Goal: Information Seeking & Learning: Learn about a topic

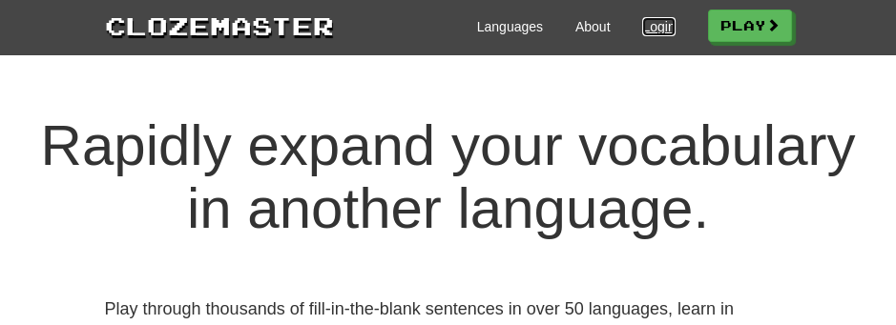
click at [650, 25] on link "Login" at bounding box center [658, 26] width 32 height 19
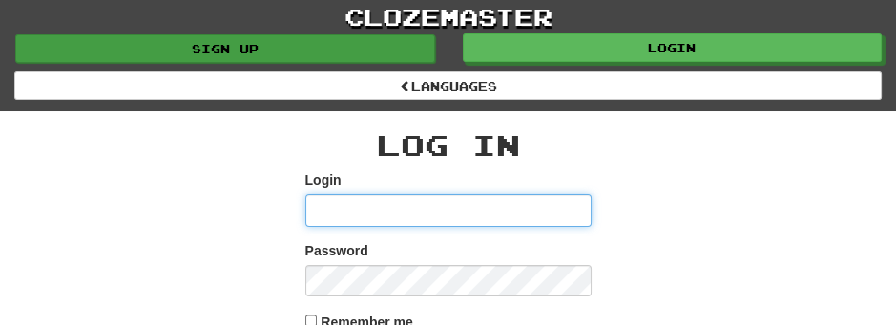
type input "**********"
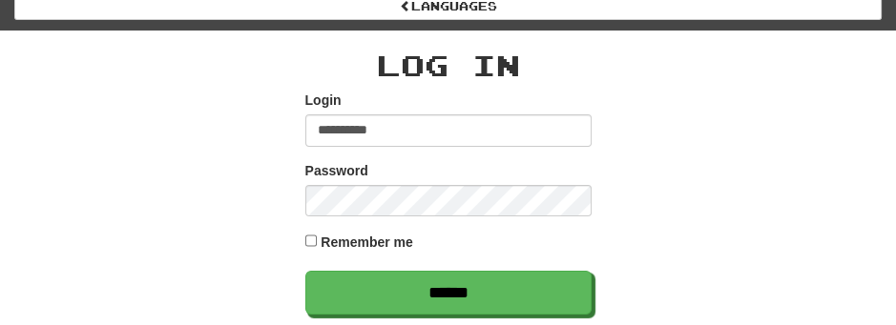
scroll to position [84, 0]
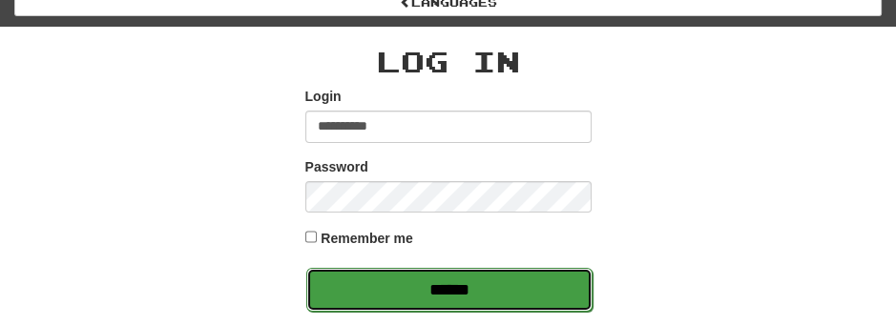
click at [449, 277] on input "******" at bounding box center [449, 290] width 286 height 44
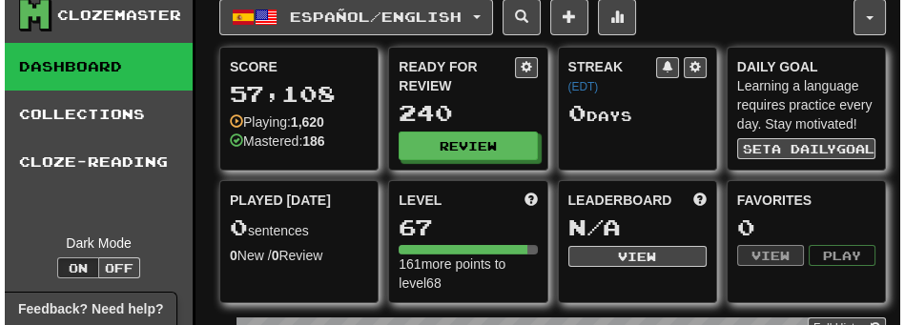
scroll to position [21, 0]
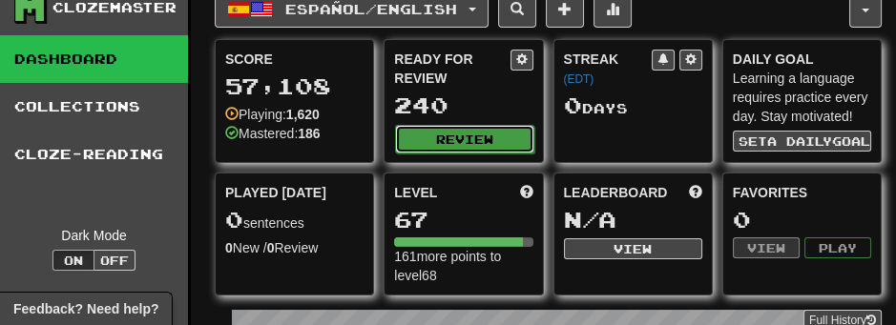
click at [403, 137] on button "Review" at bounding box center [464, 139] width 138 height 29
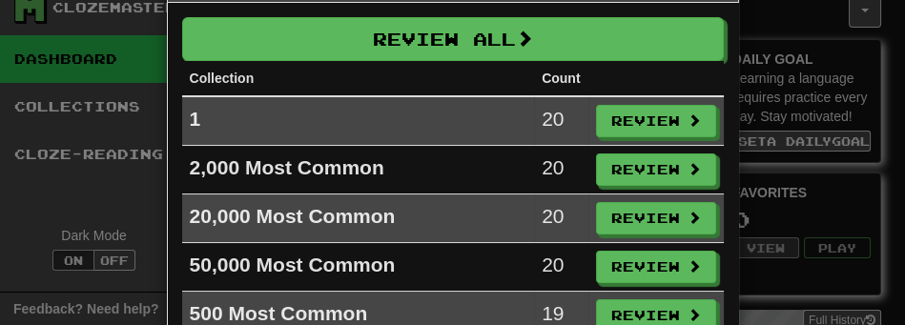
scroll to position [84, 0]
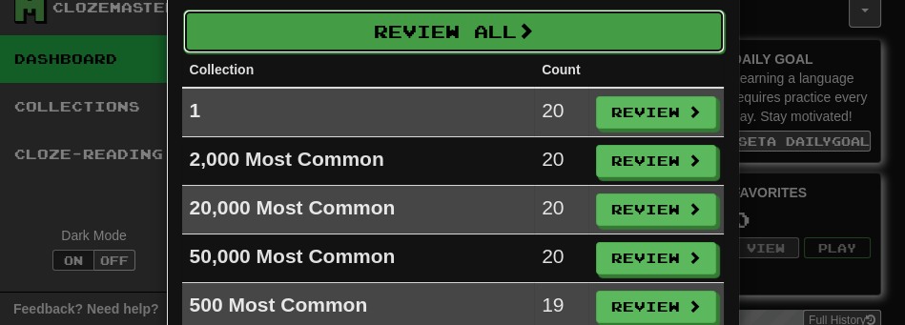
click at [422, 31] on button "Review All" at bounding box center [454, 32] width 542 height 44
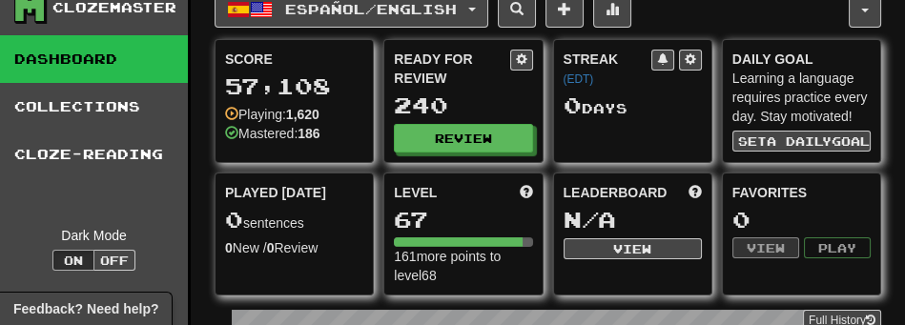
select select "**"
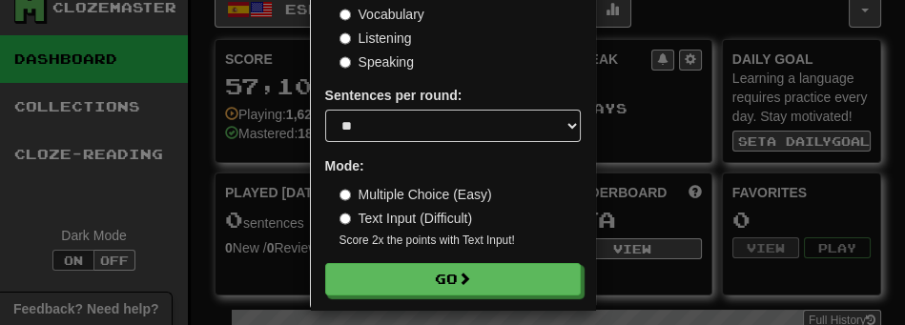
scroll to position [174, 0]
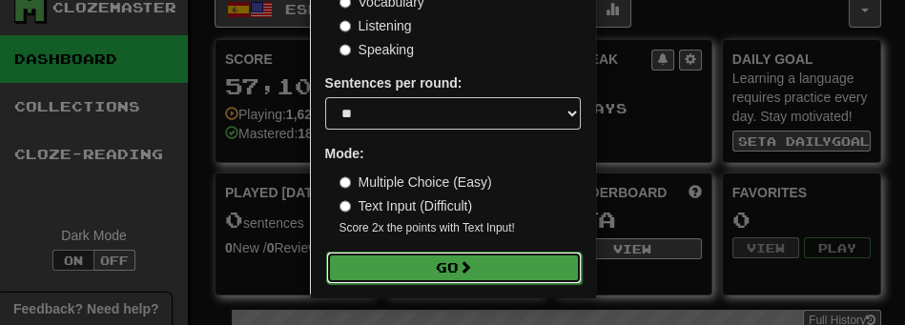
click at [424, 257] on button "Go" at bounding box center [454, 268] width 256 height 32
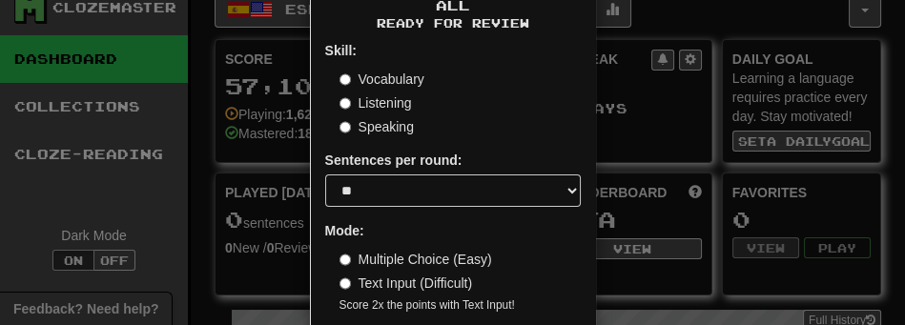
scroll to position [127, 0]
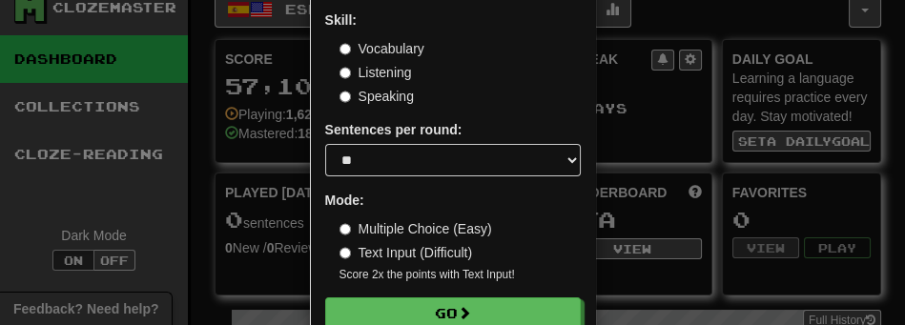
click at [386, 247] on label "Text Input (Difficult)" at bounding box center [407, 252] width 134 height 19
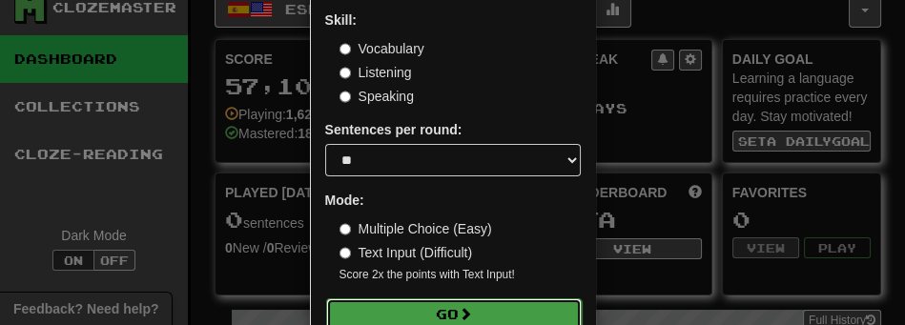
click at [467, 313] on span at bounding box center [465, 313] width 13 height 13
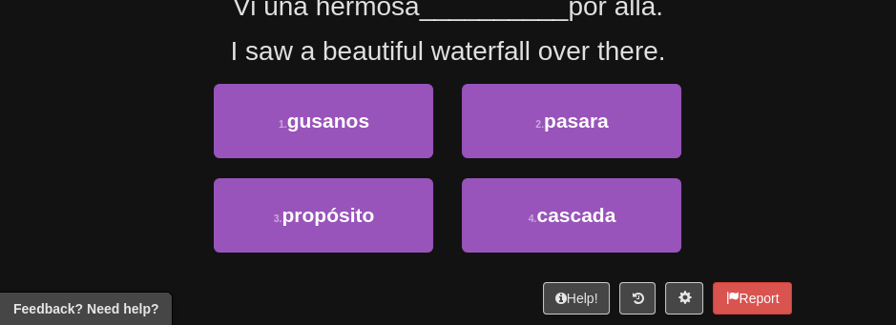
scroll to position [174, 0]
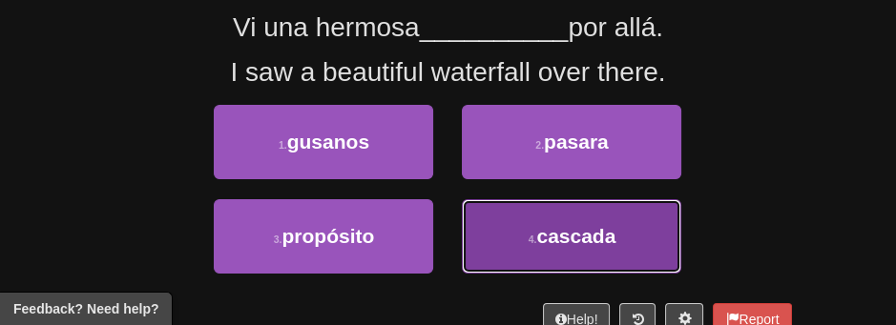
click at [595, 228] on span "cascada" at bounding box center [575, 236] width 79 height 22
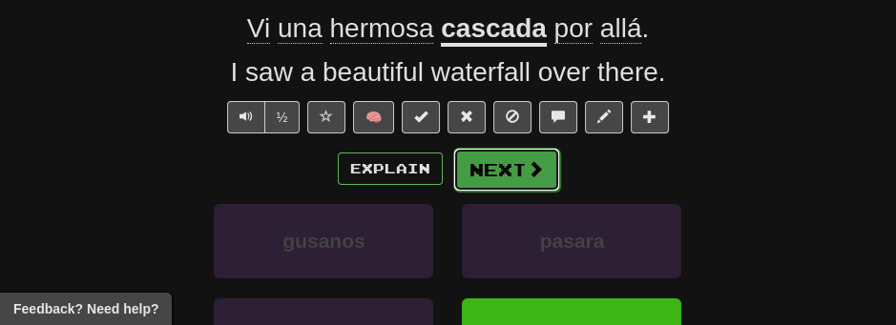
click at [525, 148] on button "Next" at bounding box center [506, 170] width 107 height 44
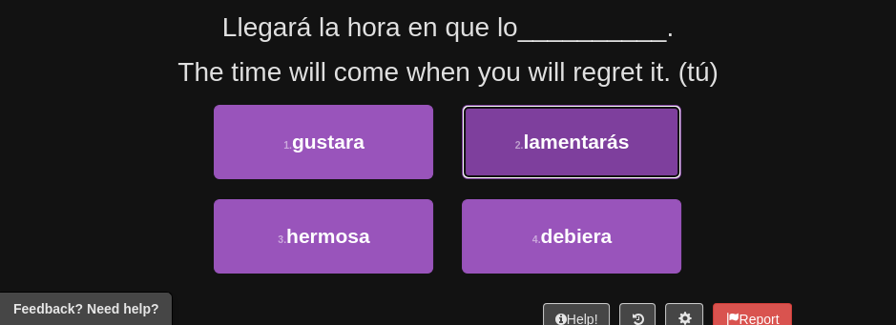
click at [631, 148] on button "2 . lamentarás" at bounding box center [571, 142] width 219 height 74
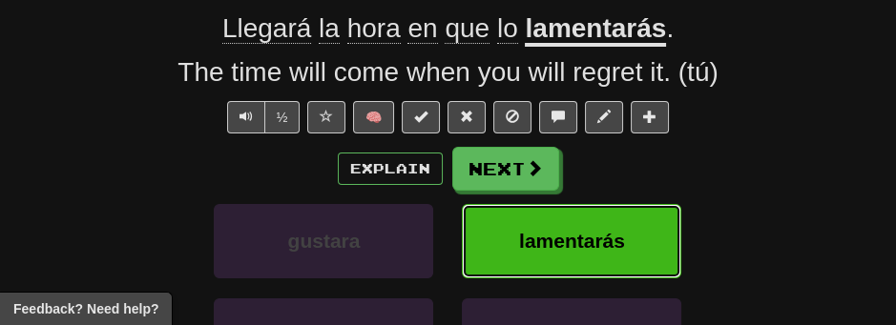
click at [561, 249] on span "lamentarás" at bounding box center [572, 241] width 106 height 22
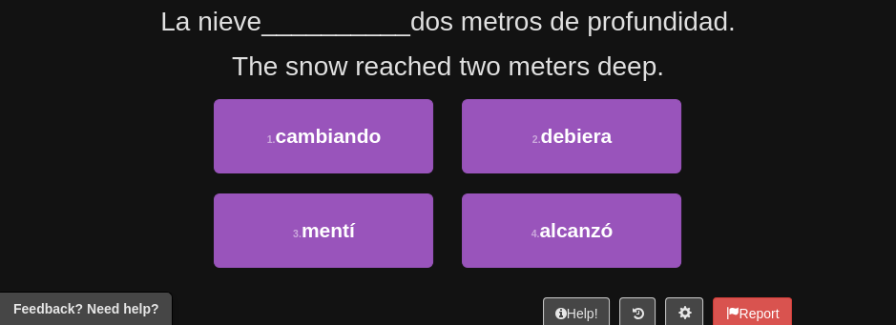
scroll to position [174, 0]
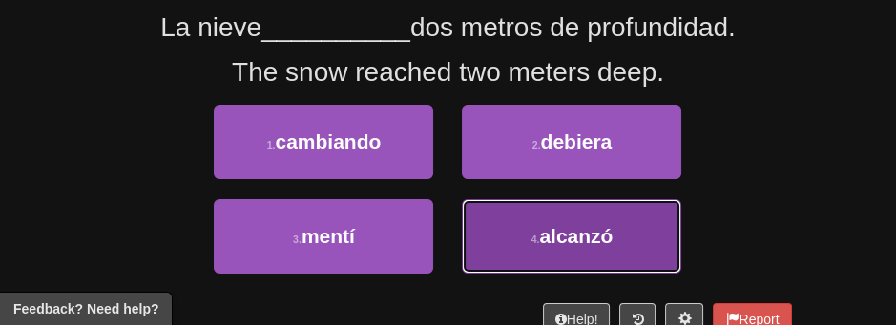
click at [627, 229] on button "4 . alcanzó" at bounding box center [571, 236] width 219 height 74
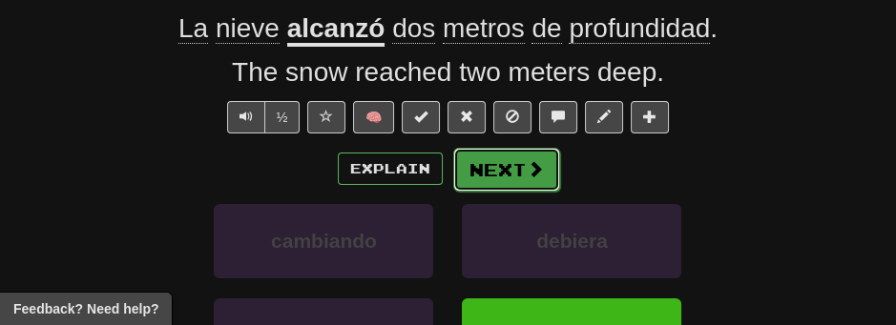
click at [497, 162] on button "Next" at bounding box center [506, 170] width 107 height 44
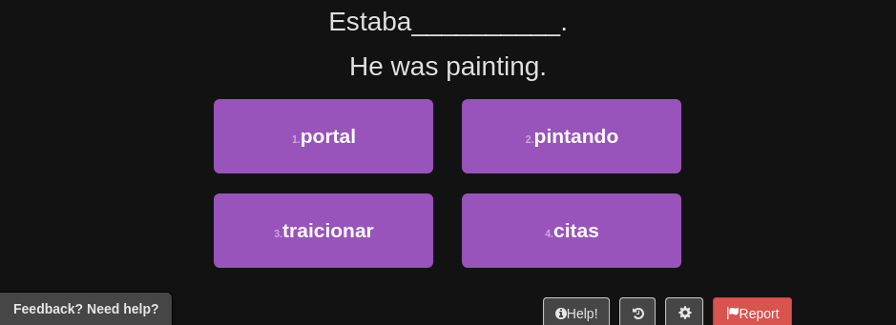
scroll to position [174, 0]
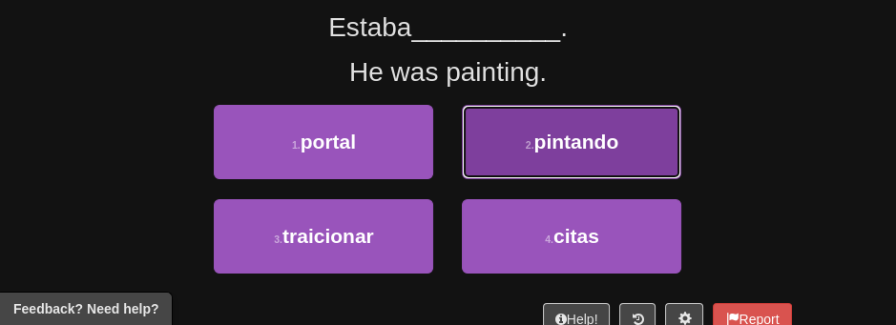
click at [536, 153] on button "2 . pintando" at bounding box center [571, 142] width 219 height 74
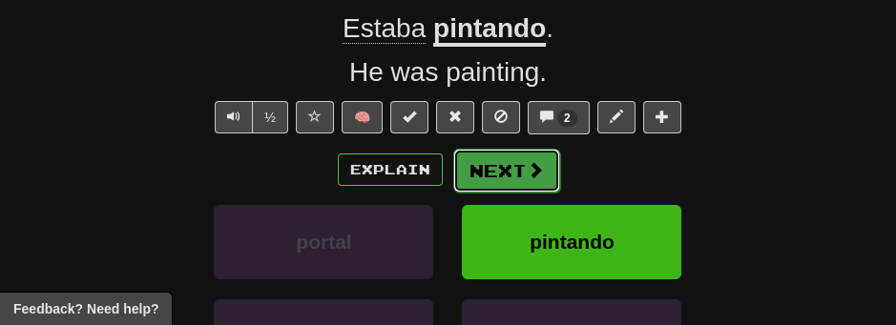
click at [534, 175] on span at bounding box center [534, 169] width 17 height 17
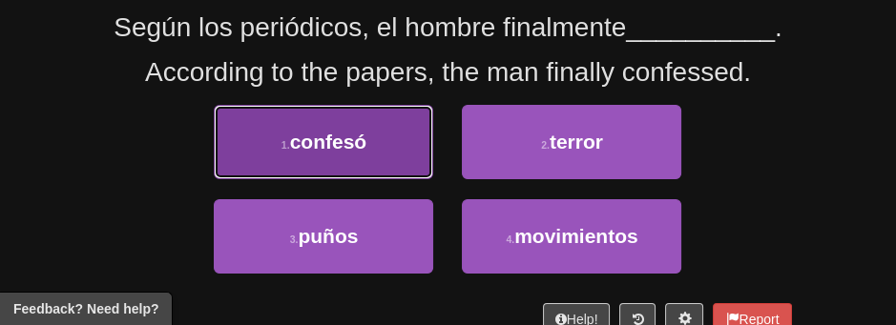
click at [350, 169] on button "1 . confesó" at bounding box center [323, 142] width 219 height 74
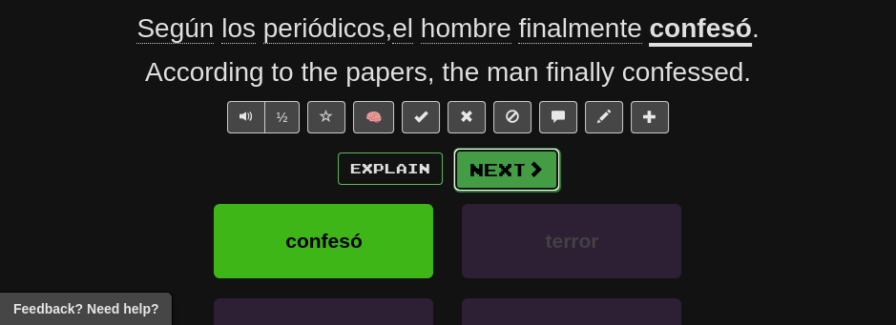
click at [523, 161] on button "Next" at bounding box center [506, 170] width 107 height 44
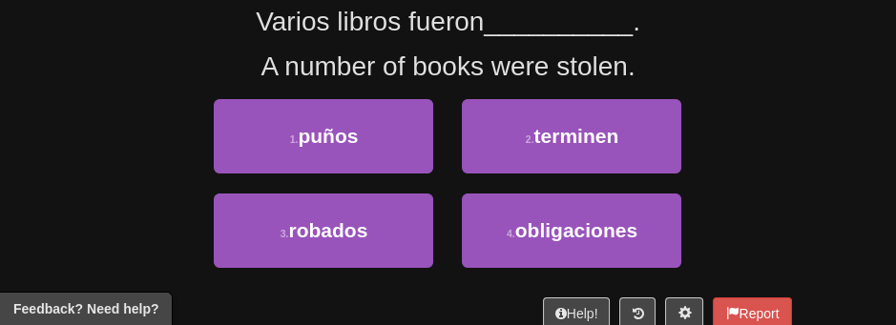
scroll to position [174, 0]
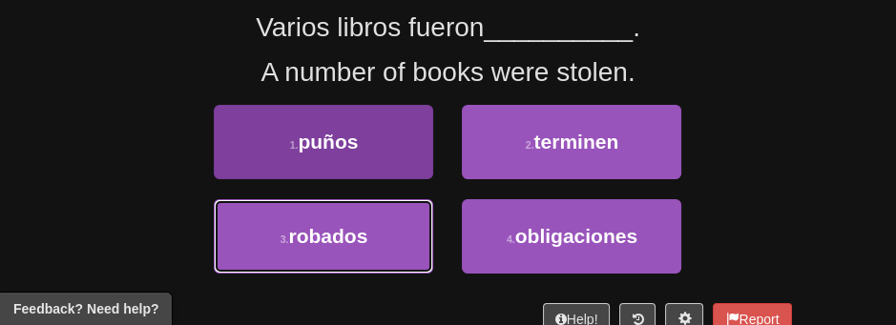
click at [338, 249] on button "3 . robados" at bounding box center [323, 236] width 219 height 74
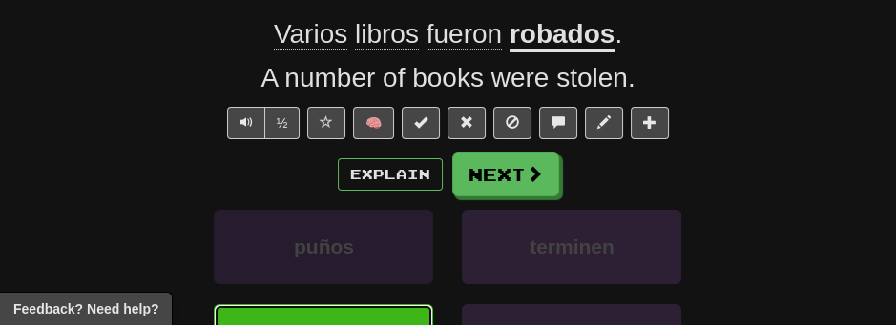
scroll to position [179, 0]
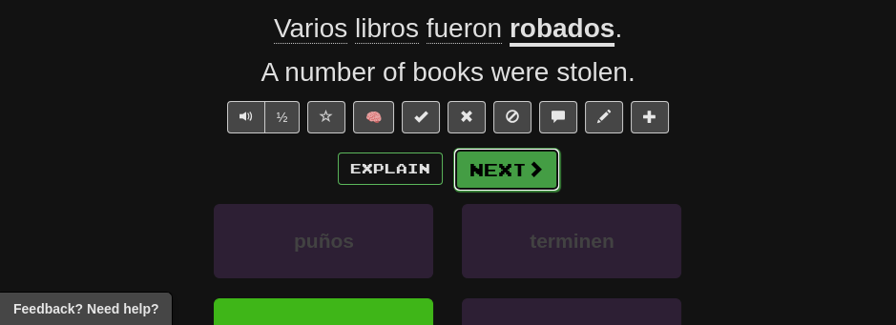
click at [522, 177] on button "Next" at bounding box center [506, 170] width 107 height 44
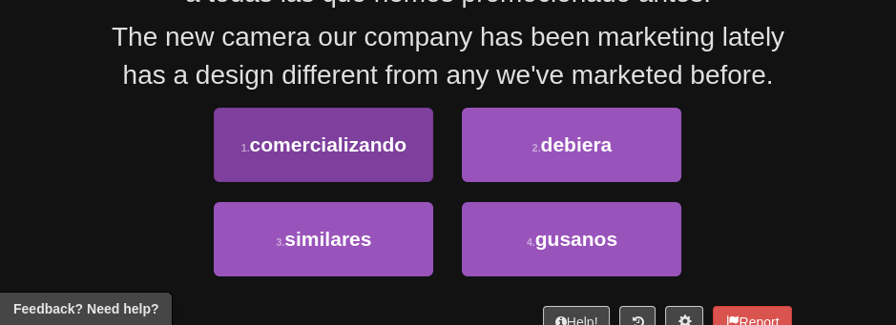
scroll to position [279, 0]
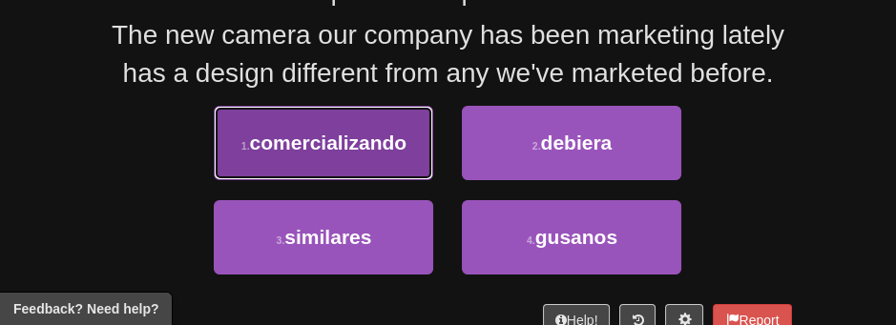
click at [334, 133] on span "comercializando" at bounding box center [328, 143] width 157 height 22
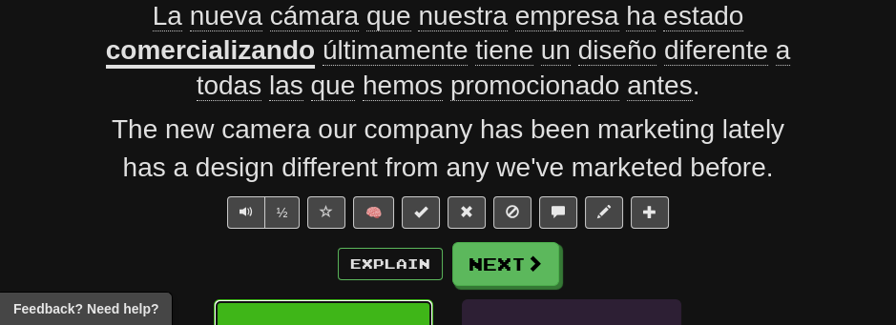
scroll to position [200, 0]
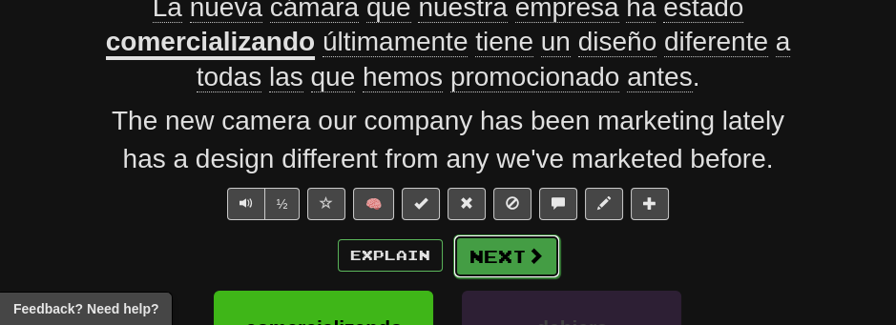
click at [478, 267] on button "Next" at bounding box center [506, 257] width 107 height 44
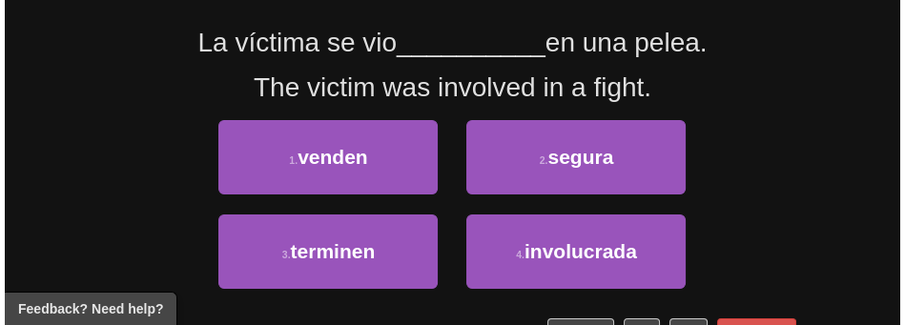
scroll to position [153, 0]
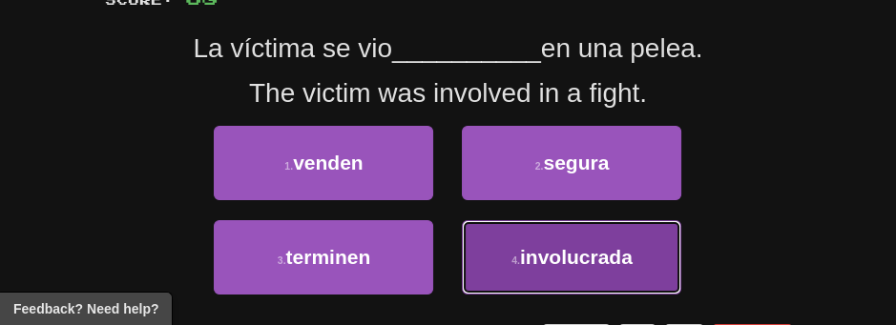
click at [633, 266] on button "4 . involucrada" at bounding box center [571, 257] width 219 height 74
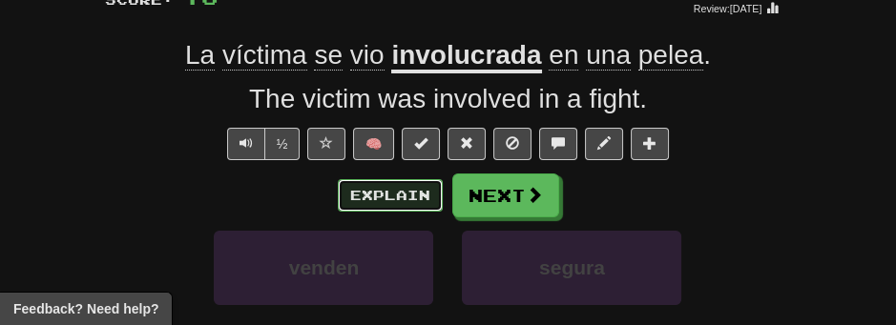
click at [412, 209] on button "Explain" at bounding box center [390, 195] width 105 height 32
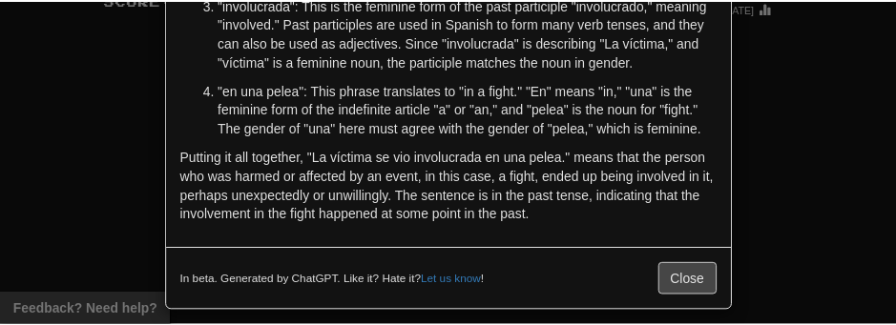
scroll to position [404, 0]
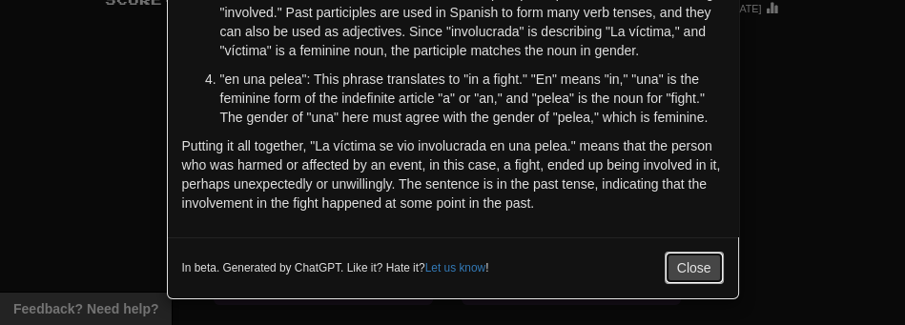
click at [697, 277] on button "Close" at bounding box center [694, 268] width 59 height 32
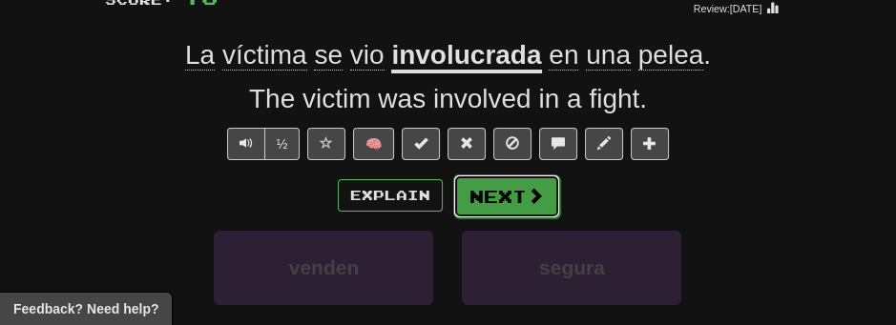
click at [497, 192] on button "Next" at bounding box center [506, 197] width 107 height 44
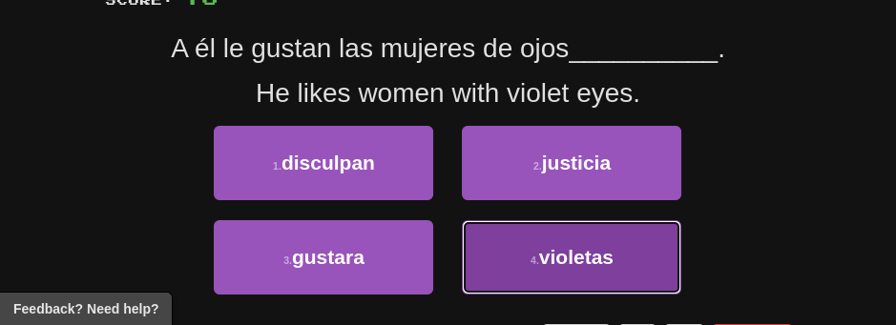
click at [630, 266] on button "4 . violetas" at bounding box center [571, 257] width 219 height 74
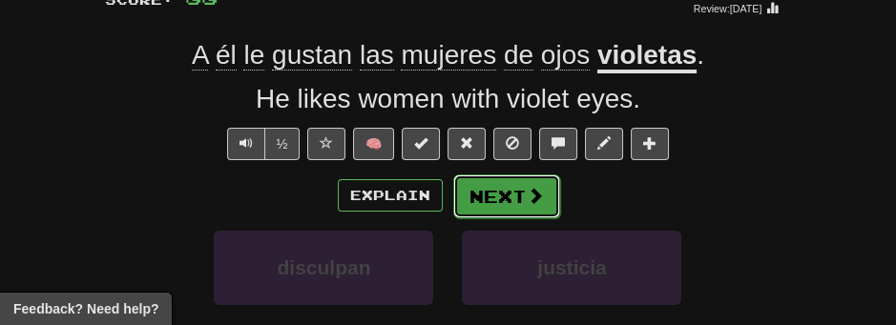
click at [479, 195] on button "Next" at bounding box center [506, 197] width 107 height 44
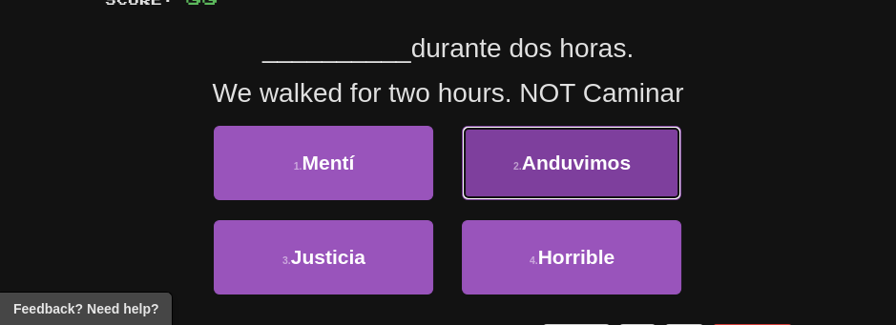
click at [566, 155] on span "Anduvimos" at bounding box center [576, 163] width 109 height 22
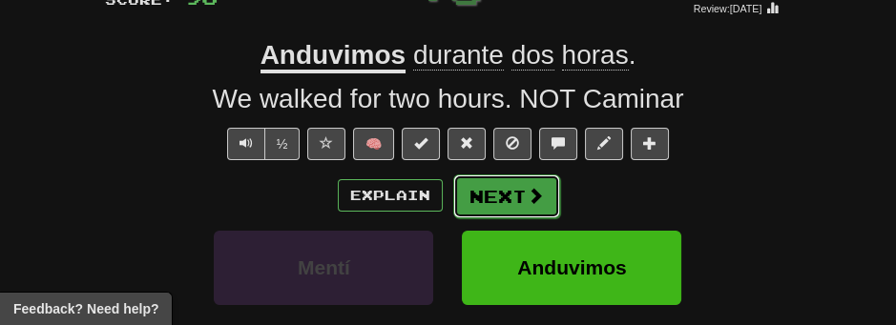
click at [488, 188] on button "Next" at bounding box center [506, 197] width 107 height 44
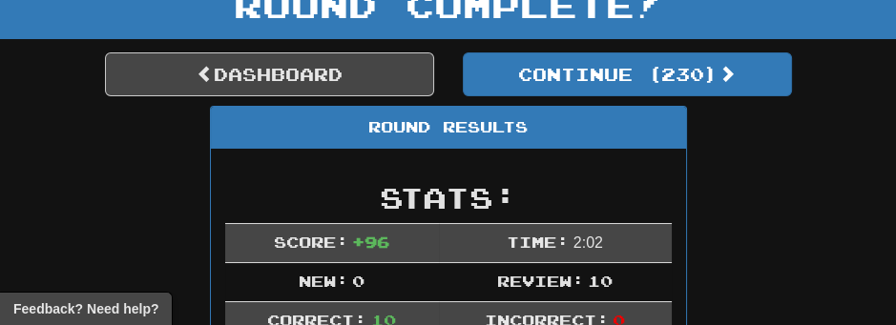
scroll to position [109, 0]
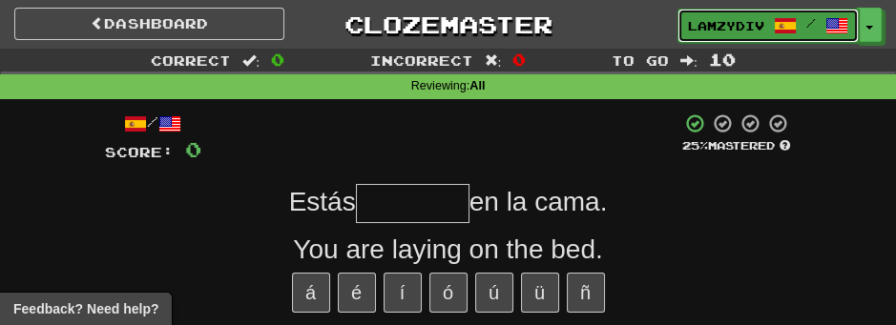
click at [781, 26] on span at bounding box center [785, 25] width 23 height 23
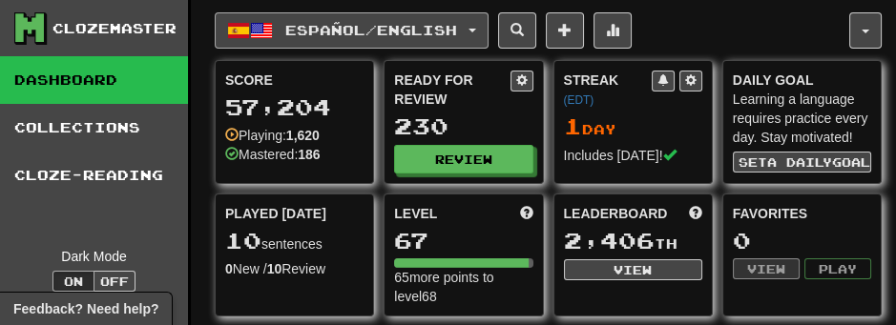
click at [484, 34] on button "Español / English" at bounding box center [352, 30] width 274 height 36
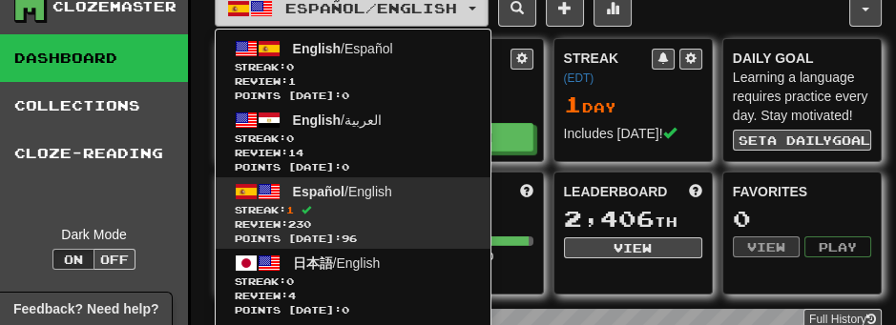
scroll to position [42, 0]
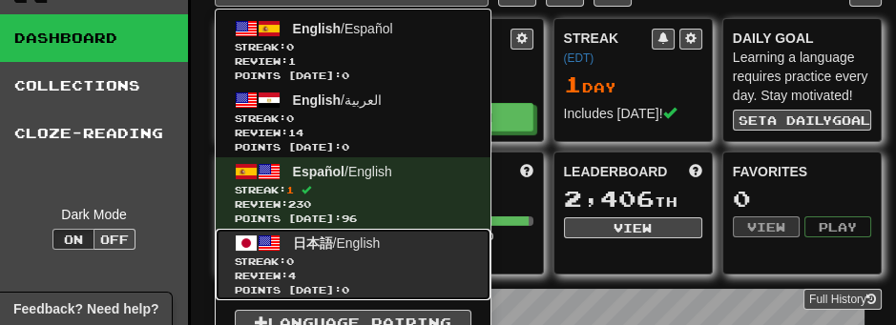
click at [360, 236] on span "日本語 / English" at bounding box center [337, 243] width 88 height 15
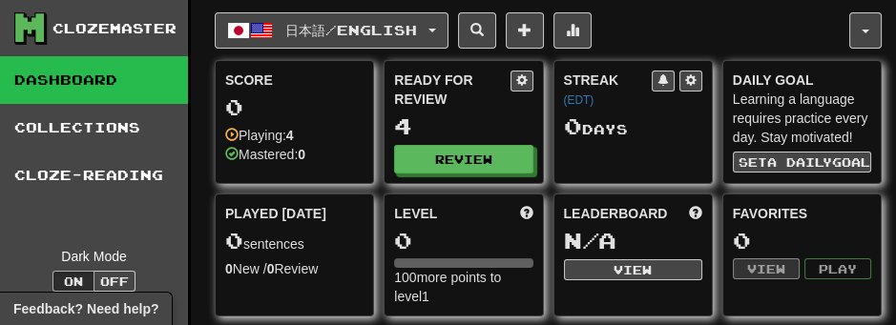
click at [479, 143] on div "Ready for Review 4 Review" at bounding box center [462, 122] width 157 height 122
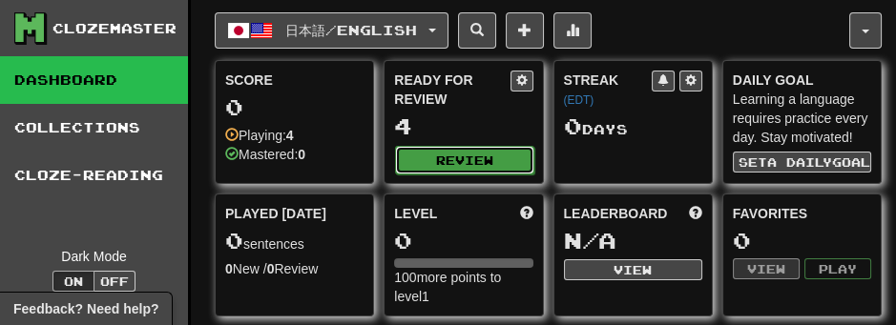
click at [472, 153] on button "Review" at bounding box center [464, 160] width 138 height 29
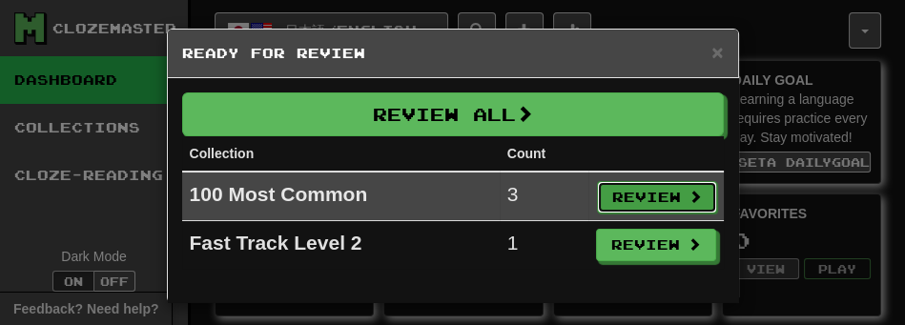
click at [667, 206] on button "Review" at bounding box center [657, 197] width 120 height 32
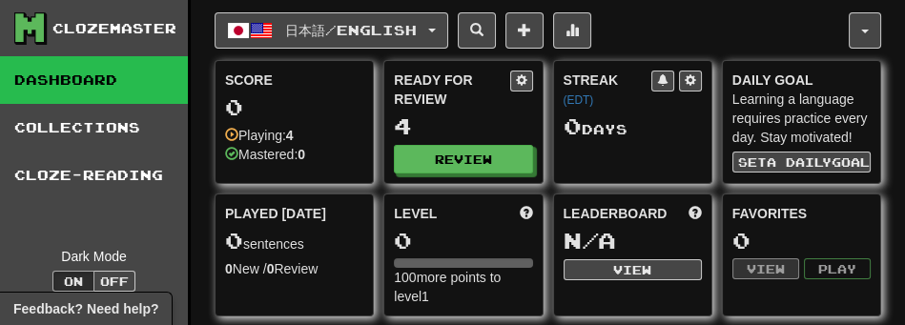
select select "**"
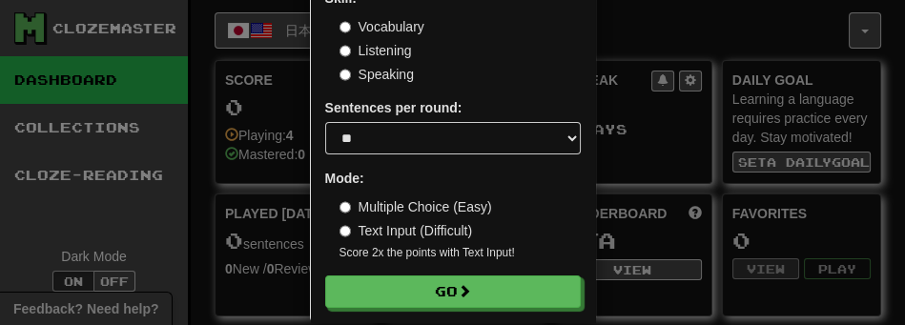
scroll to position [174, 0]
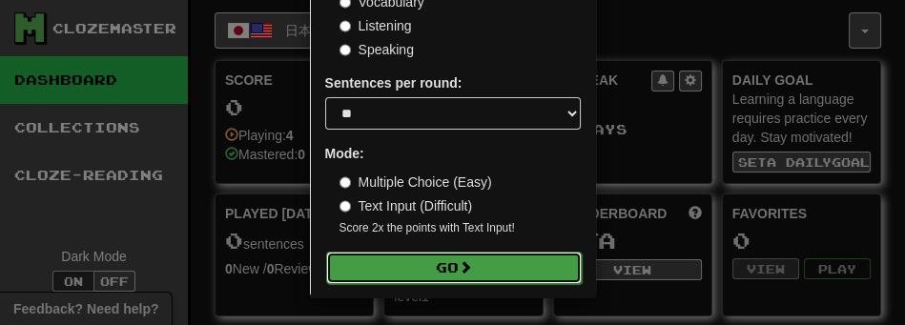
click at [531, 261] on button "Go" at bounding box center [454, 268] width 256 height 32
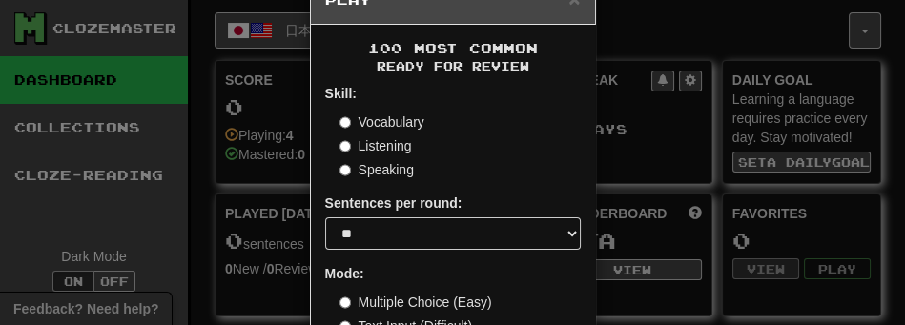
scroll to position [47, 0]
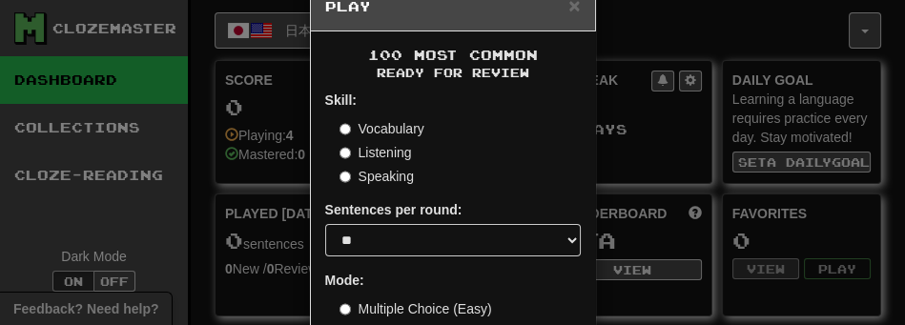
click at [379, 130] on label "Vocabulary" at bounding box center [382, 128] width 85 height 19
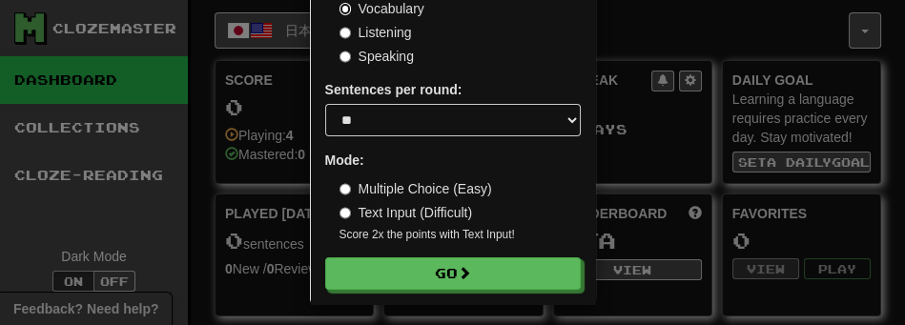
scroll to position [174, 0]
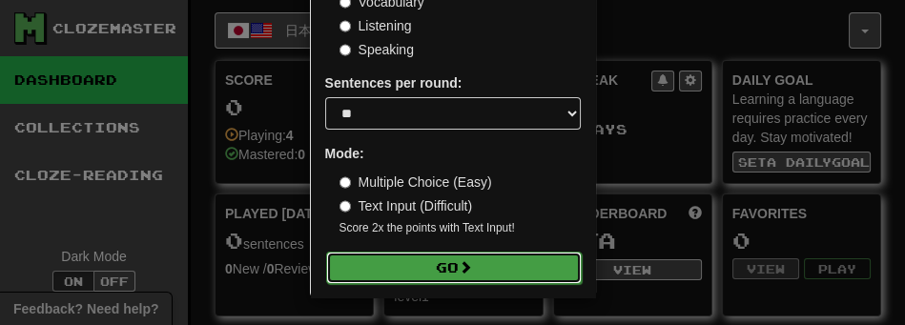
click at [431, 267] on button "Go" at bounding box center [454, 268] width 256 height 32
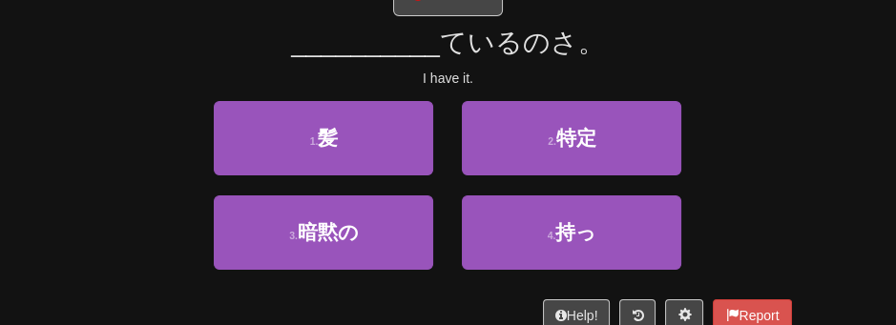
scroll to position [233, 0]
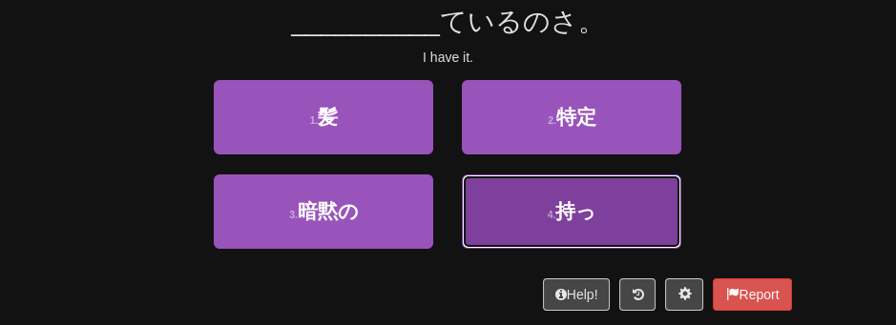
click at [638, 237] on button "4 . 持っ" at bounding box center [571, 212] width 219 height 74
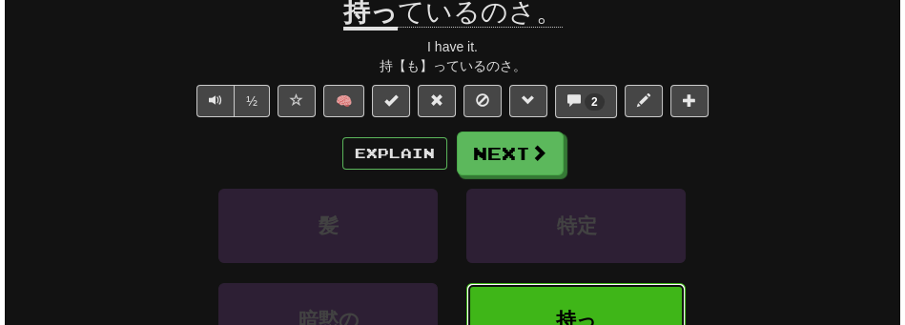
scroll to position [238, 0]
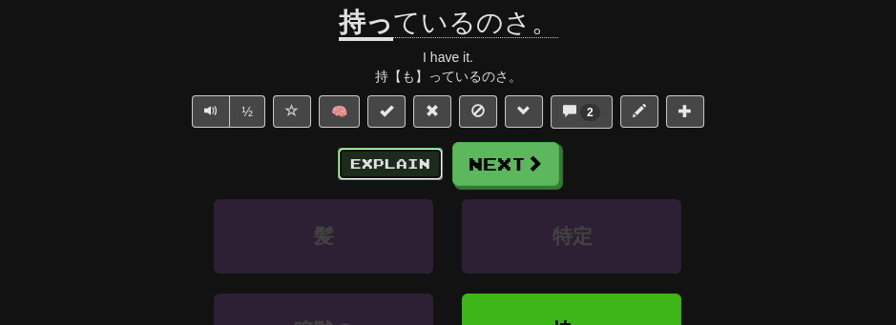
click at [409, 162] on button "Explain" at bounding box center [390, 164] width 105 height 32
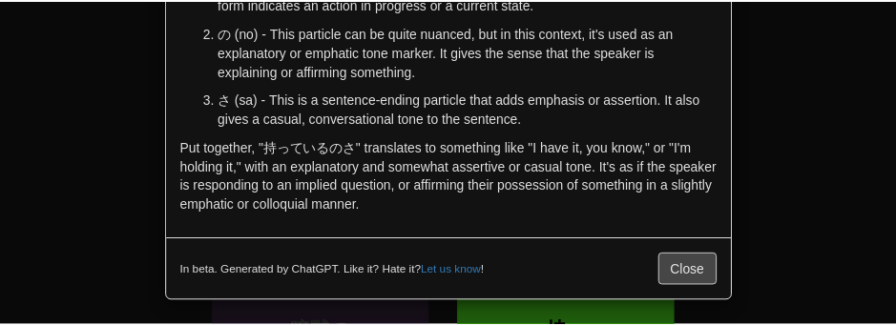
scroll to position [223, 0]
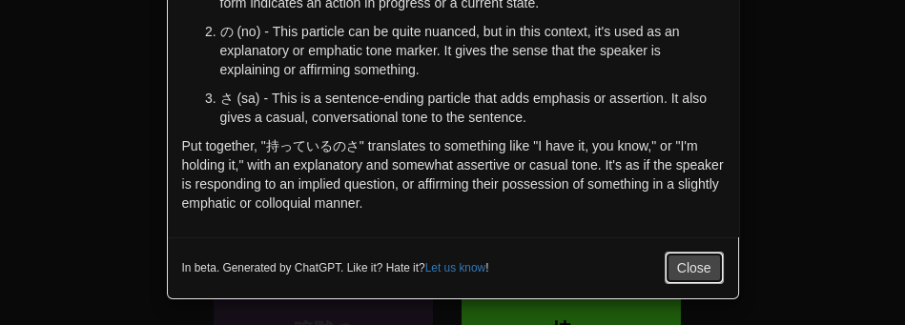
click at [678, 258] on button "Close" at bounding box center [694, 268] width 59 height 32
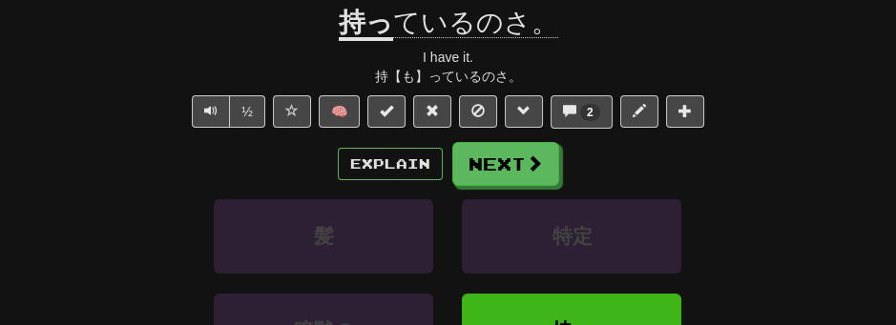
scroll to position [259, 0]
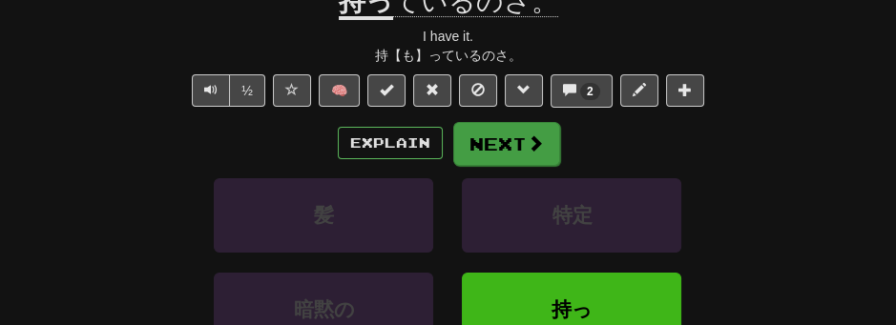
click at [506, 121] on div "Explain Next" at bounding box center [448, 143] width 687 height 44
click at [526, 134] on span at bounding box center [534, 142] width 17 height 17
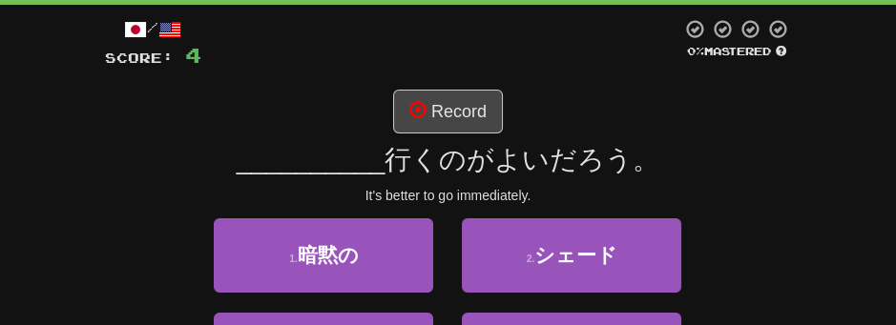
scroll to position [84, 0]
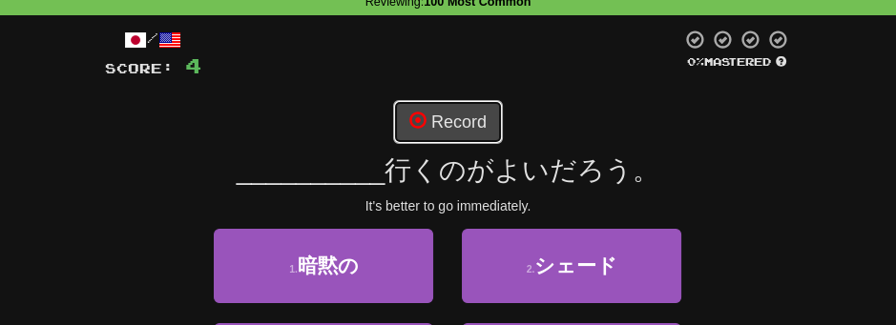
click at [463, 131] on button "Record" at bounding box center [448, 122] width 110 height 44
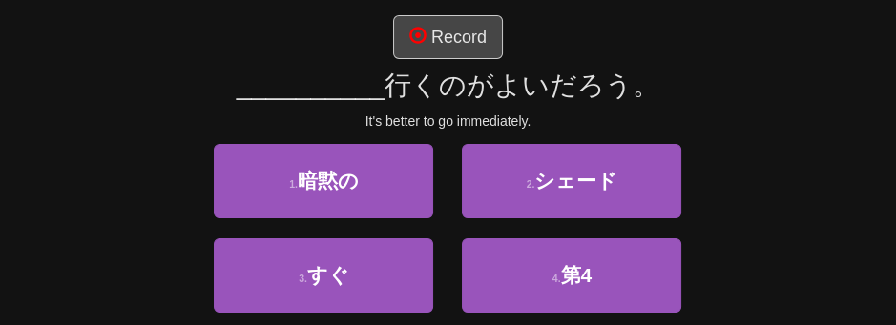
scroll to position [191, 0]
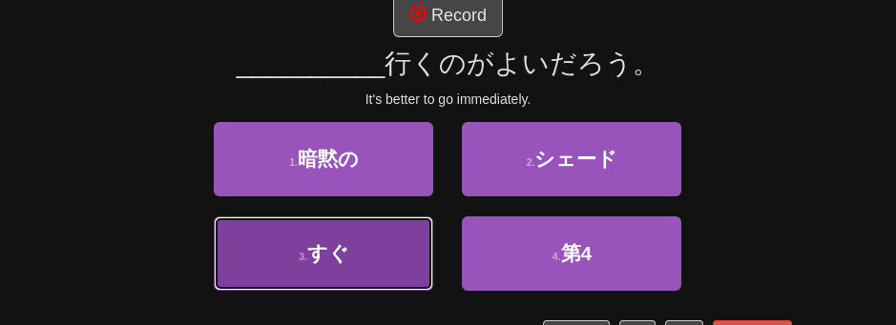
click at [325, 264] on button "3 . すぐ" at bounding box center [323, 254] width 219 height 74
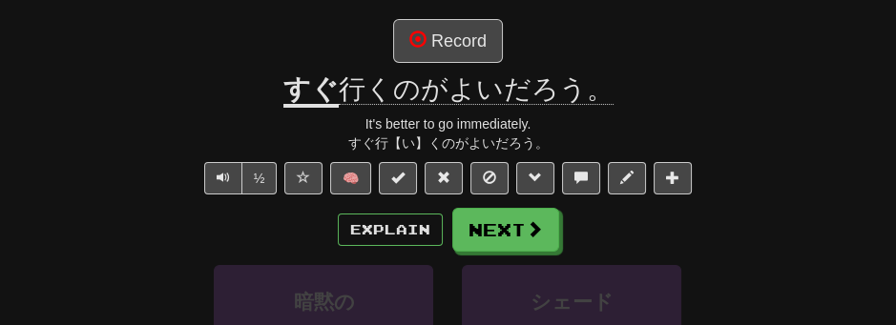
scroll to position [112, 0]
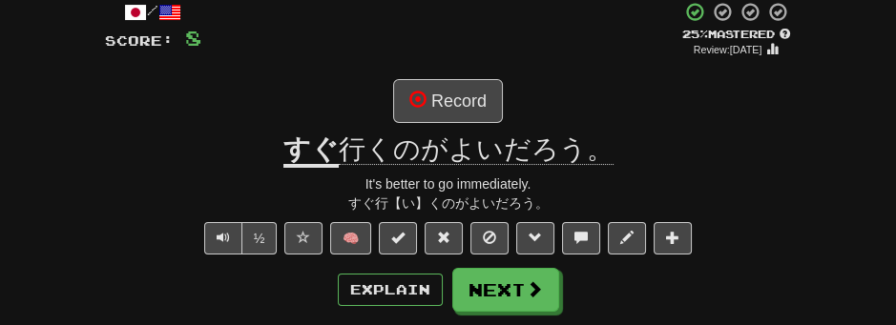
click at [450, 140] on span "行くのがよいだろう。" at bounding box center [476, 149] width 275 height 31
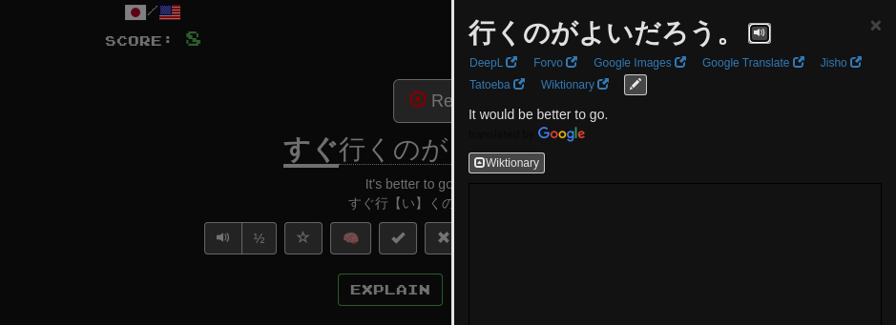
click at [753, 32] on span at bounding box center [758, 32] width 11 height 11
click at [112, 113] on div at bounding box center [448, 162] width 896 height 325
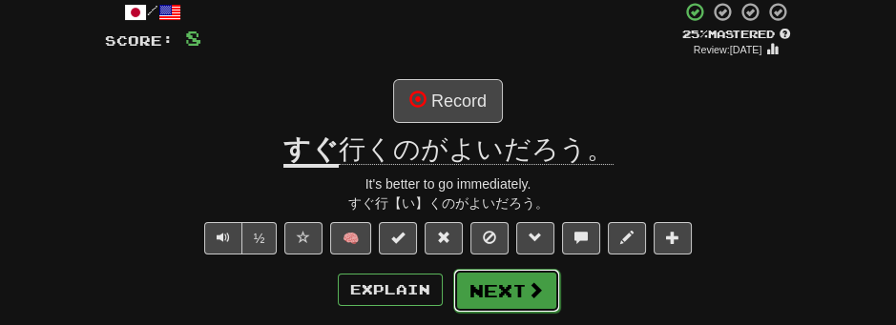
click at [508, 290] on button "Next" at bounding box center [506, 291] width 107 height 44
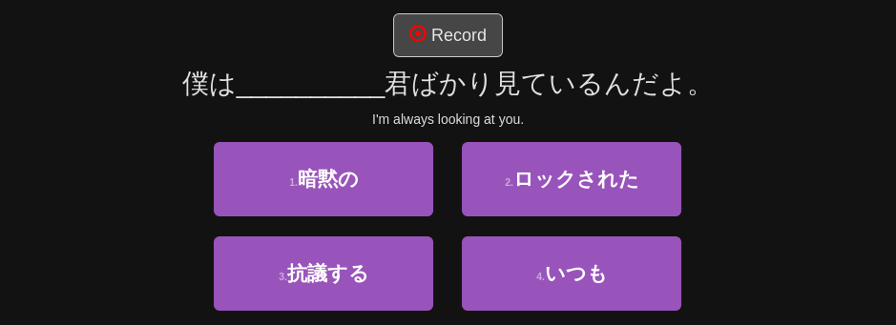
scroll to position [175, 0]
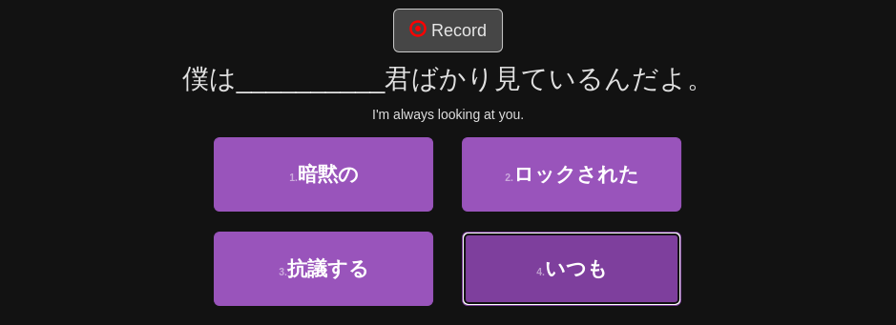
click at [591, 284] on button "4 . いつも" at bounding box center [571, 269] width 219 height 74
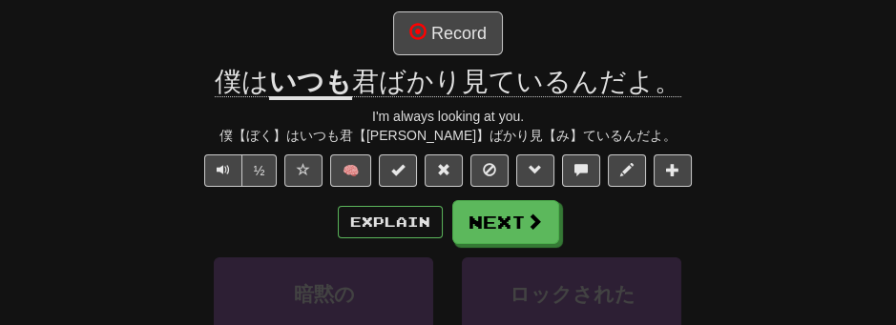
scroll to position [181, 0]
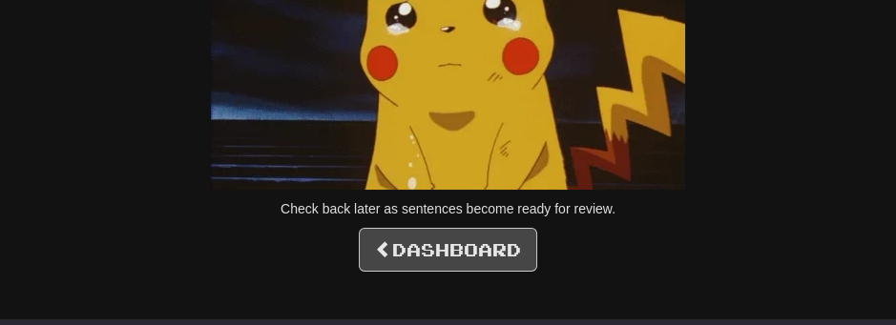
scroll to position [233, 0]
click at [424, 253] on link "Dashboard" at bounding box center [448, 250] width 178 height 44
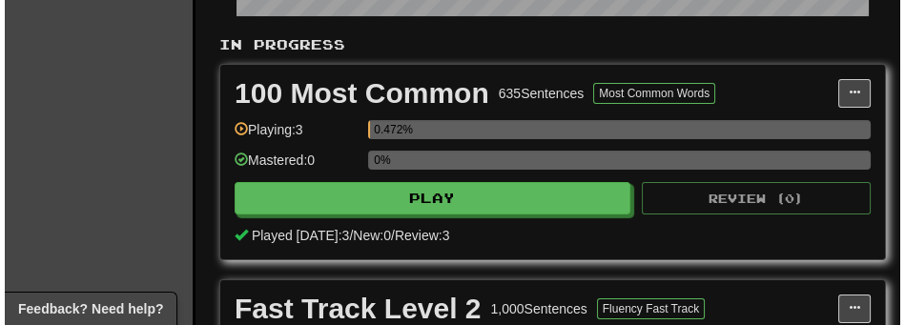
scroll to position [403, 0]
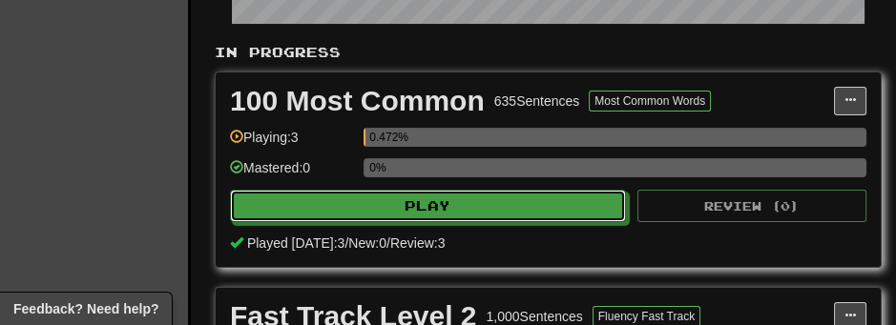
click at [502, 216] on button "Play" at bounding box center [428, 206] width 396 height 32
select select "**"
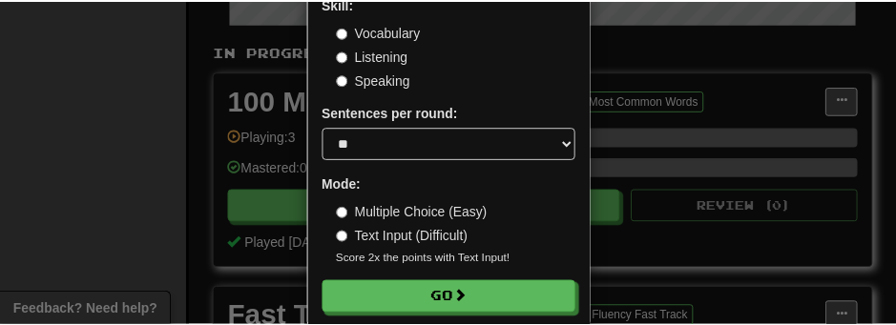
scroll to position [157, 0]
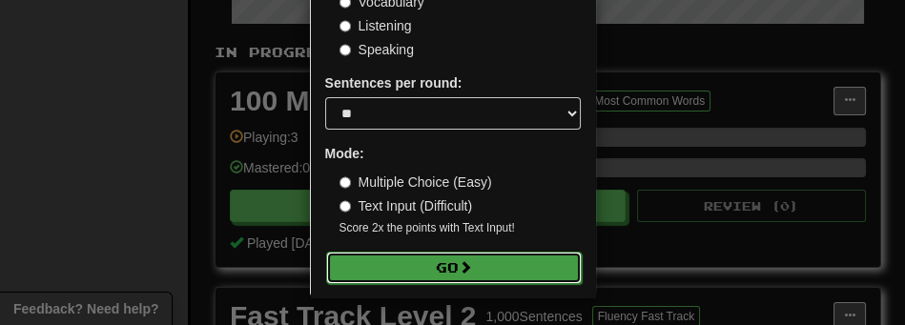
click at [386, 258] on button "Go" at bounding box center [454, 268] width 256 height 32
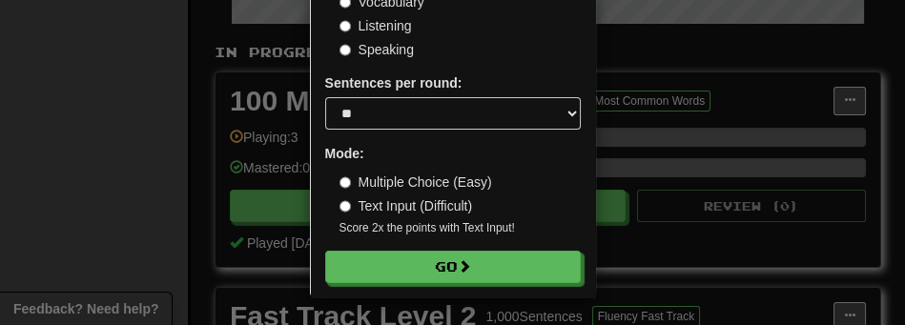
click at [729, 194] on div "× Play 100 Most Common Skill: Vocabulary Listening Speaking Sentences per round…" at bounding box center [452, 162] width 905 height 325
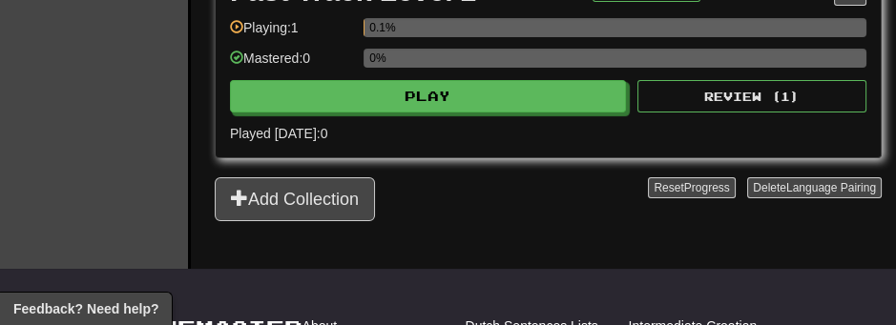
scroll to position [741, 0]
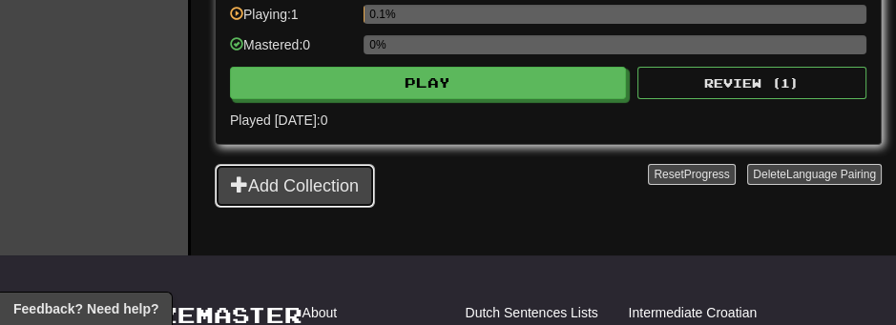
click at [334, 196] on button "Add Collection" at bounding box center [295, 186] width 160 height 44
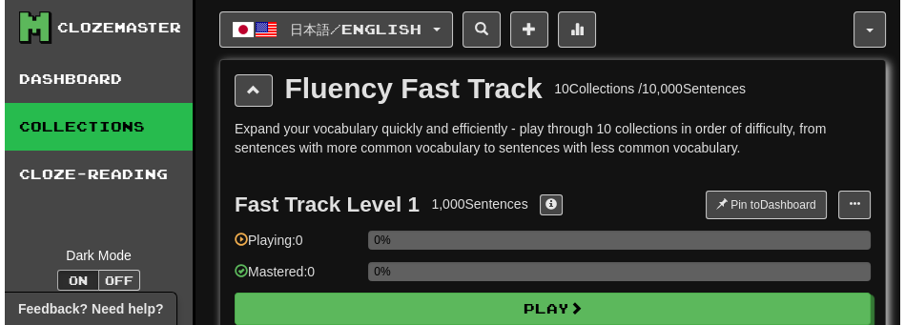
scroll to position [0, 0]
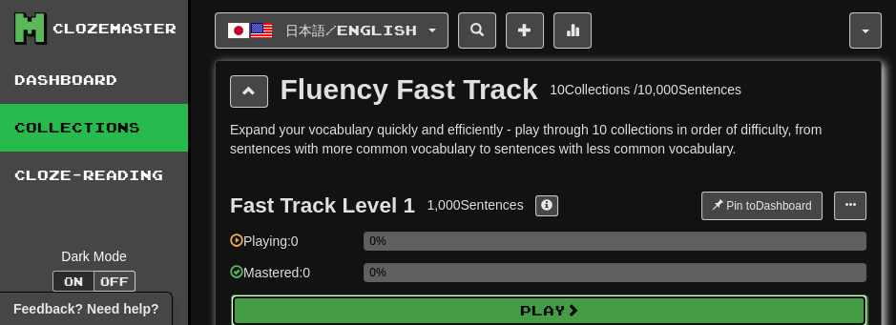
click at [616, 318] on button "Play" at bounding box center [549, 311] width 636 height 32
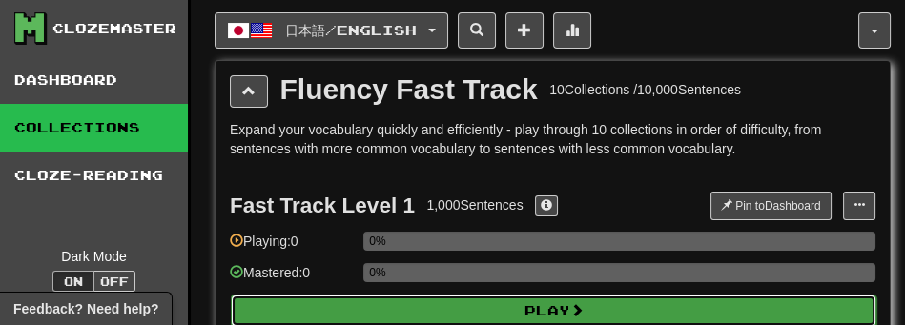
select select "**"
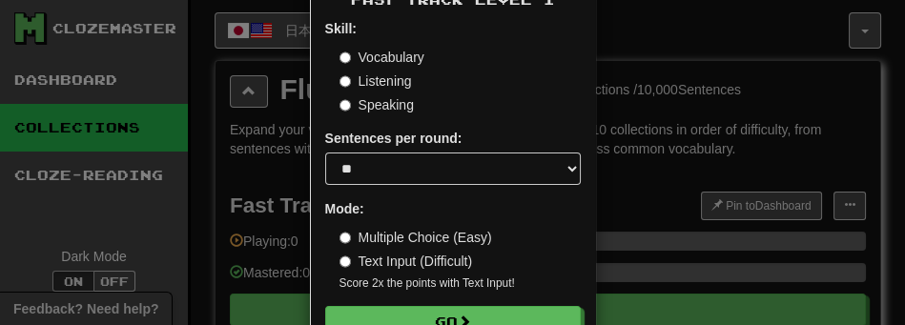
scroll to position [84, 0]
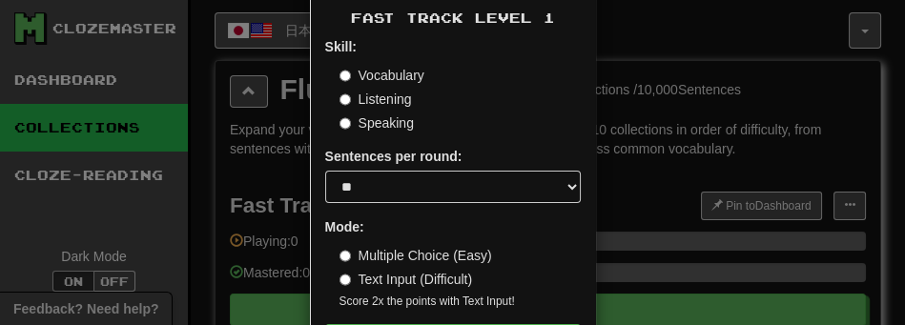
click at [380, 97] on label "Listening" at bounding box center [376, 99] width 72 height 19
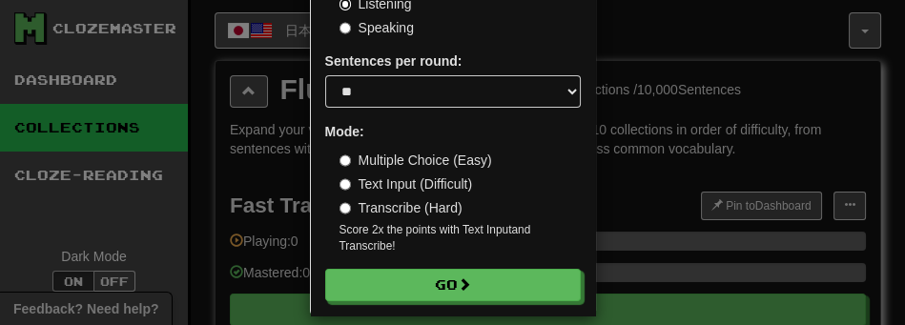
scroll to position [197, 0]
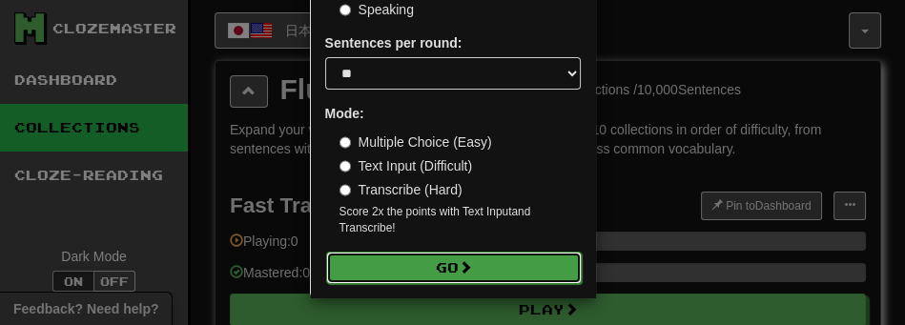
click at [474, 269] on button "Go" at bounding box center [454, 268] width 256 height 32
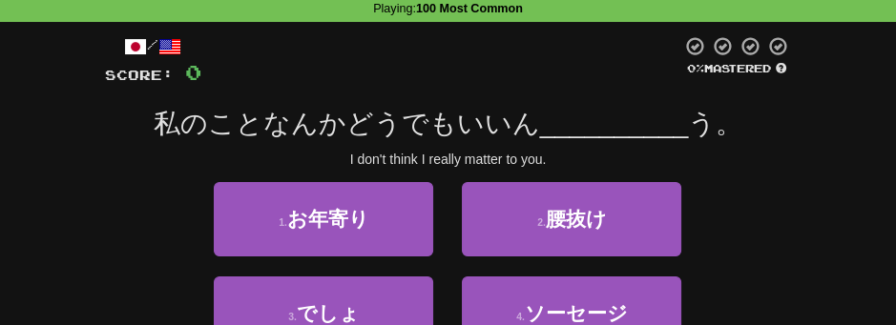
scroll to position [148, 0]
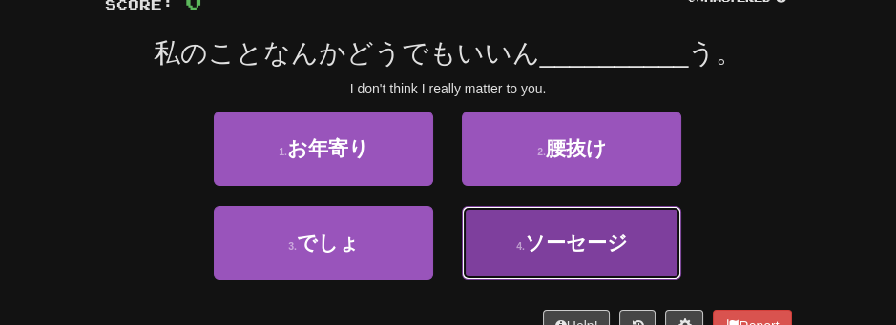
click at [501, 239] on button "4 . ソーセージ" at bounding box center [571, 243] width 219 height 74
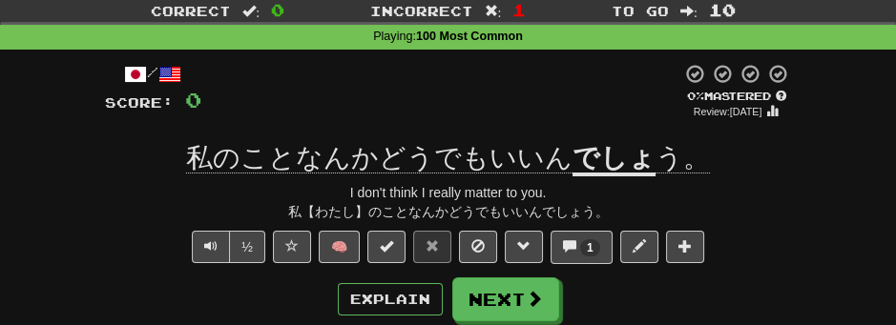
scroll to position [21, 0]
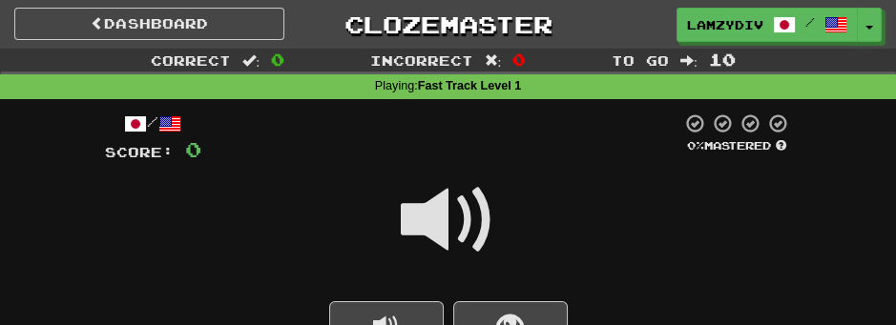
click at [441, 219] on span at bounding box center [448, 220] width 95 height 95
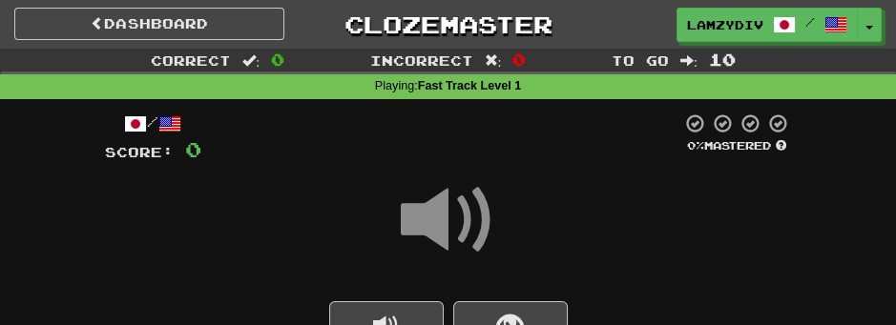
click at [441, 219] on span at bounding box center [448, 220] width 95 height 95
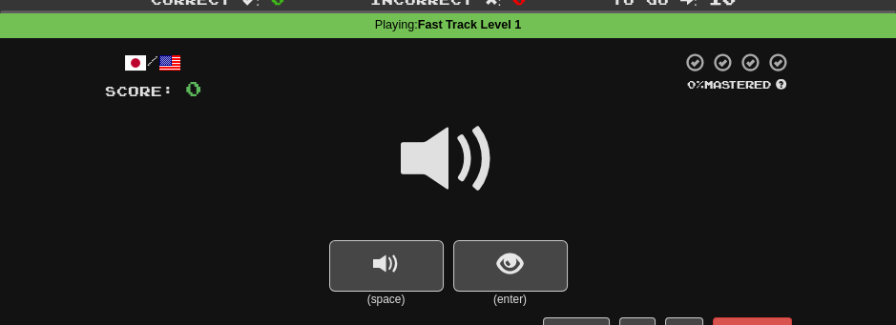
scroll to position [84, 0]
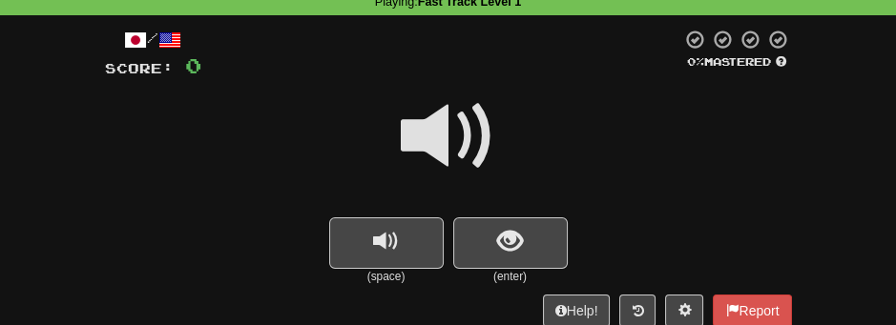
click at [451, 134] on span at bounding box center [448, 136] width 95 height 95
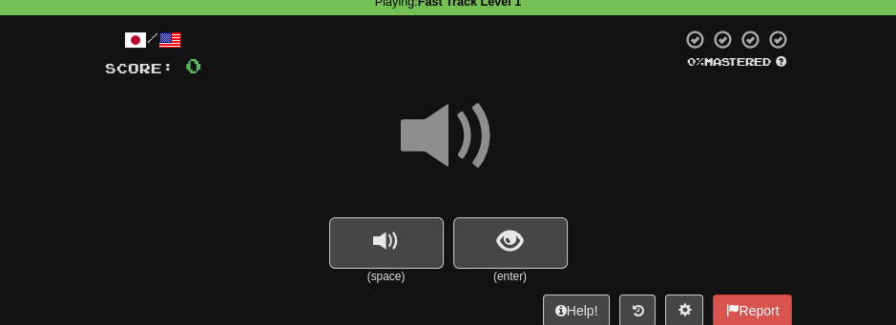
click at [451, 134] on span at bounding box center [448, 136] width 95 height 95
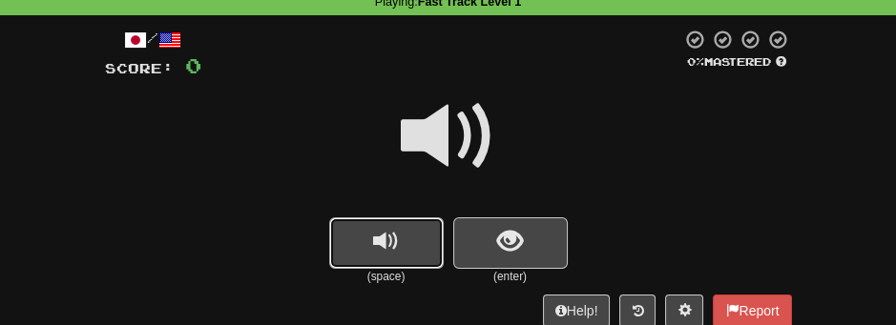
click at [374, 240] on span "replay audio" at bounding box center [386, 242] width 26 height 26
click at [502, 257] on button "show sentence" at bounding box center [510, 243] width 114 height 52
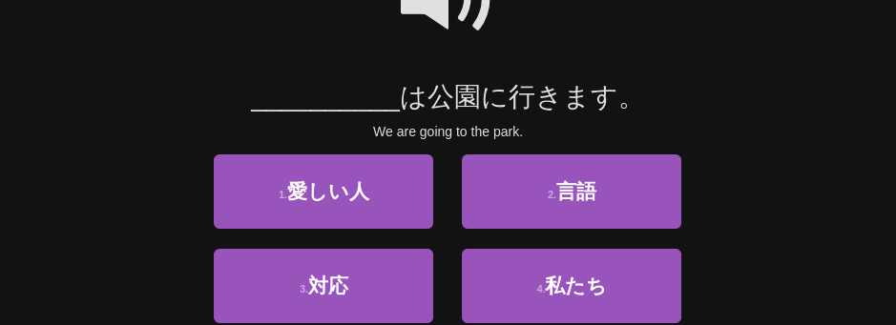
scroll to position [254, 0]
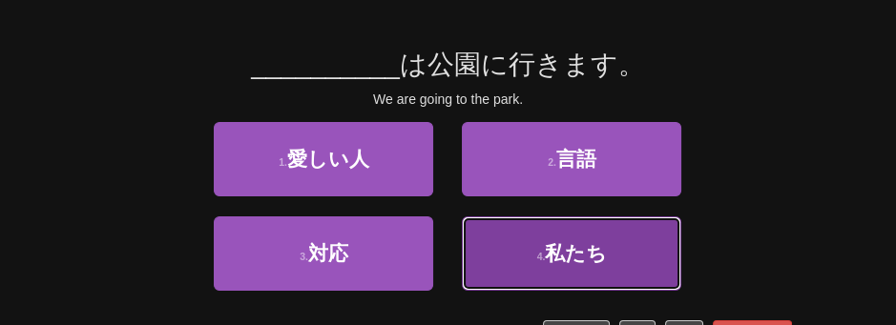
click at [612, 252] on button "4 . 私たち" at bounding box center [571, 254] width 219 height 74
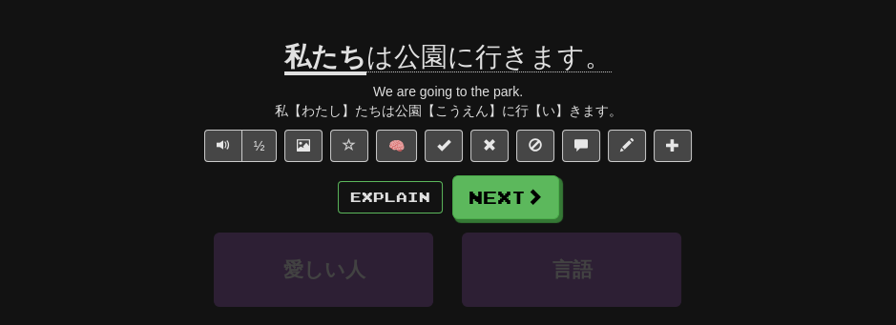
scroll to position [281, 0]
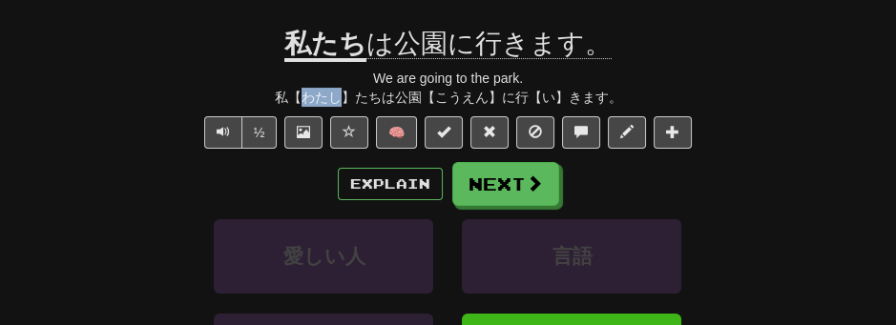
drag, startPoint x: 304, startPoint y: 97, endPoint x: 343, endPoint y: 94, distance: 39.2
click at [343, 94] on div "私【わたし】たちは公園【こうえん】に行【い】きます。" at bounding box center [448, 97] width 687 height 19
copy div "わたし"
click at [216, 130] on button "Text-to-speech controls" at bounding box center [223, 132] width 38 height 32
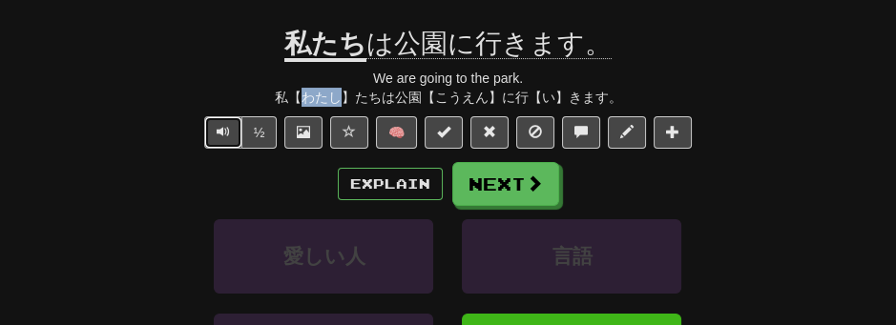
click at [216, 130] on button "Text-to-speech controls" at bounding box center [223, 132] width 38 height 32
click at [223, 132] on span "Text-to-speech controls" at bounding box center [223, 131] width 13 height 13
click at [217, 132] on span "Text-to-speech controls" at bounding box center [223, 131] width 13 height 13
click at [234, 138] on button "Text-to-speech controls" at bounding box center [223, 132] width 38 height 32
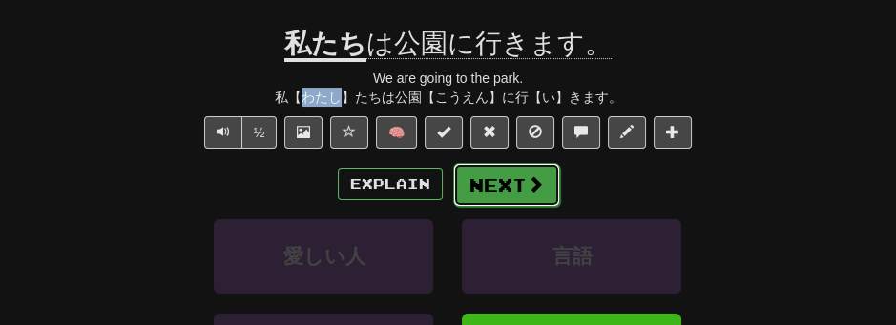
click at [517, 184] on button "Next" at bounding box center [506, 185] width 107 height 44
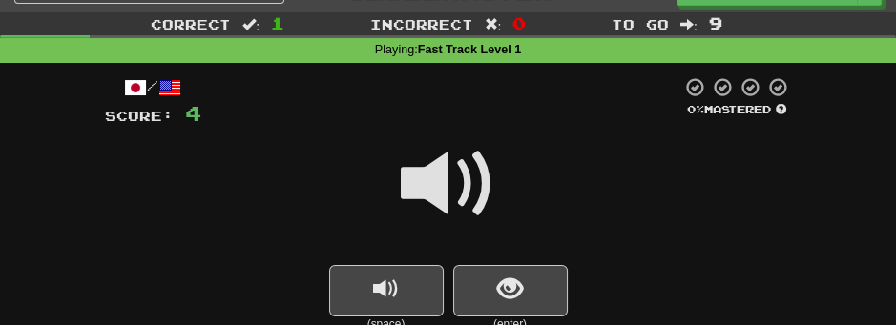
scroll to position [127, 0]
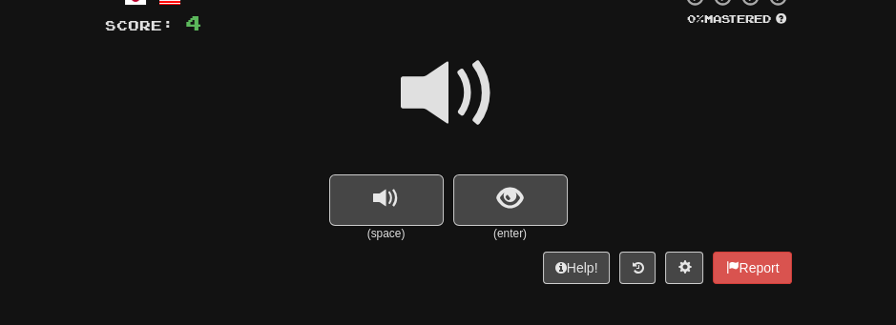
click at [460, 97] on span at bounding box center [448, 93] width 95 height 95
click at [514, 193] on span "show sentence" at bounding box center [510, 199] width 26 height 26
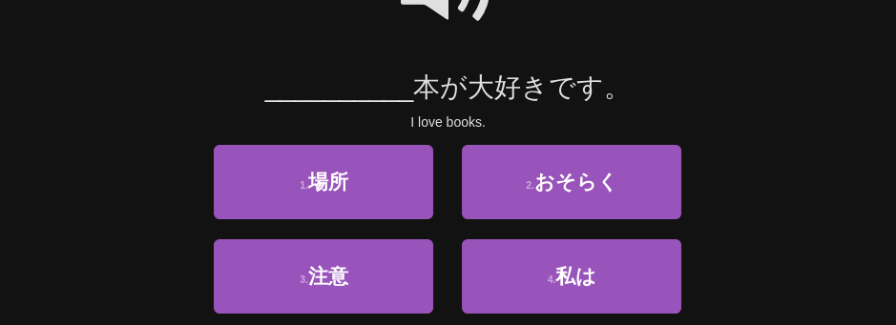
scroll to position [233, 0]
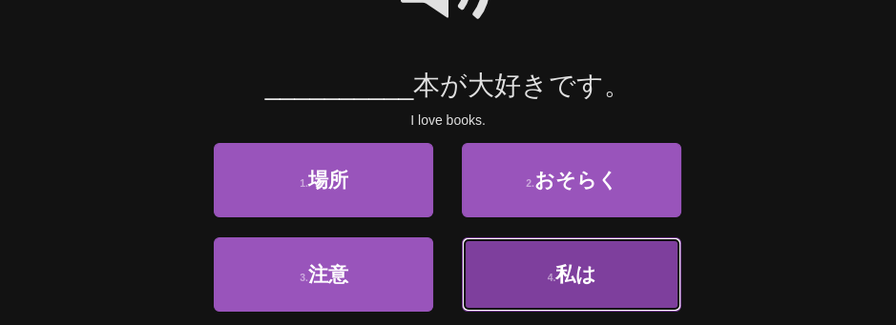
click at [616, 267] on button "4 . 私は" at bounding box center [571, 274] width 219 height 74
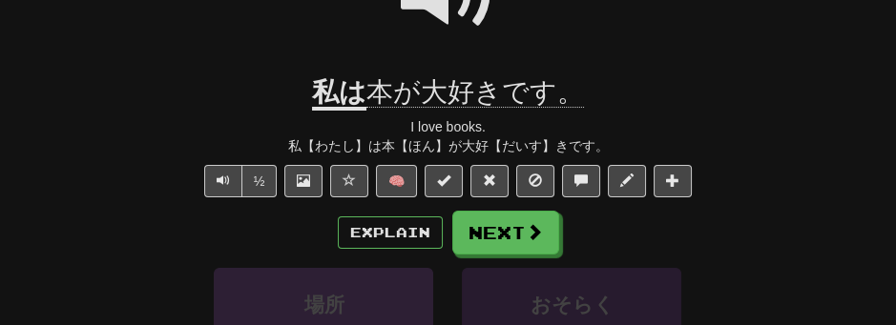
scroll to position [238, 0]
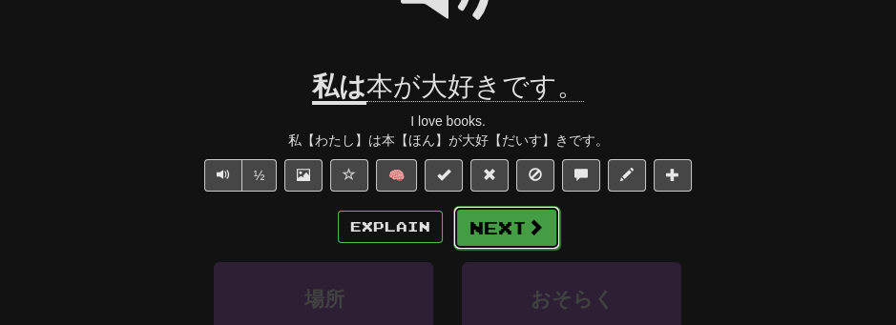
click at [506, 224] on button "Next" at bounding box center [506, 228] width 107 height 44
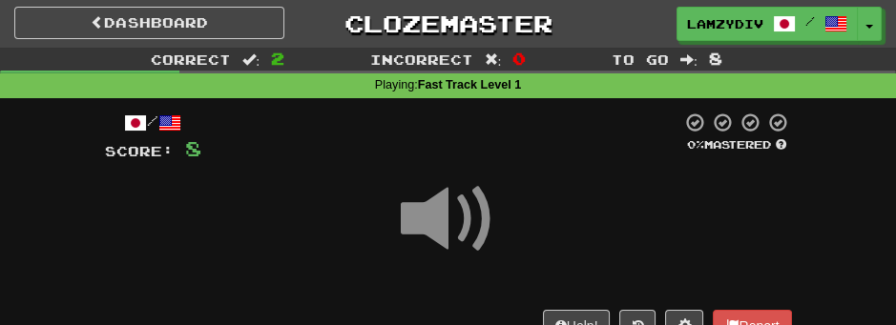
scroll to position [0, 0]
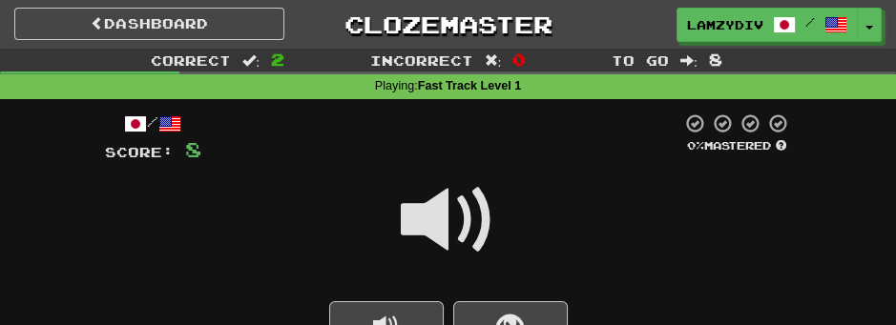
click at [442, 226] on span at bounding box center [448, 220] width 95 height 95
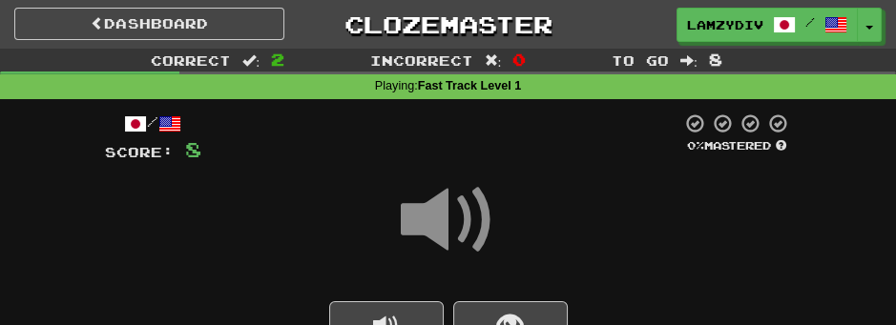
click at [442, 226] on span at bounding box center [448, 220] width 95 height 95
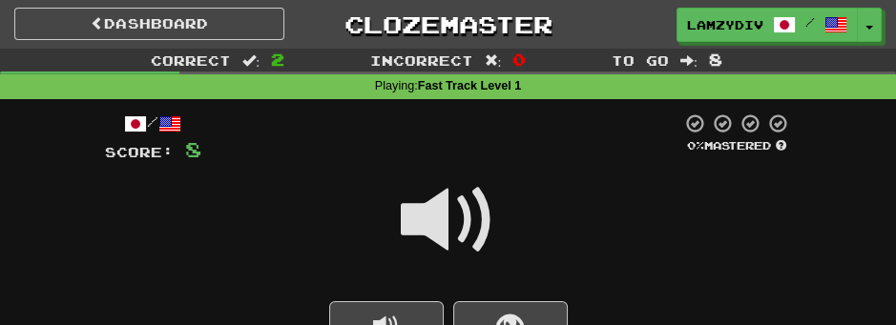
click at [450, 236] on span at bounding box center [448, 220] width 95 height 95
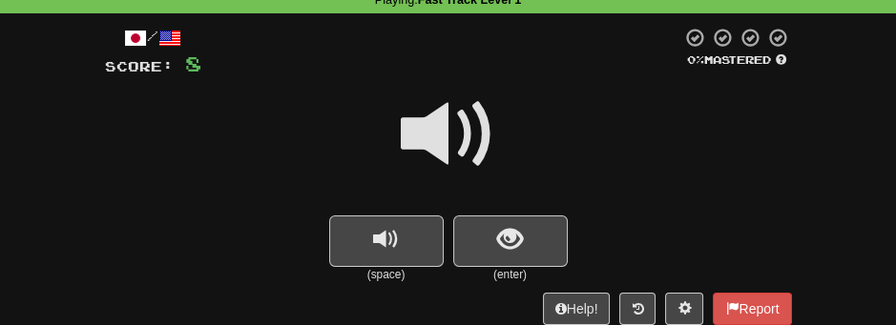
scroll to position [106, 0]
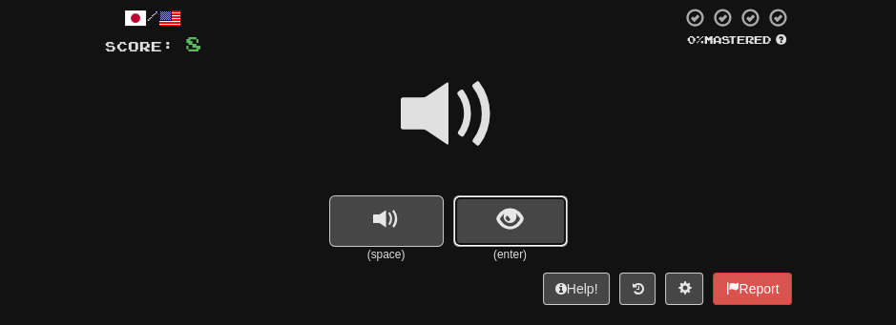
click at [526, 225] on button "show sentence" at bounding box center [510, 222] width 114 height 52
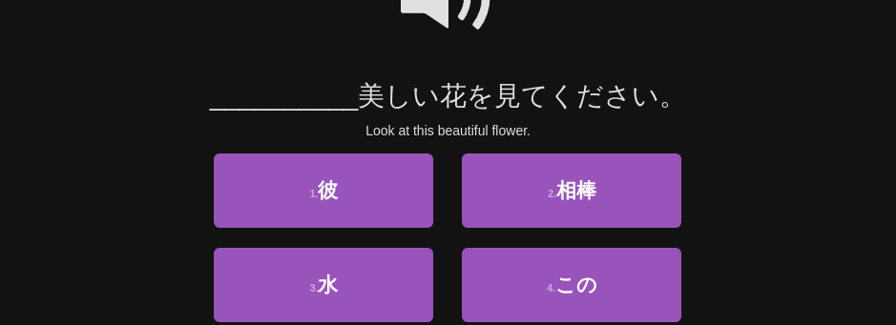
scroll to position [233, 0]
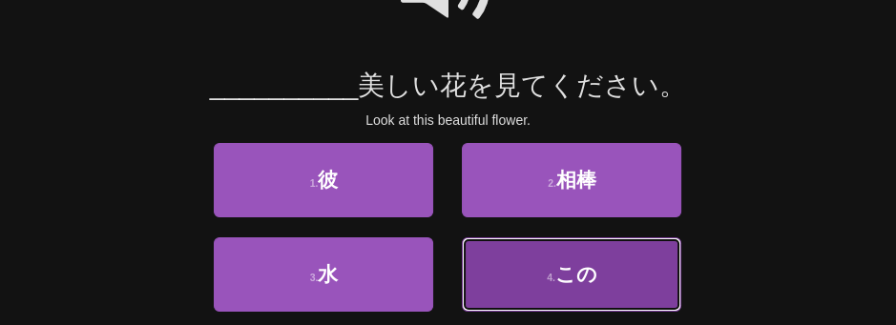
click at [589, 302] on button "4 . この" at bounding box center [571, 274] width 219 height 74
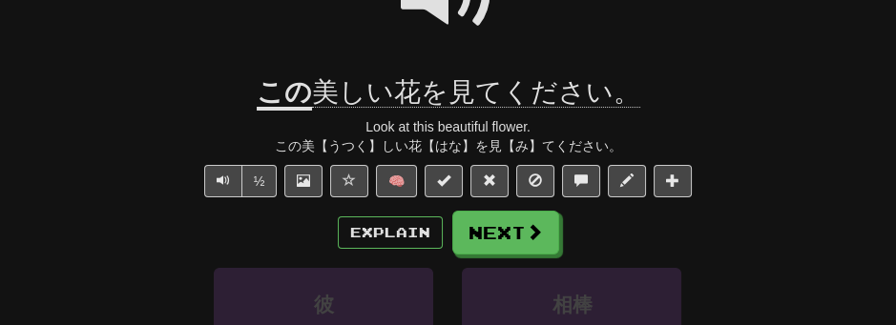
scroll to position [238, 0]
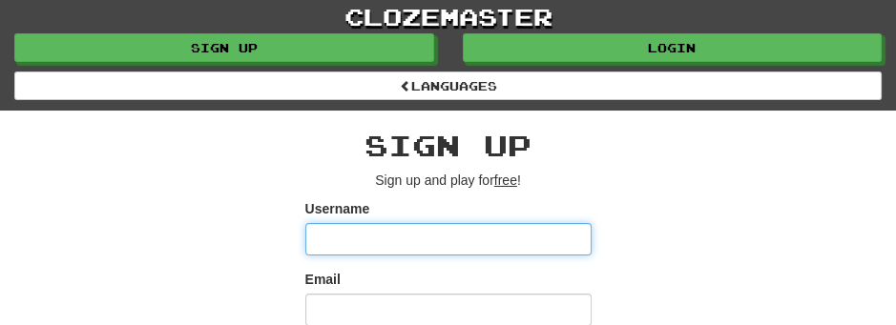
click at [476, 223] on input "Username" at bounding box center [448, 239] width 286 height 32
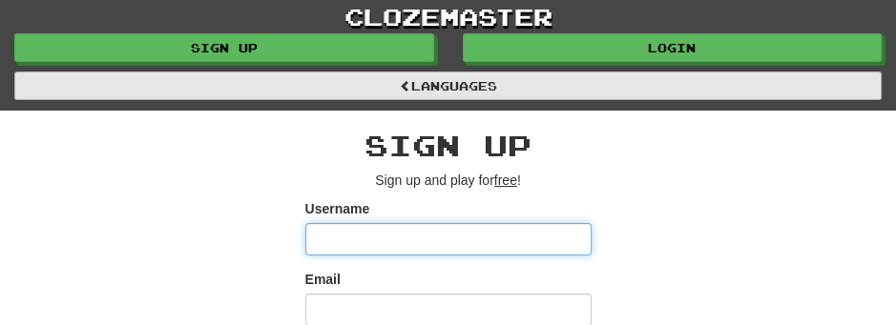
type input "**********"
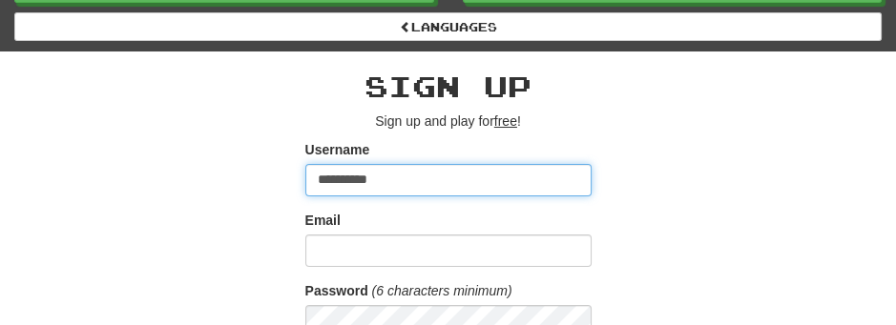
scroll to position [84, 0]
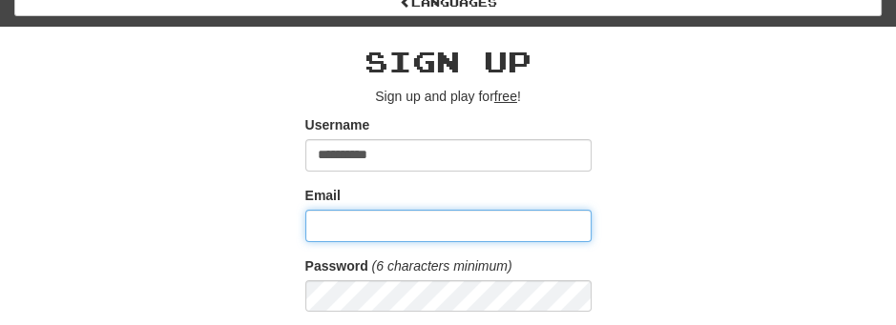
click at [546, 232] on input "Email" at bounding box center [448, 226] width 286 height 32
click at [372, 229] on input "Email" at bounding box center [448, 226] width 286 height 32
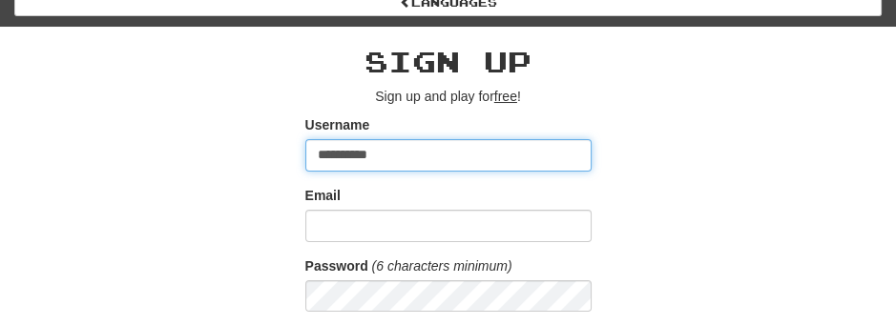
click at [449, 155] on input "**********" at bounding box center [448, 155] width 286 height 32
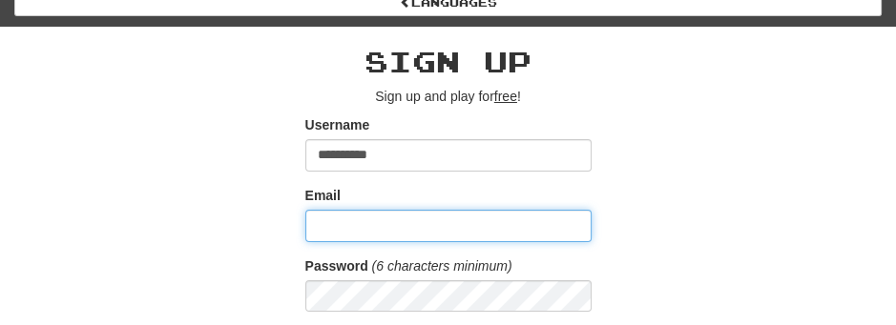
click at [427, 217] on input "Email" at bounding box center [448, 226] width 286 height 32
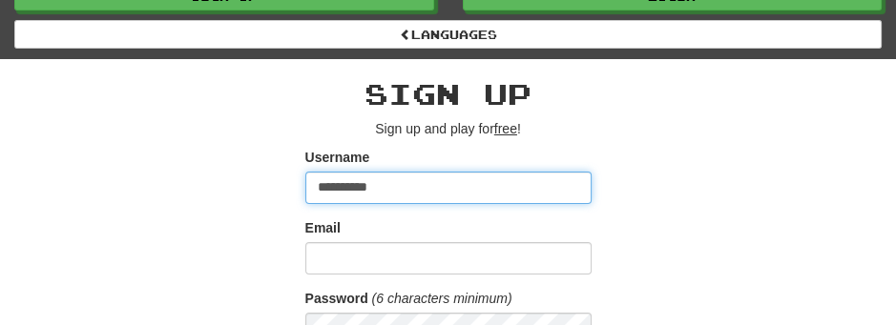
drag, startPoint x: 401, startPoint y: 241, endPoint x: 0, endPoint y: 325, distance: 409.3
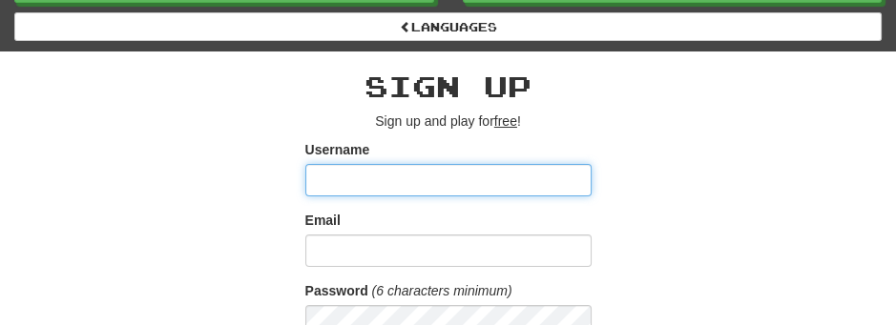
type input "**********"
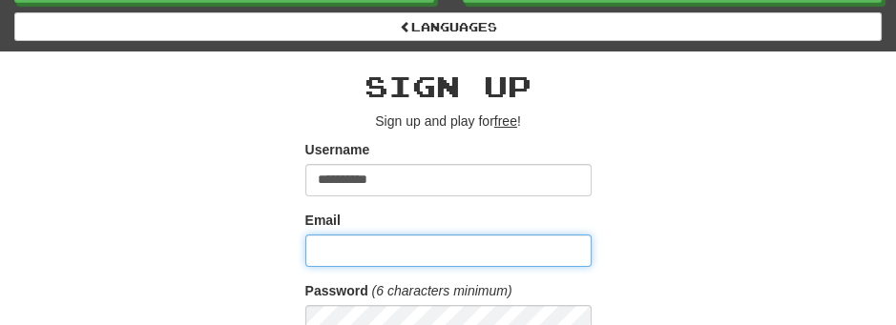
click at [471, 252] on input "Email" at bounding box center [448, 251] width 286 height 32
click at [521, 253] on input "Email" at bounding box center [448, 251] width 286 height 32
type input "**********"
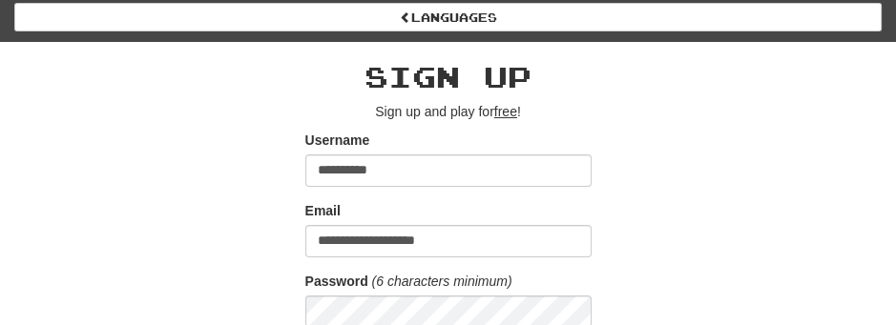
scroll to position [286, 0]
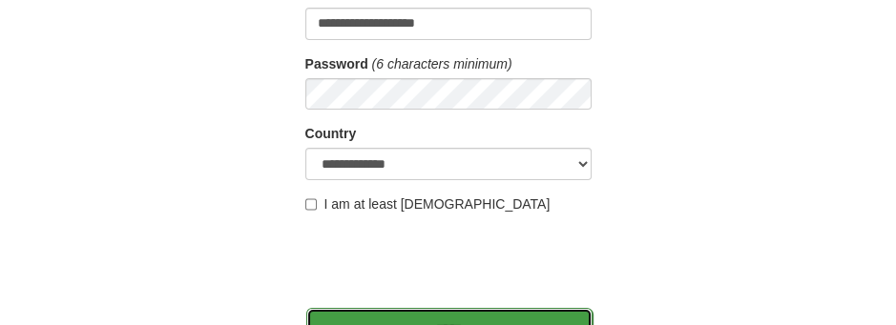
click at [486, 319] on input "*******" at bounding box center [449, 330] width 286 height 44
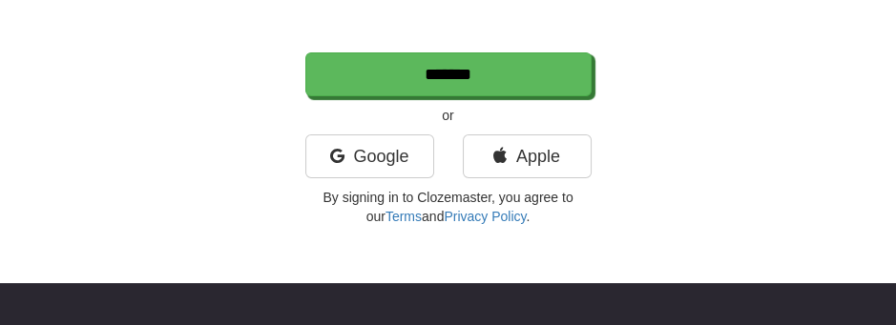
scroll to position [541, 0]
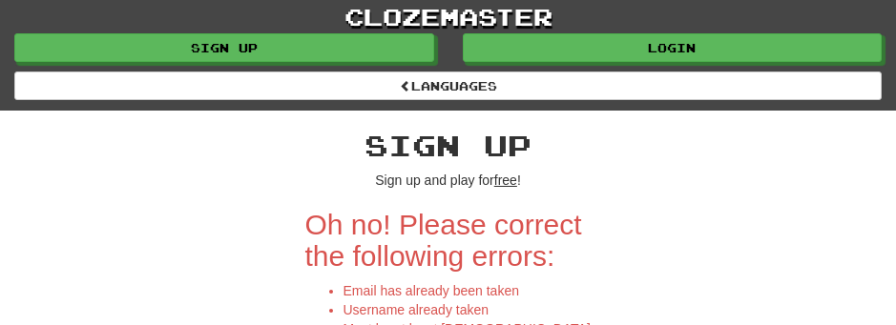
scroll to position [242, 0]
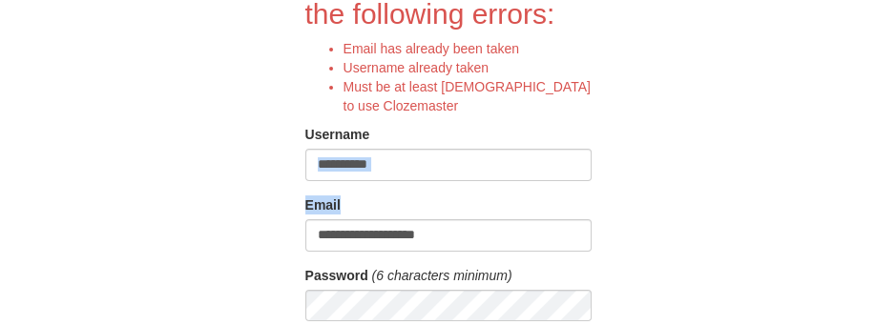
click at [753, 180] on div "**********" at bounding box center [448, 285] width 715 height 835
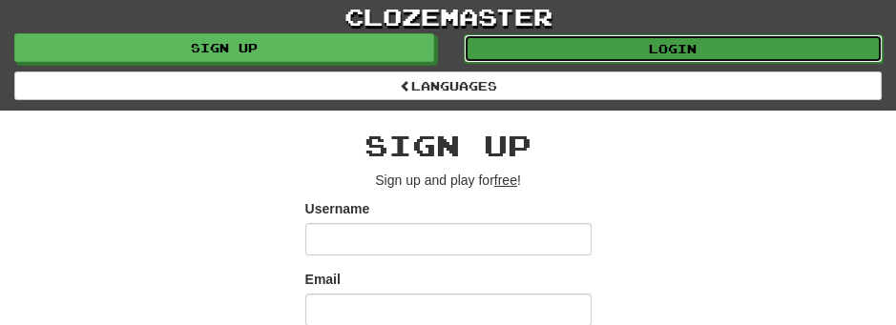
click at [681, 51] on link "Login" at bounding box center [674, 48] width 420 height 29
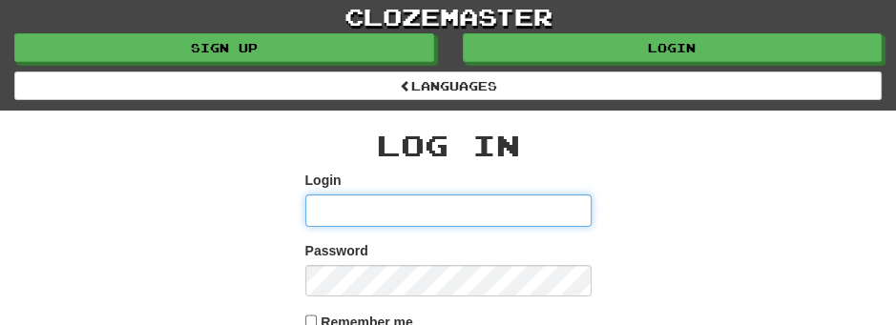
type input "**********"
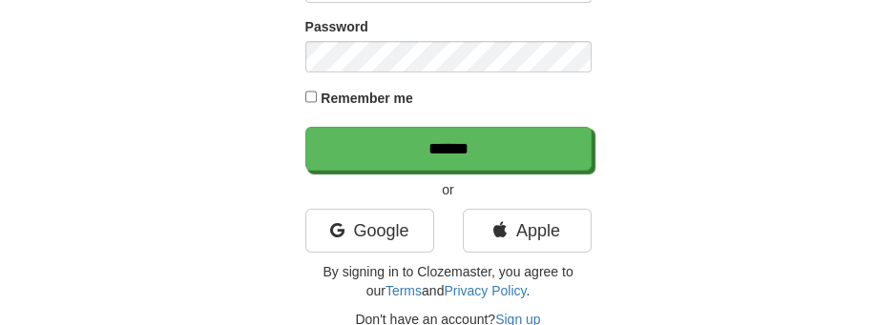
scroll to position [233, 0]
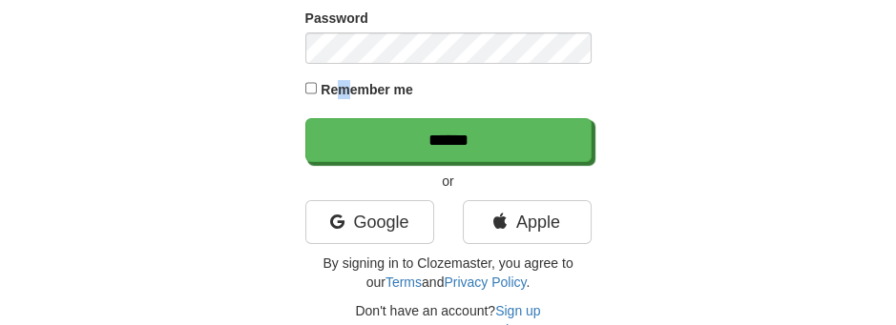
click at [351, 92] on label "Remember me" at bounding box center [366, 89] width 93 height 19
click at [318, 88] on div "Remember me" at bounding box center [448, 91] width 286 height 26
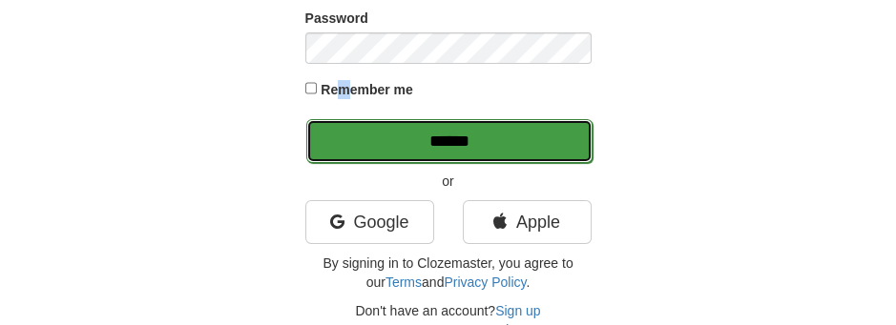
drag, startPoint x: 414, startPoint y: 132, endPoint x: 403, endPoint y: 133, distance: 11.5
click at [417, 133] on input "******" at bounding box center [449, 141] width 286 height 44
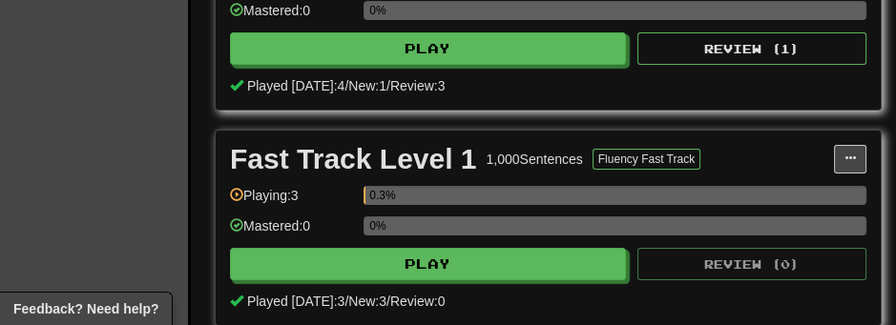
scroll to position [572, 0]
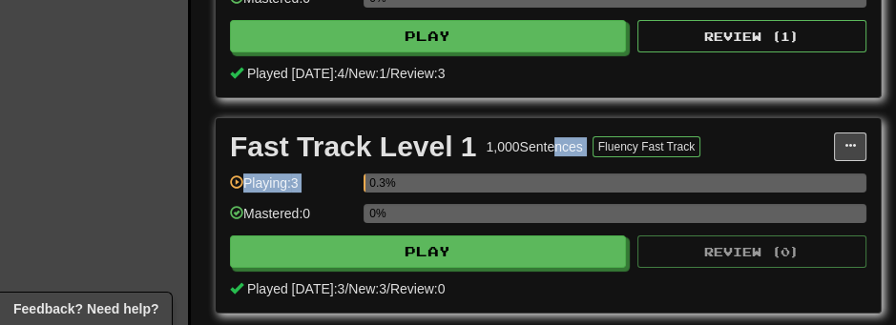
drag, startPoint x: 547, startPoint y: 185, endPoint x: 496, endPoint y: -55, distance: 245.6
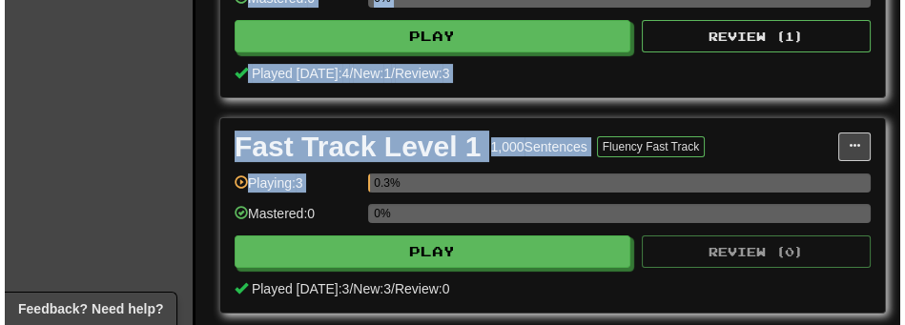
scroll to position [538, 0]
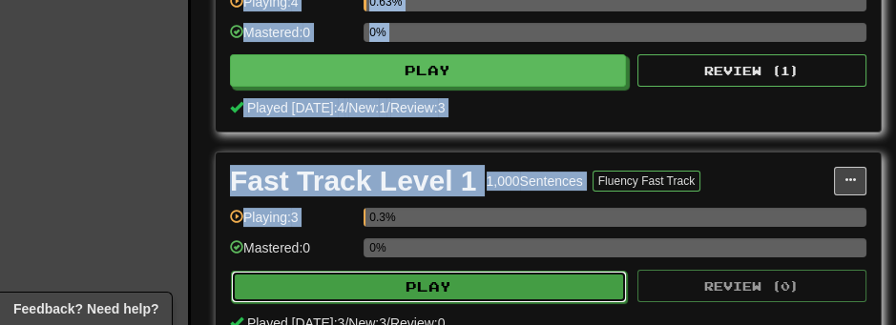
click at [405, 292] on button "Play" at bounding box center [429, 287] width 396 height 32
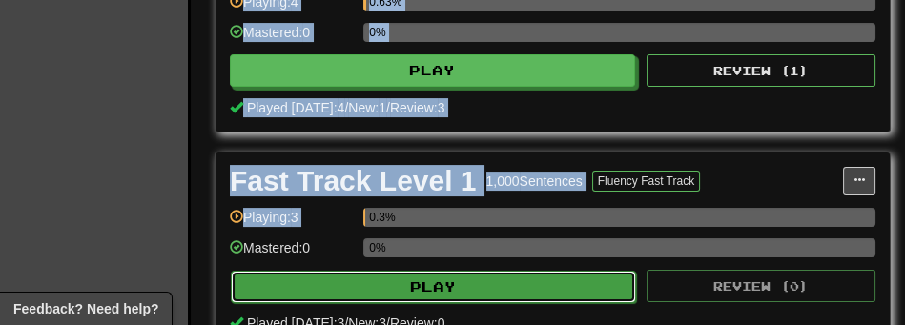
select select "**"
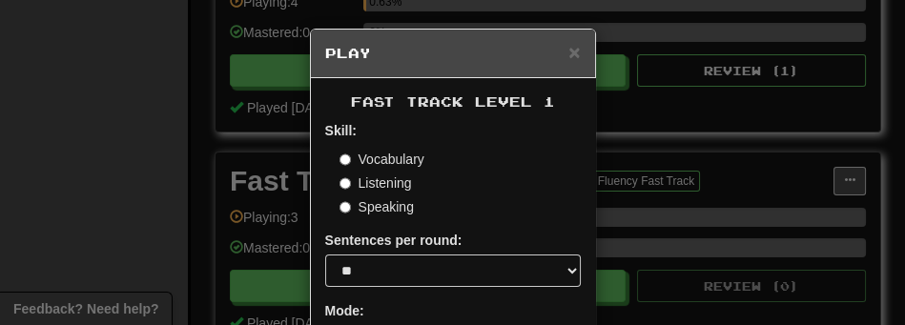
click at [409, 155] on label "Vocabulary" at bounding box center [382, 159] width 85 height 19
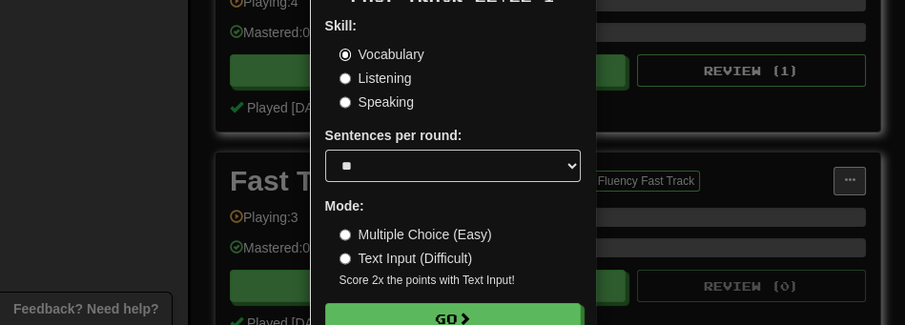
scroll to position [148, 0]
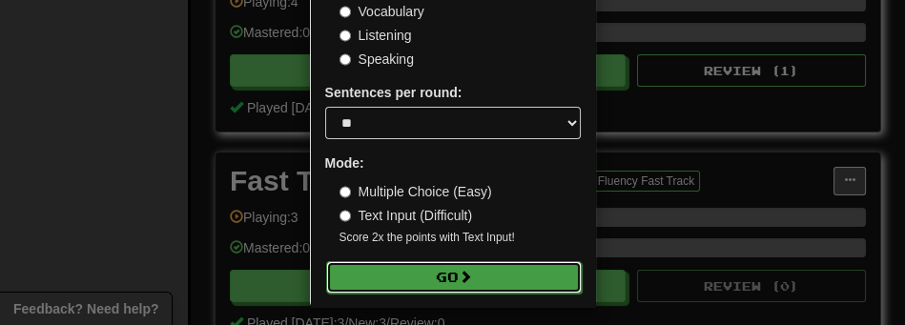
click at [439, 279] on button "Go" at bounding box center [454, 277] width 256 height 32
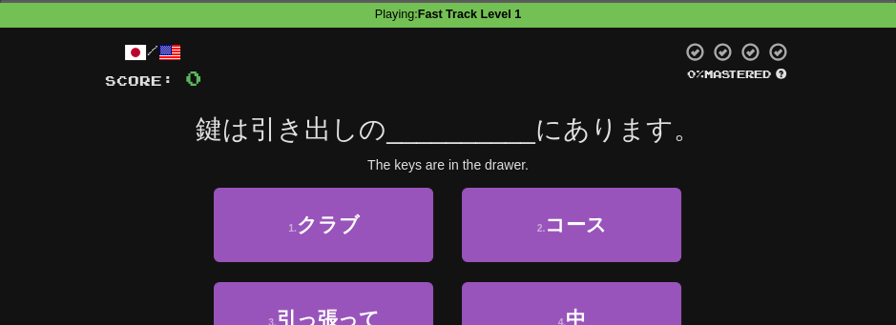
scroll to position [84, 0]
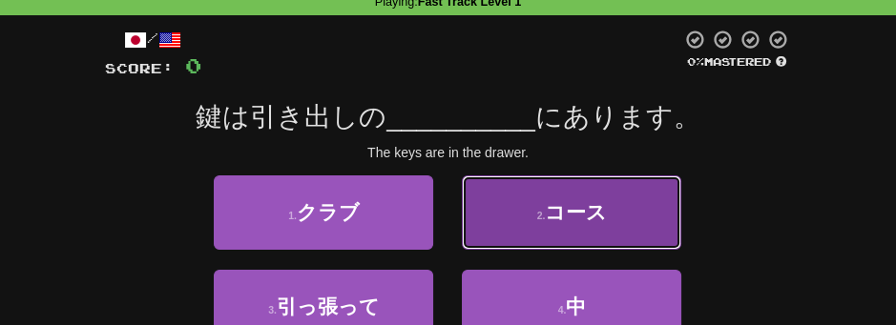
click at [610, 203] on button "2 . コース" at bounding box center [571, 212] width 219 height 74
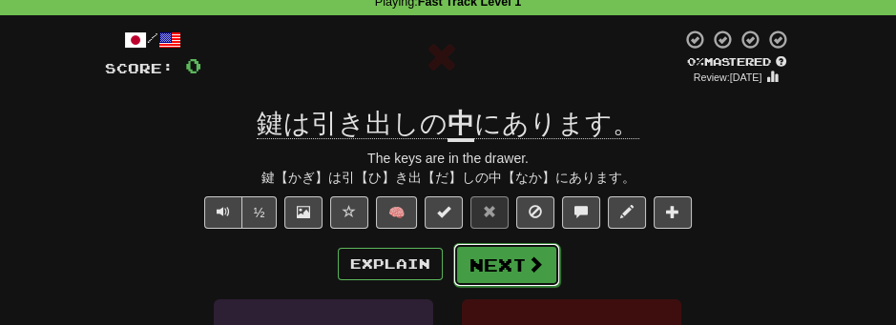
click at [534, 267] on span at bounding box center [534, 264] width 17 height 17
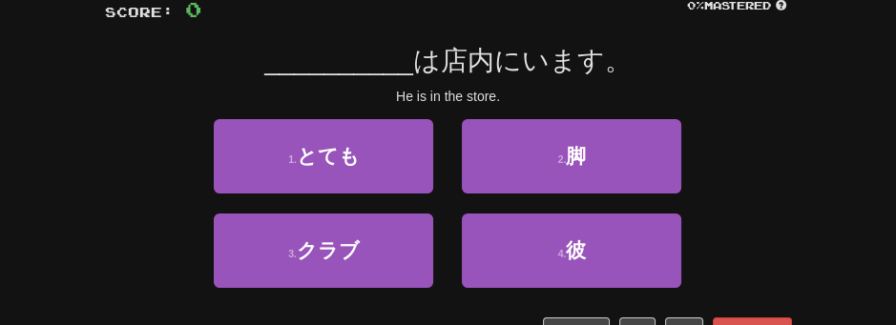
scroll to position [148, 0]
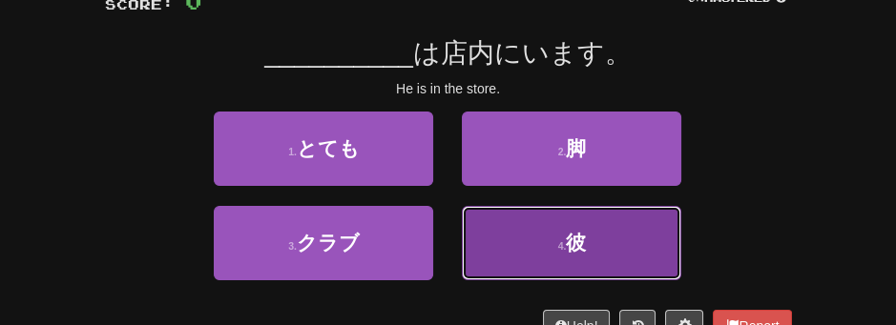
click at [674, 236] on button "4 . 彼" at bounding box center [571, 243] width 219 height 74
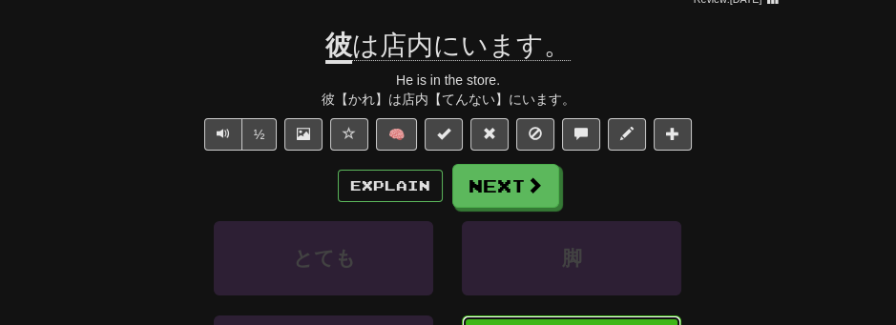
scroll to position [169, 0]
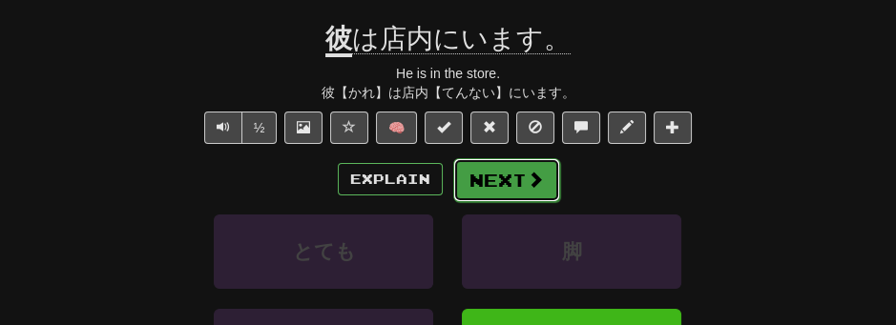
click at [536, 182] on span at bounding box center [534, 179] width 17 height 17
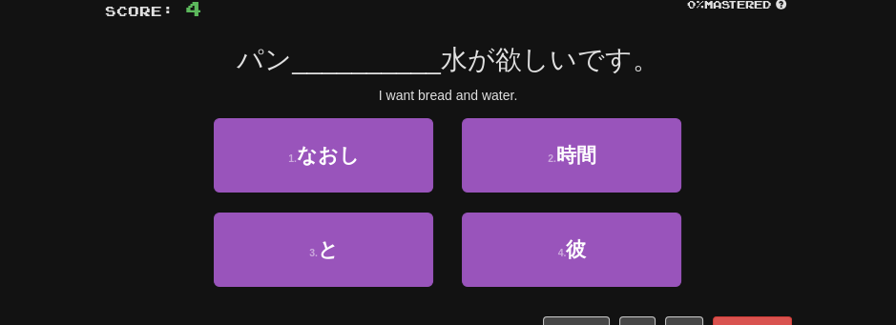
scroll to position [148, 0]
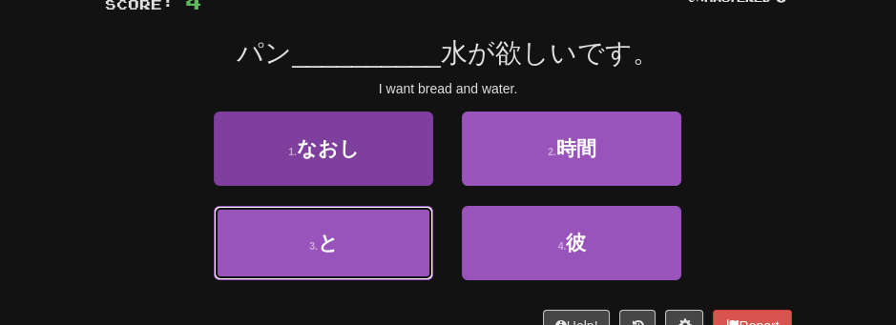
click at [345, 240] on button "3 . と" at bounding box center [323, 243] width 219 height 74
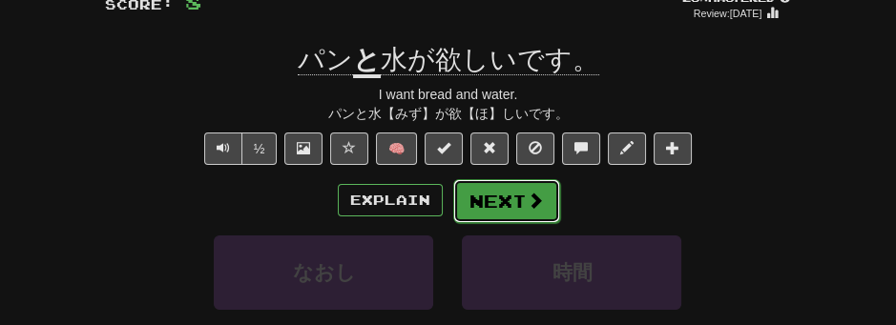
click at [532, 205] on span at bounding box center [534, 200] width 17 height 17
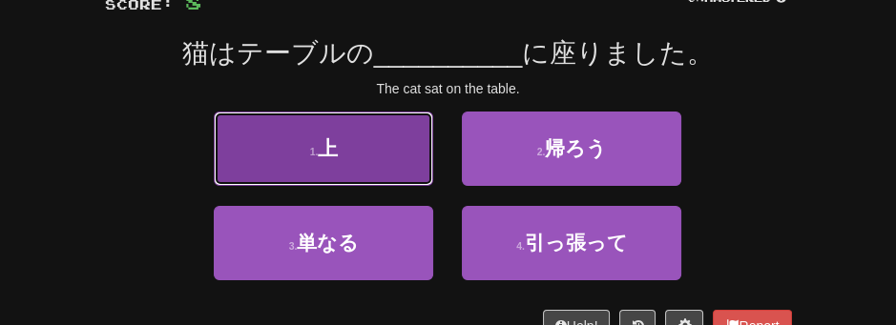
click at [314, 136] on button "1 . 上" at bounding box center [323, 149] width 219 height 74
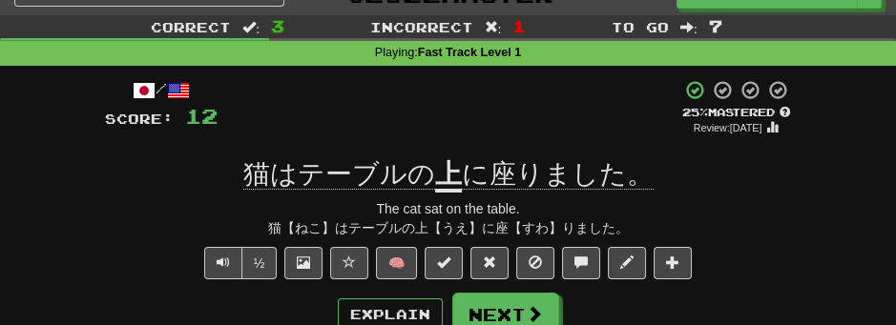
scroll to position [21, 0]
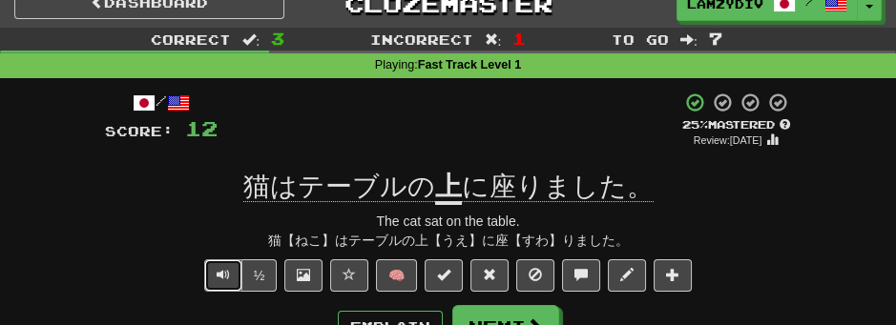
click at [217, 273] on button "Text-to-speech controls" at bounding box center [223, 275] width 38 height 32
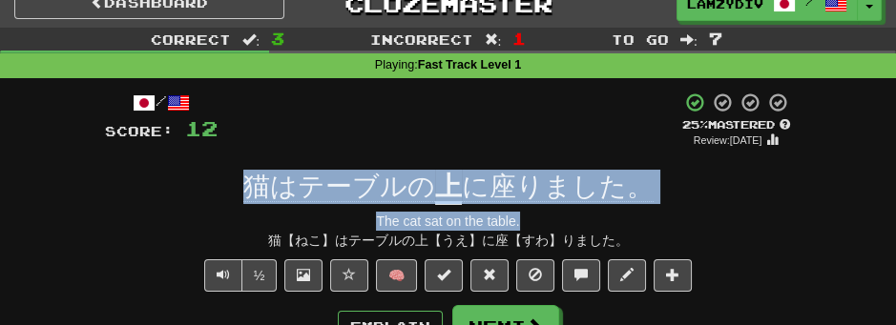
drag, startPoint x: 231, startPoint y: 177, endPoint x: 650, endPoint y: 213, distance: 421.1
copy div "猫はテーブルの 上 に座りました。 The cat sat on the table."
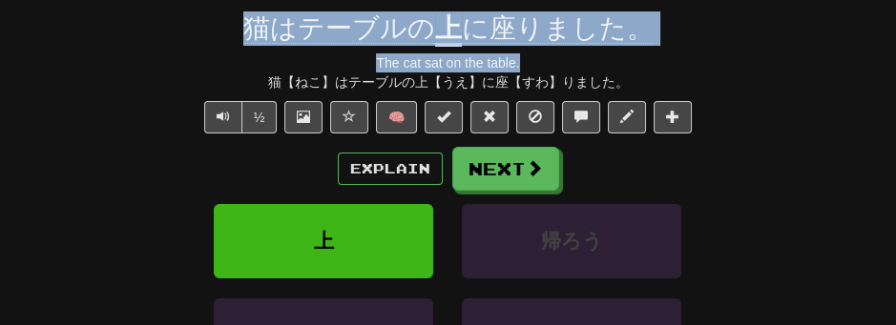
scroll to position [169, 0]
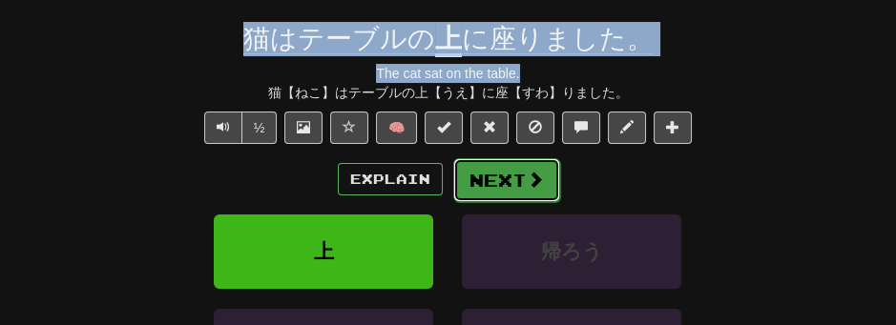
click at [519, 198] on button "Next" at bounding box center [506, 180] width 107 height 44
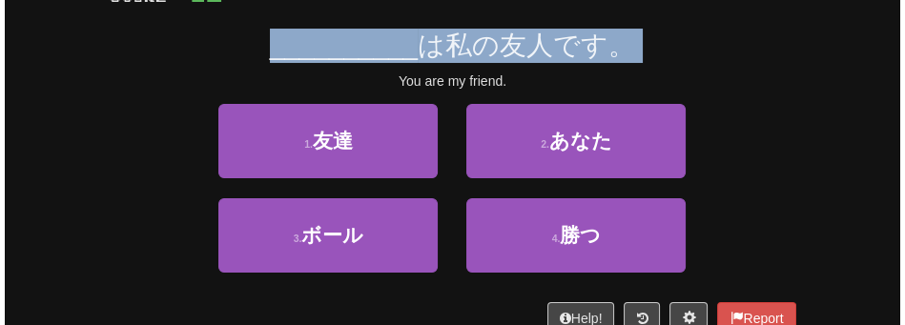
scroll to position [148, 0]
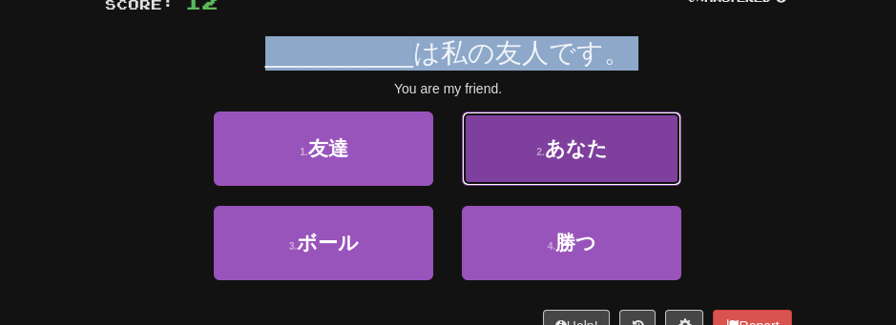
click at [560, 132] on button "2 . あなた" at bounding box center [571, 149] width 219 height 74
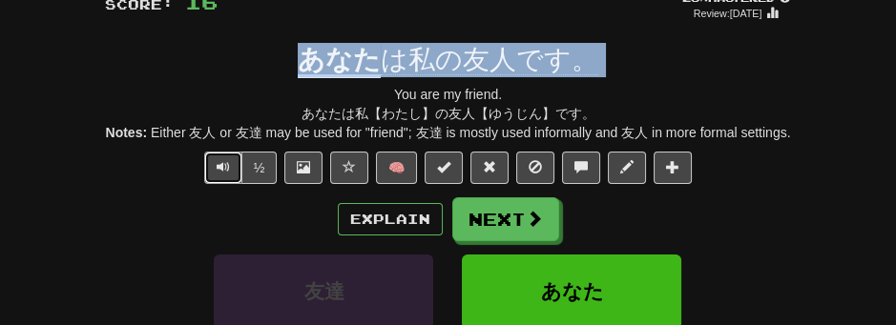
click at [233, 163] on button "Text-to-speech controls" at bounding box center [223, 168] width 38 height 32
drag, startPoint x: 538, startPoint y: 278, endPoint x: 893, endPoint y: 284, distance: 354.9
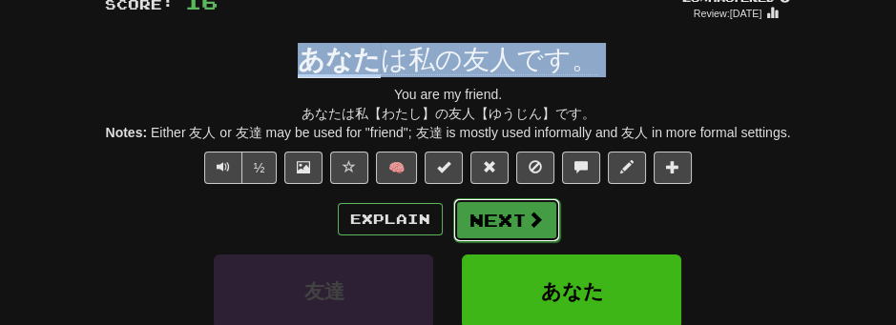
click at [474, 211] on button "Next" at bounding box center [506, 220] width 107 height 44
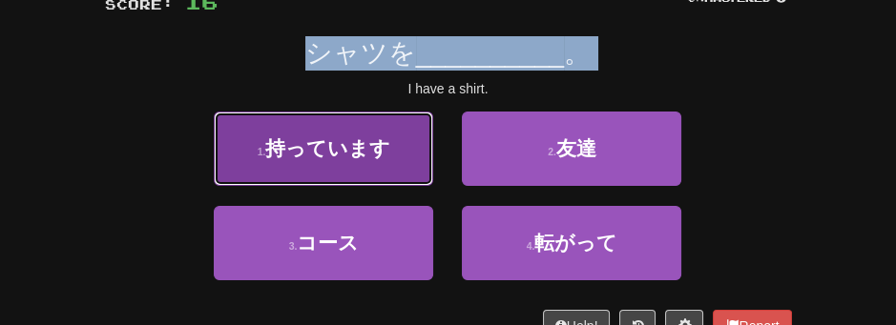
click at [294, 149] on span "持っています" at bounding box center [327, 148] width 125 height 22
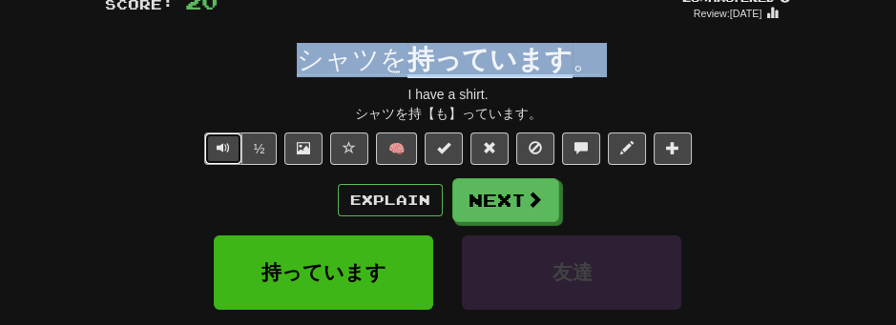
click at [217, 148] on span "Text-to-speech controls" at bounding box center [223, 147] width 13 height 13
click at [211, 153] on button "Text-to-speech controls" at bounding box center [223, 149] width 38 height 32
copy div "猫はテーブルの 上 に座りました。"
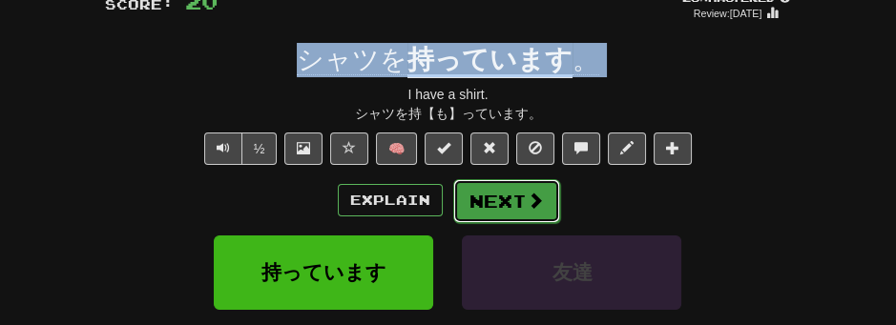
click at [510, 188] on button "Next" at bounding box center [506, 201] width 107 height 44
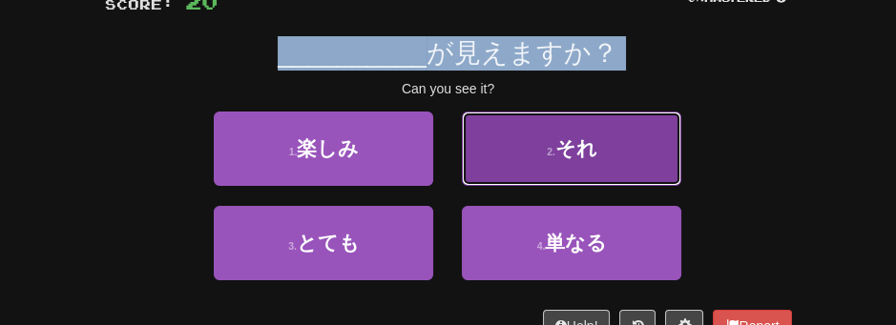
click at [618, 163] on button "2 . それ" at bounding box center [571, 149] width 219 height 74
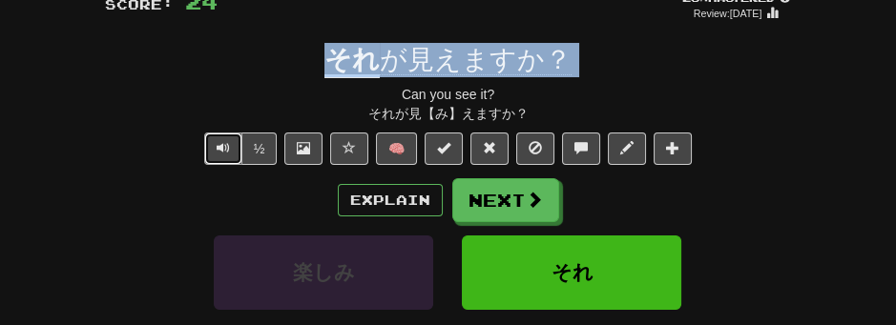
click at [220, 161] on button "Text-to-speech controls" at bounding box center [223, 149] width 38 height 32
click at [211, 146] on button "Text-to-speech controls" at bounding box center [223, 149] width 38 height 32
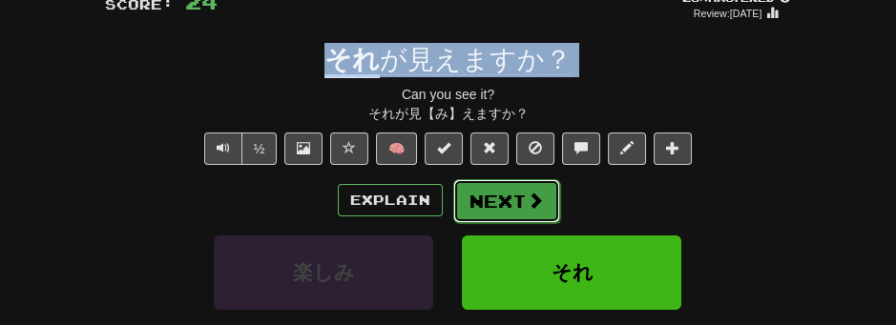
click at [506, 204] on button "Next" at bounding box center [506, 201] width 107 height 44
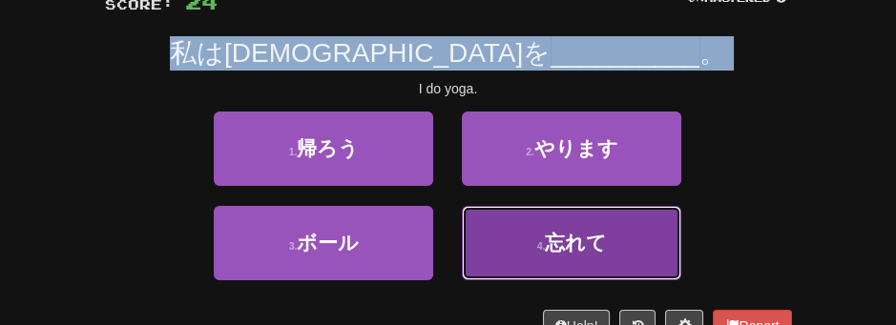
click at [598, 252] on span "忘れて" at bounding box center [576, 243] width 62 height 22
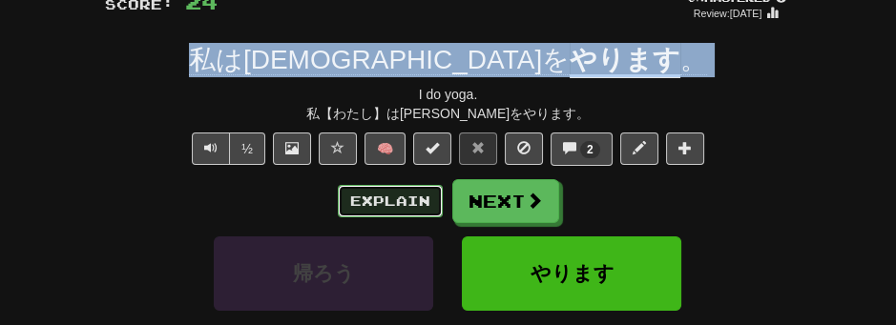
click at [388, 208] on button "Explain" at bounding box center [390, 201] width 105 height 32
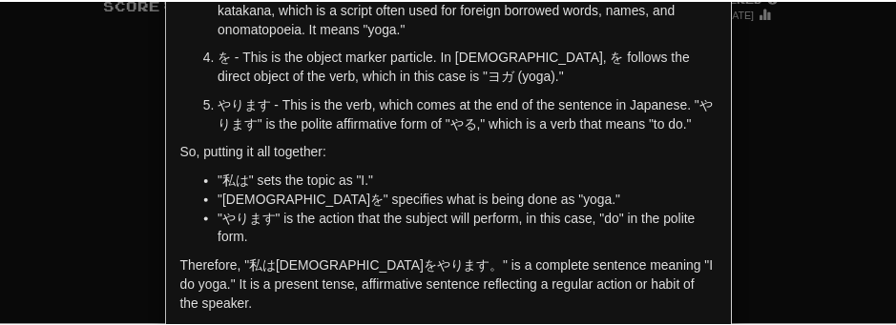
scroll to position [357, 0]
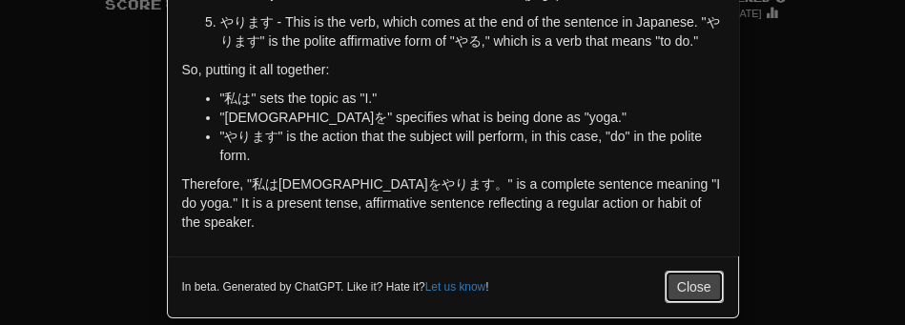
click at [702, 271] on button "Close" at bounding box center [694, 287] width 59 height 32
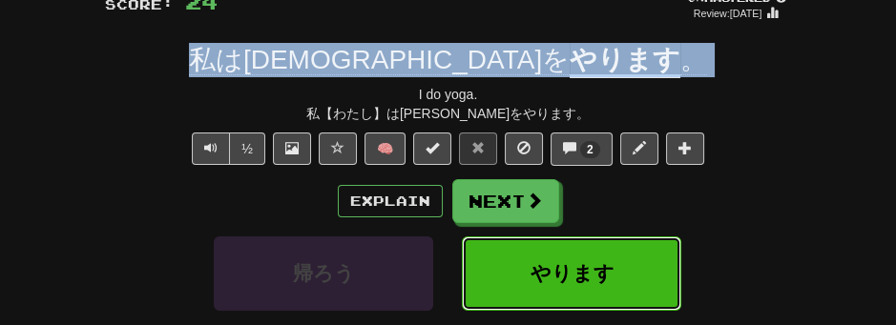
click at [503, 289] on button "やります" at bounding box center [571, 274] width 219 height 74
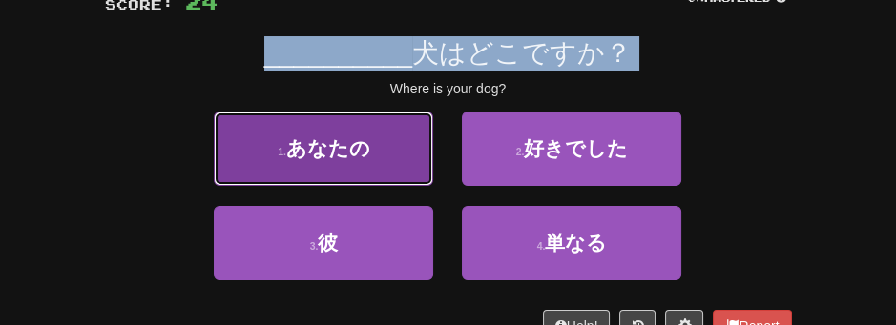
click at [358, 158] on button "1 . あなたの" at bounding box center [323, 149] width 219 height 74
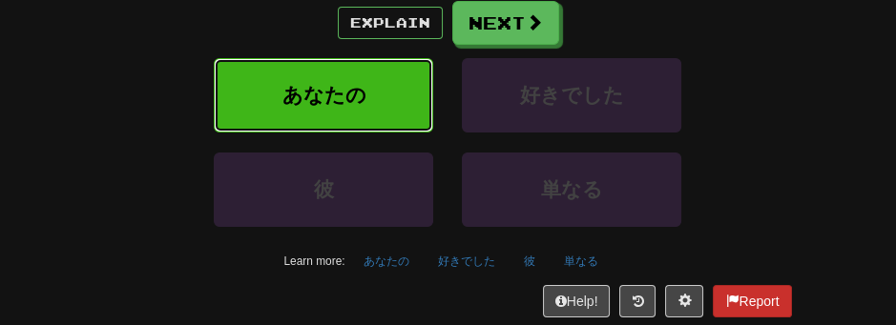
scroll to position [318, 0]
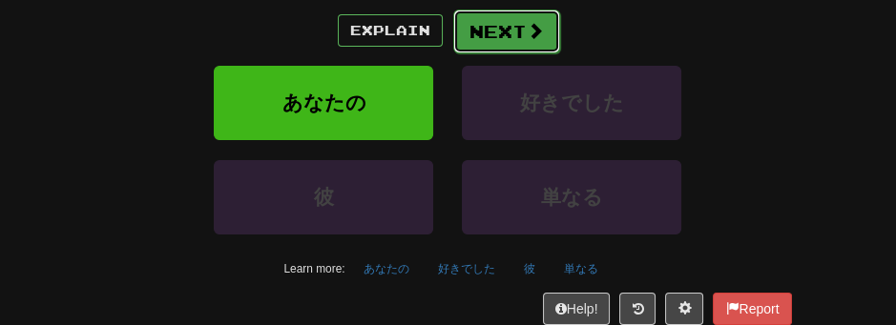
click at [498, 44] on button "Next" at bounding box center [506, 32] width 107 height 44
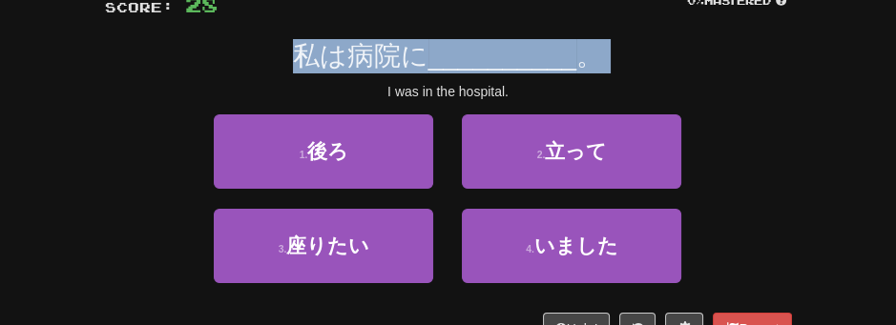
scroll to position [124, 0]
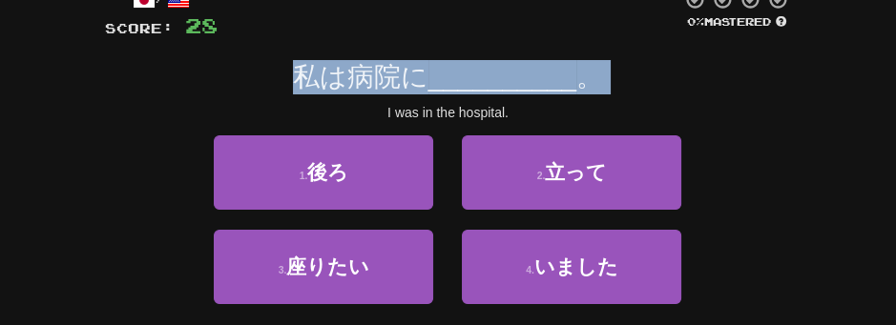
drag, startPoint x: 0, startPoint y: -55, endPoint x: 0, endPoint y: 319, distance: 373.9
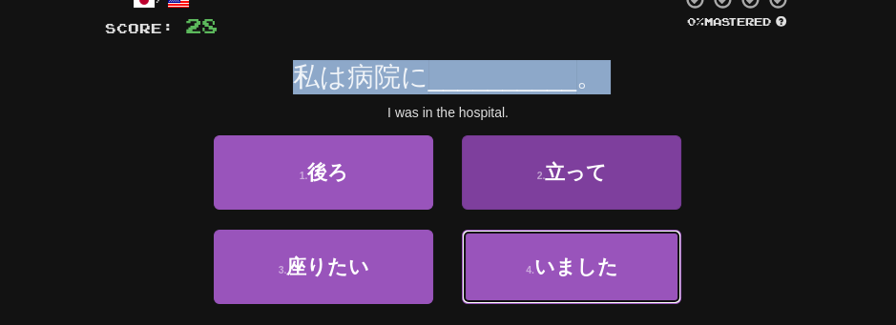
drag, startPoint x: 0, startPoint y: 319, endPoint x: 571, endPoint y: 276, distance: 572.9
click at [571, 276] on span "いました" at bounding box center [576, 267] width 84 height 22
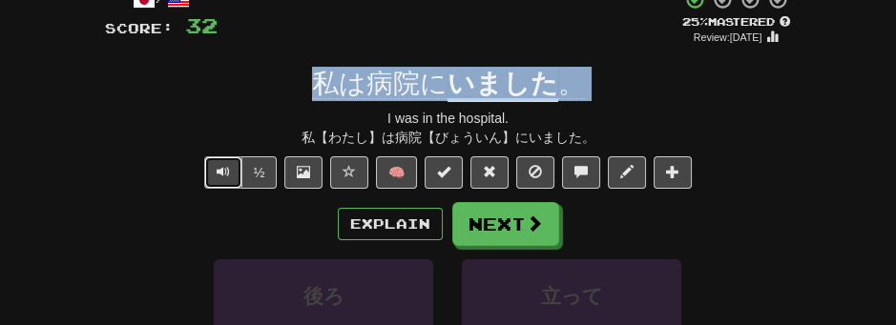
click at [222, 178] on button "Text-to-speech controls" at bounding box center [223, 172] width 38 height 32
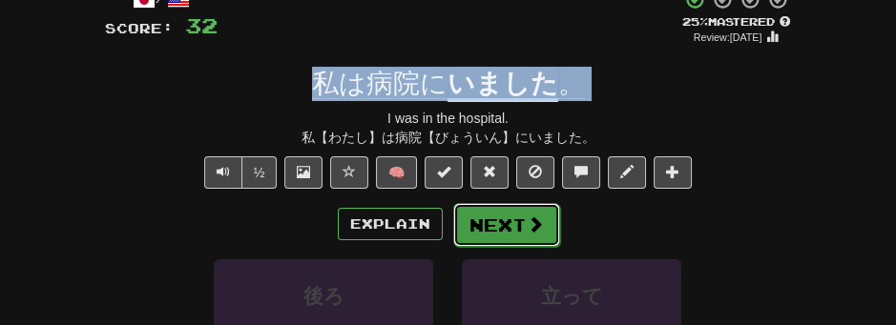
click at [489, 222] on button "Next" at bounding box center [506, 225] width 107 height 44
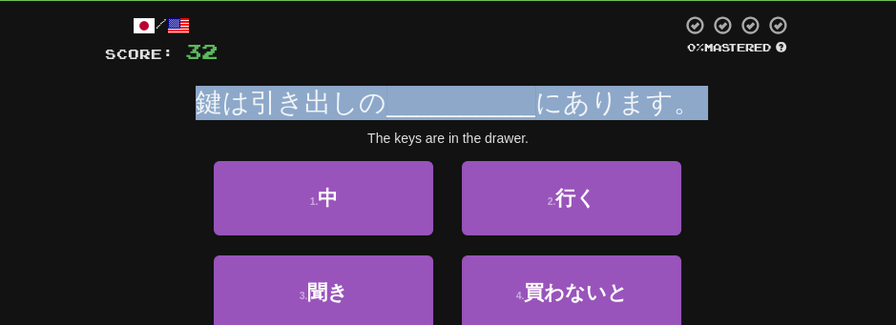
scroll to position [103, 0]
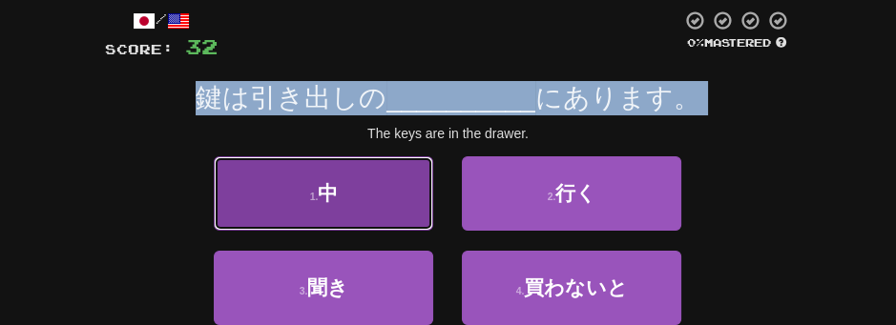
click at [319, 194] on span "中" at bounding box center [328, 193] width 20 height 22
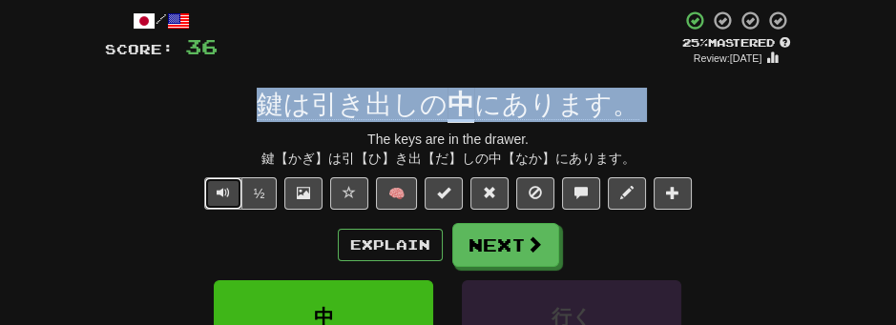
click at [218, 189] on span "Text-to-speech controls" at bounding box center [223, 192] width 13 height 13
click at [220, 189] on span "Text-to-speech controls" at bounding box center [223, 192] width 13 height 13
click at [225, 202] on button "Text-to-speech controls" at bounding box center [223, 193] width 38 height 32
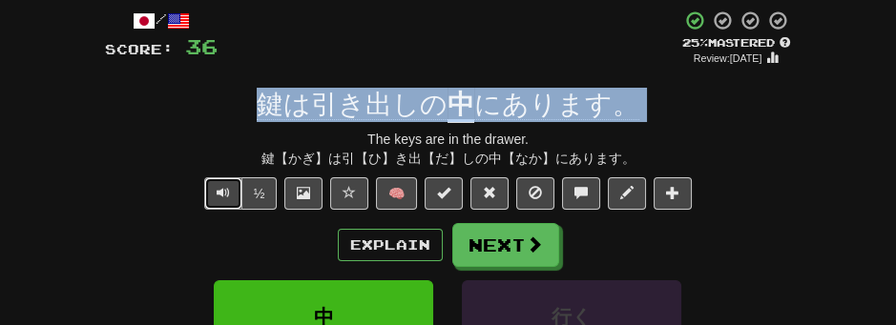
click at [225, 202] on button "Text-to-speech controls" at bounding box center [223, 193] width 38 height 32
click at [226, 198] on span "Text-to-speech controls" at bounding box center [223, 192] width 13 height 13
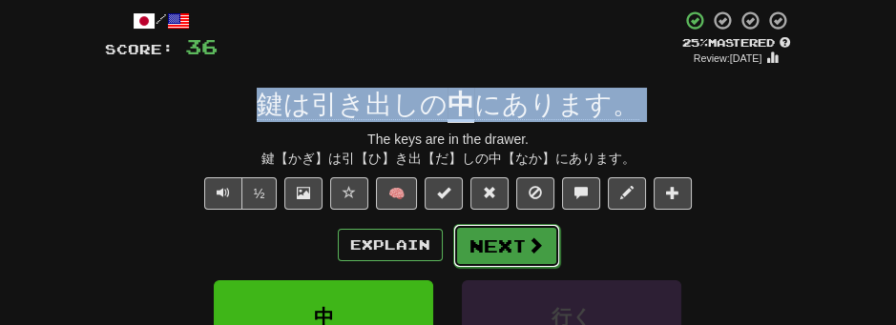
click at [542, 251] on button "Next" at bounding box center [506, 246] width 107 height 44
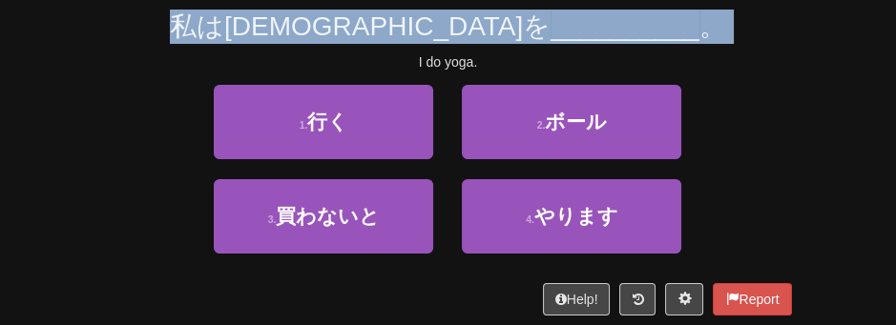
scroll to position [188, 0]
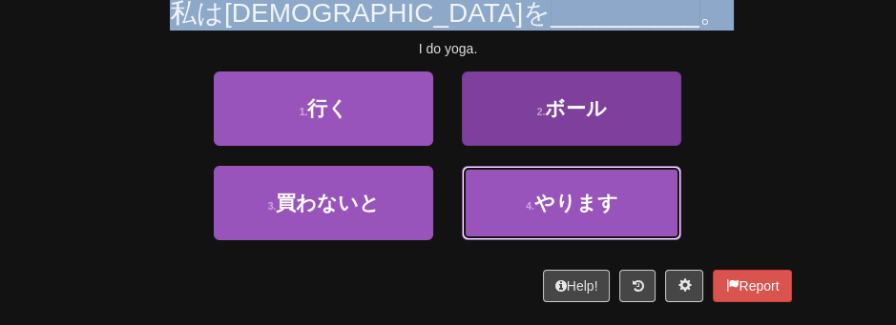
click at [627, 232] on button "4 . やります" at bounding box center [571, 203] width 219 height 74
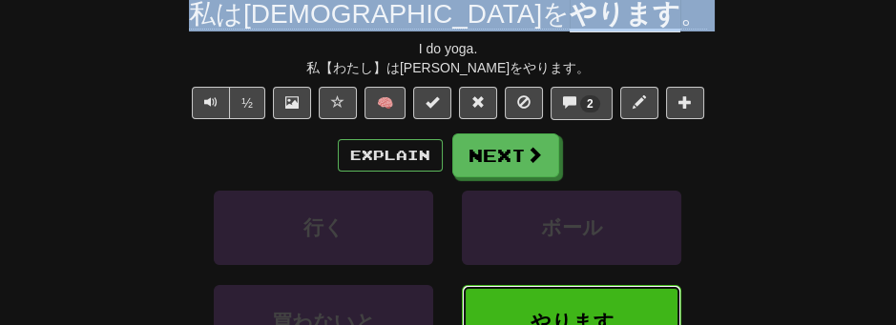
click at [601, 313] on span "やります" at bounding box center [571, 322] width 84 height 22
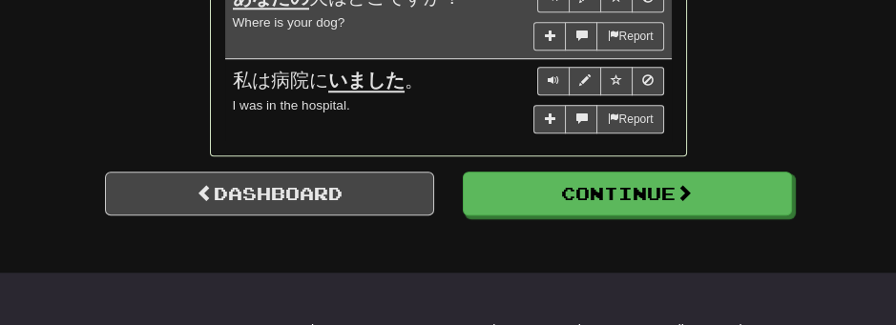
scroll to position [1697, 0]
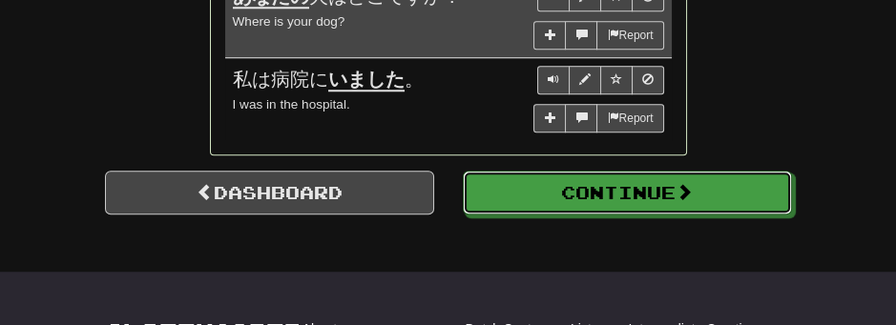
click at [622, 175] on button "Continue" at bounding box center [627, 193] width 329 height 44
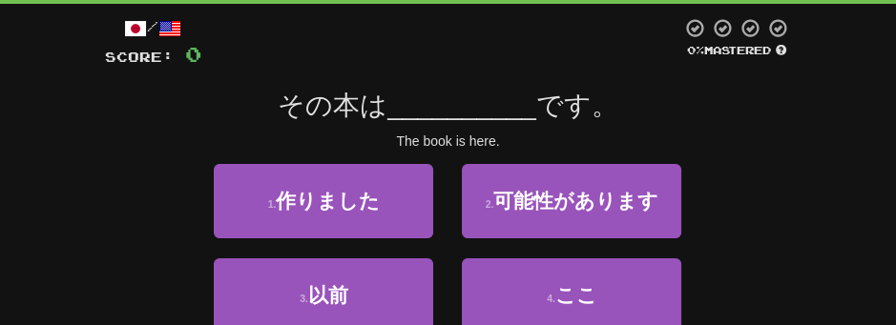
scroll to position [88, 0]
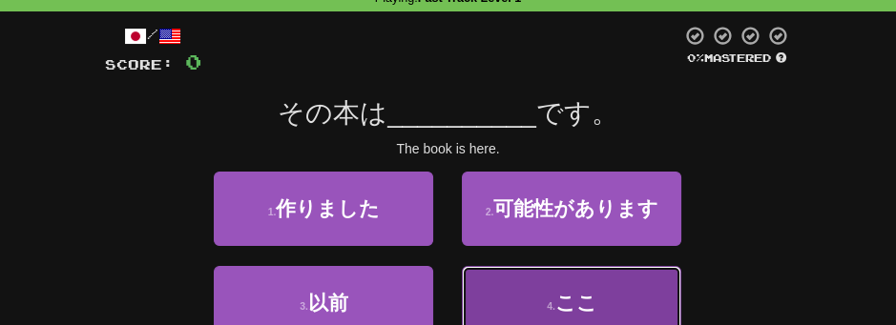
click at [592, 304] on span "ここ" at bounding box center [576, 303] width 42 height 22
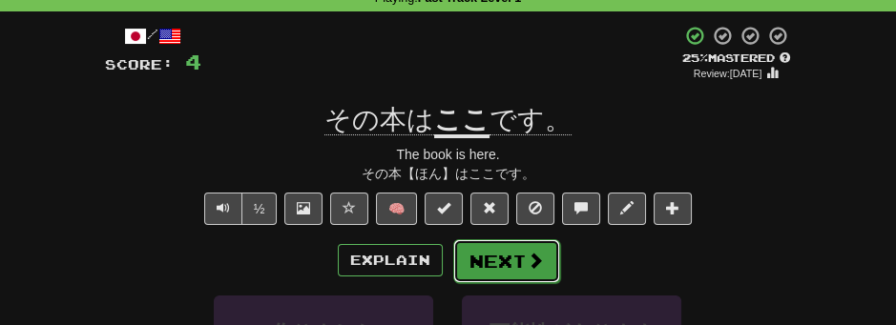
click at [497, 257] on button "Next" at bounding box center [506, 261] width 107 height 44
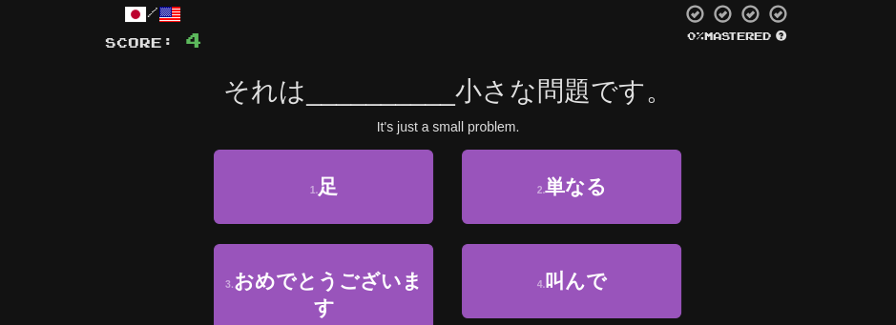
scroll to position [131, 0]
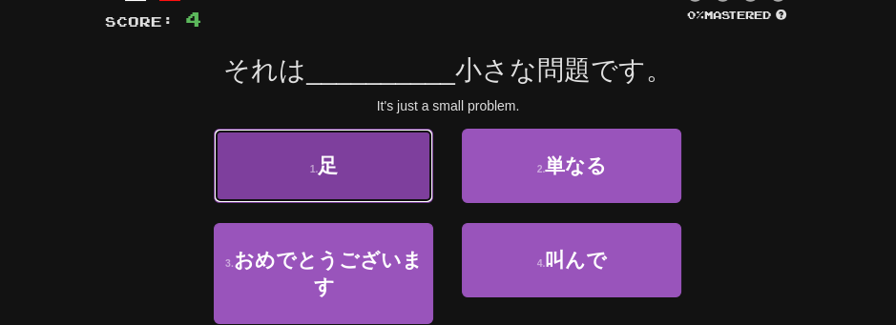
click at [357, 174] on button "1 . 足" at bounding box center [323, 166] width 219 height 74
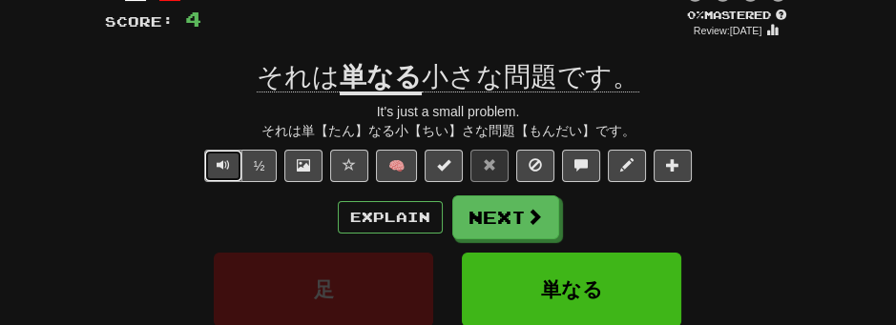
click at [219, 163] on span "Text-to-speech controls" at bounding box center [223, 164] width 13 height 13
click at [234, 183] on div "/ Score: 4 0 % Mastered Review: 2025-09-21 それは 単なる 小さな問題です。 It's just a small p…" at bounding box center [448, 261] width 687 height 558
click at [237, 187] on div "/ Score: 4 0 % Mastered Review: 2025-09-21 それは 単なる 小さな問題です。 It's just a small p…" at bounding box center [448, 261] width 687 height 558
click at [227, 164] on span "Text-to-speech controls" at bounding box center [223, 164] width 13 height 13
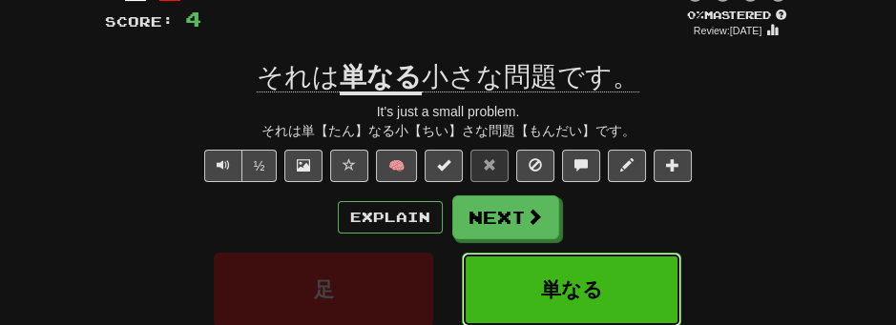
click at [573, 285] on span "単なる" at bounding box center [572, 290] width 62 height 22
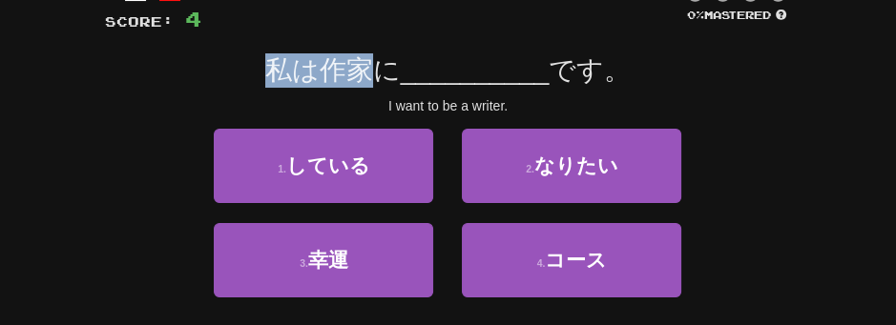
drag, startPoint x: 350, startPoint y: 62, endPoint x: 205, endPoint y: 65, distance: 145.0
click at [205, 65] on div "私は作家に __________ です。" at bounding box center [448, 70] width 687 height 34
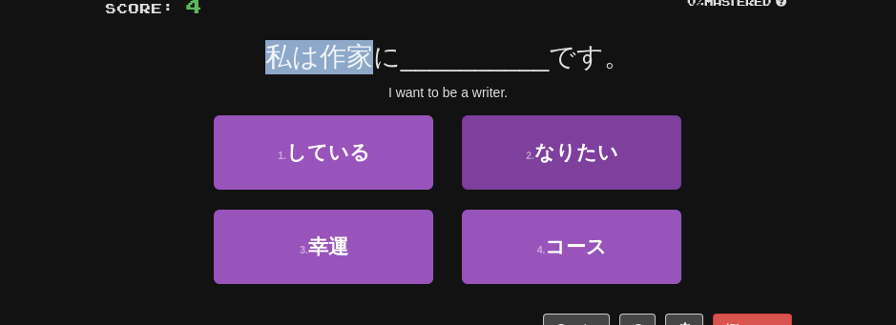
scroll to position [152, 0]
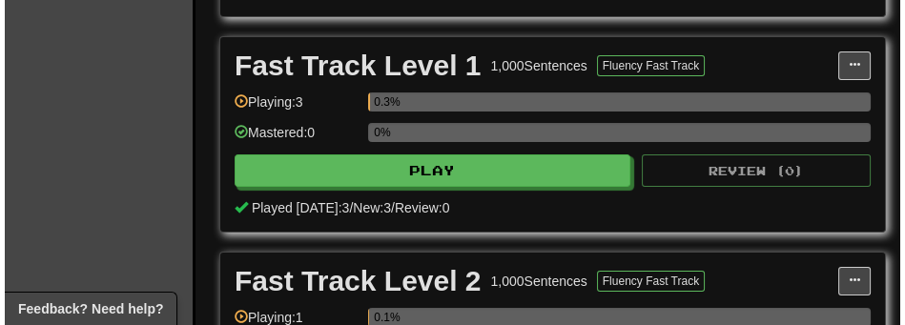
scroll to position [644, 0]
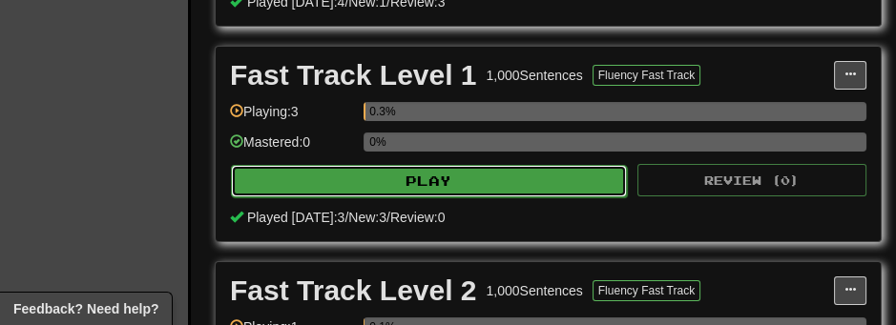
click at [479, 170] on button "Play" at bounding box center [429, 181] width 396 height 32
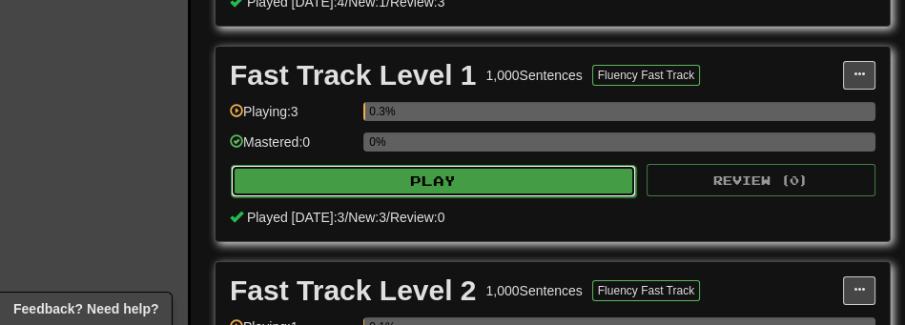
select select "**"
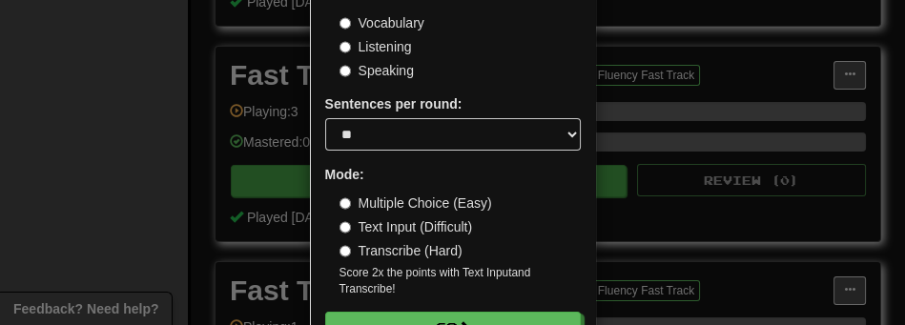
scroll to position [191, 0]
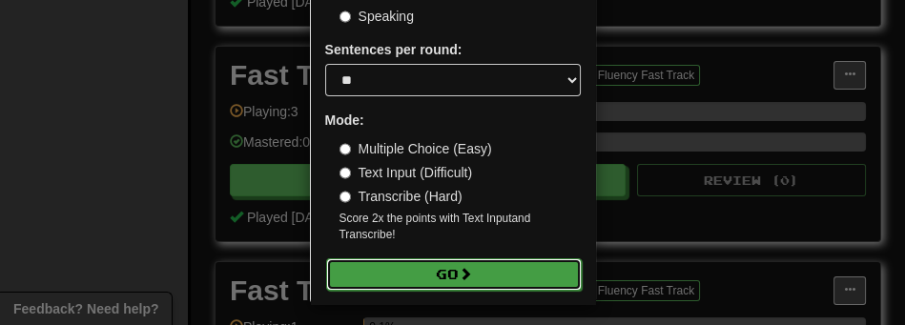
click at [431, 277] on button "Go" at bounding box center [454, 274] width 256 height 32
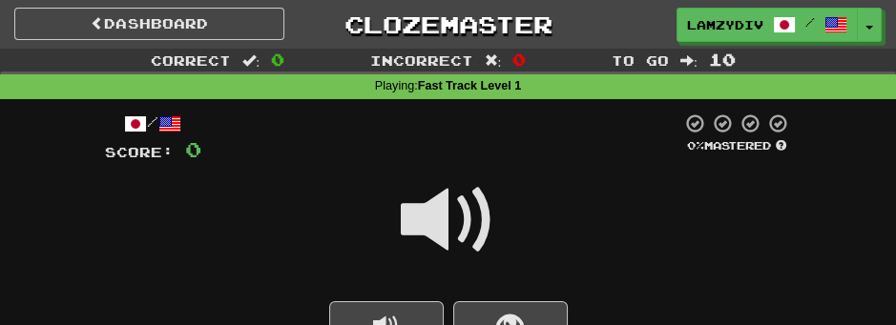
scroll to position [21, 0]
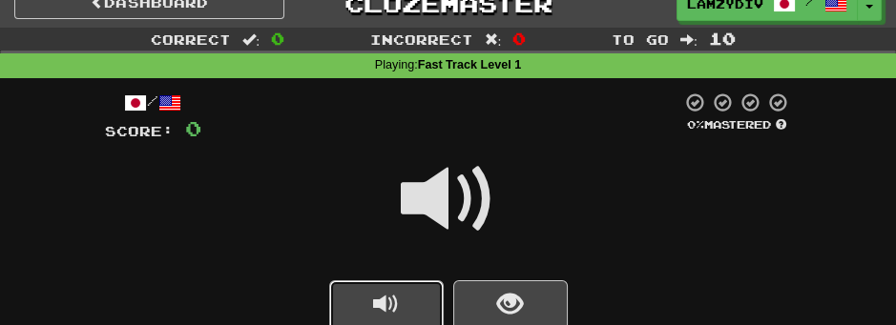
click at [389, 299] on span "replay audio" at bounding box center [386, 305] width 26 height 26
click at [461, 204] on span at bounding box center [448, 199] width 95 height 95
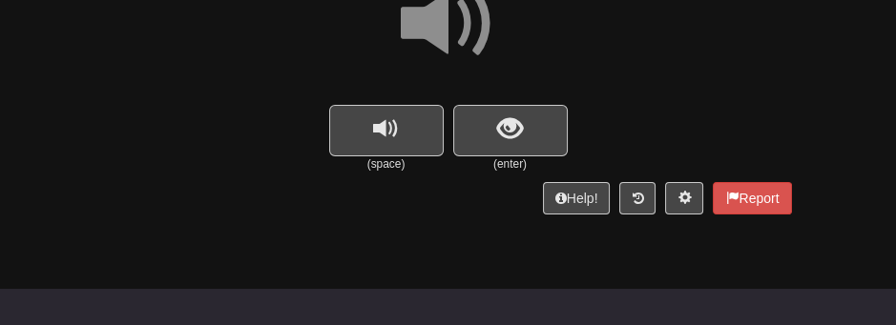
scroll to position [233, 0]
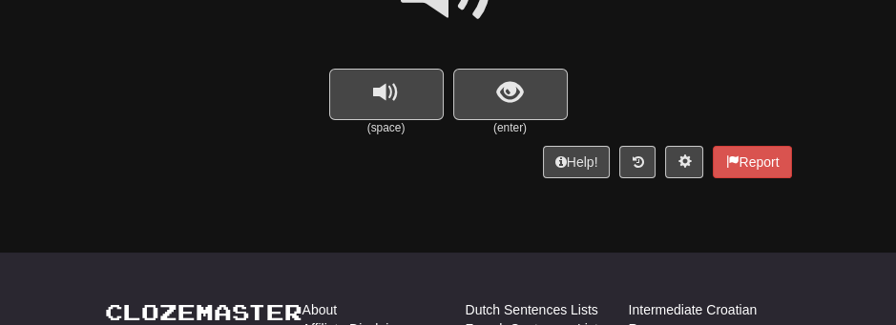
click at [847, 110] on div "Correct : 0 Incorrect : 0 To go : 10 Playing : Fast Track Level 1 / Score: 0 0 …" at bounding box center [448, 10] width 896 height 389
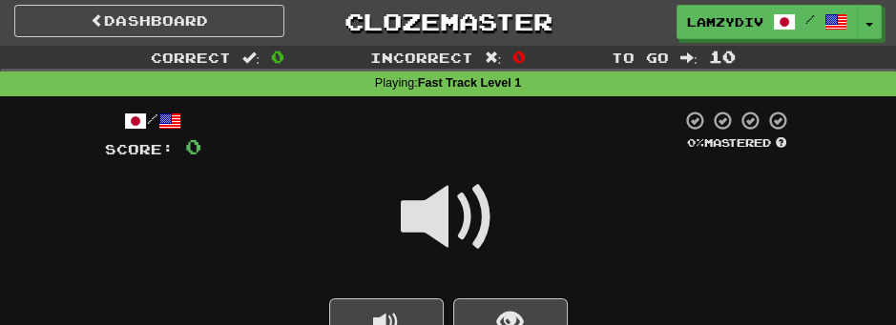
scroll to position [0, 0]
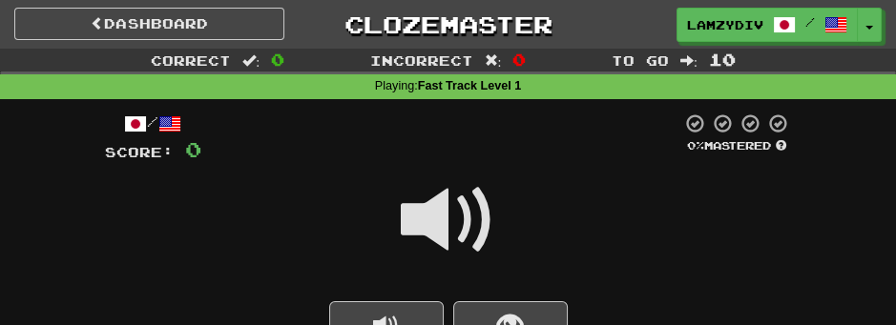
click at [460, 219] on span at bounding box center [448, 220] width 95 height 95
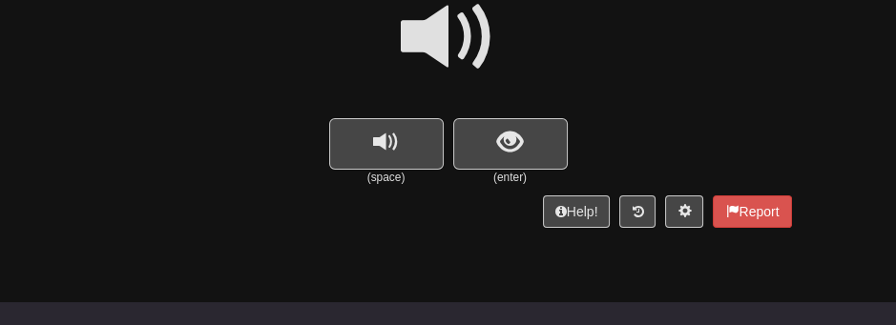
scroll to position [191, 0]
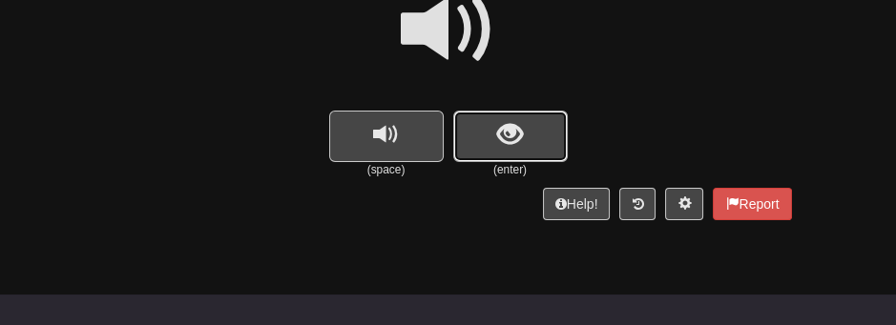
click at [479, 133] on button "show sentence" at bounding box center [510, 137] width 114 height 52
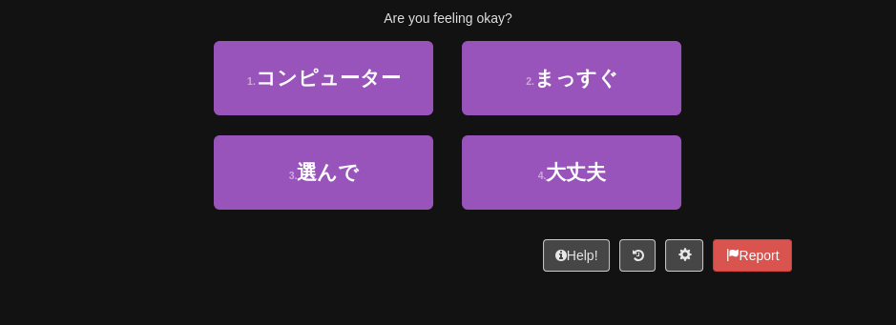
scroll to position [339, 0]
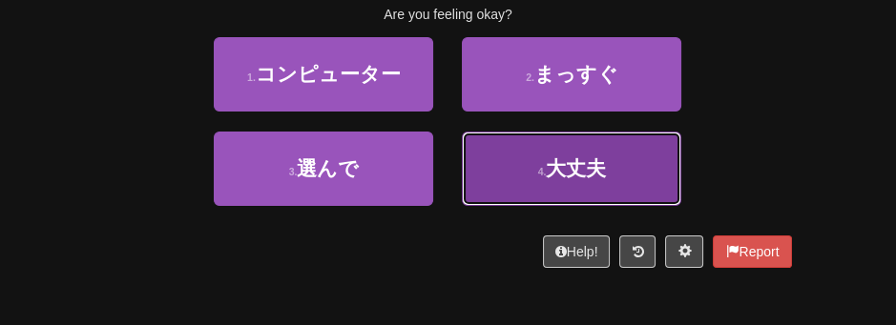
click at [614, 195] on button "4 . 大丈夫" at bounding box center [571, 169] width 219 height 74
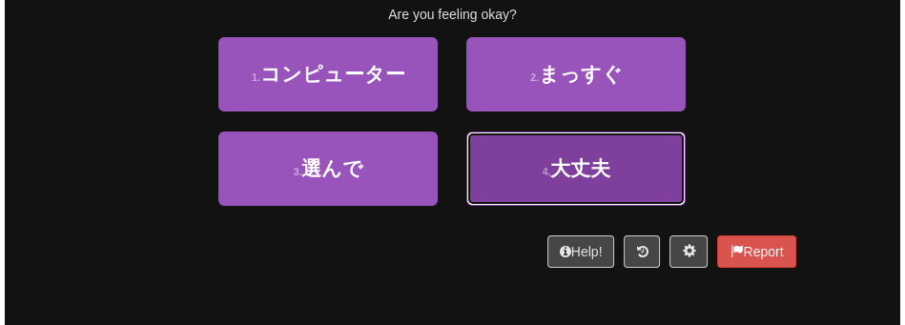
scroll to position [344, 0]
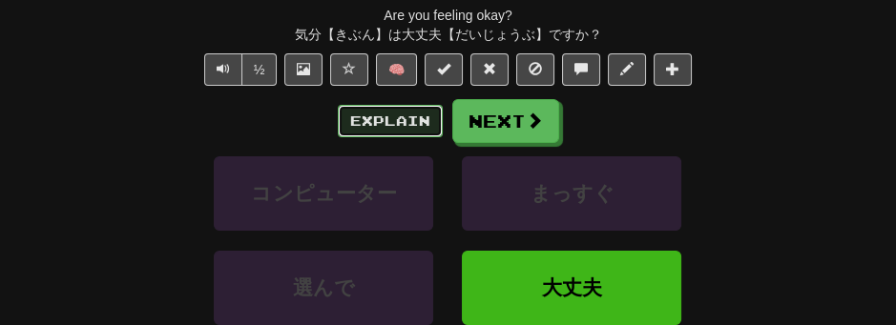
click at [423, 114] on button "Explain" at bounding box center [390, 121] width 105 height 32
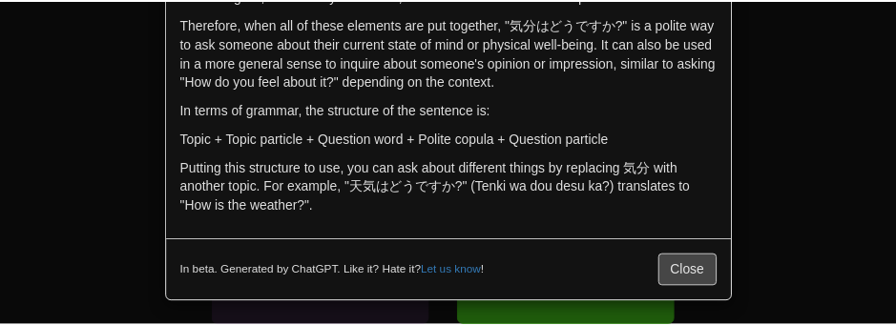
scroll to position [328, 0]
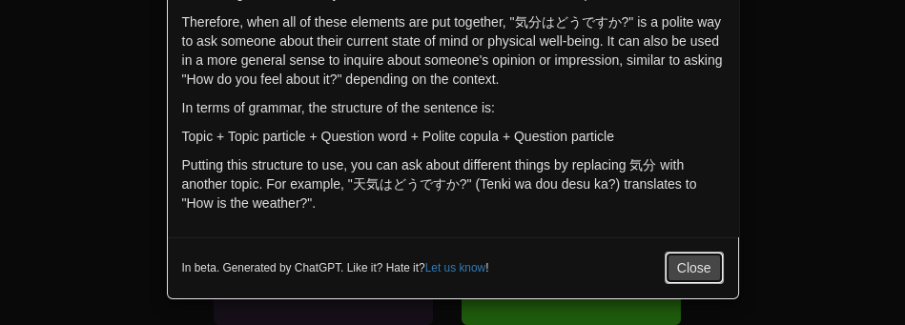
click at [676, 258] on button "Close" at bounding box center [694, 268] width 59 height 32
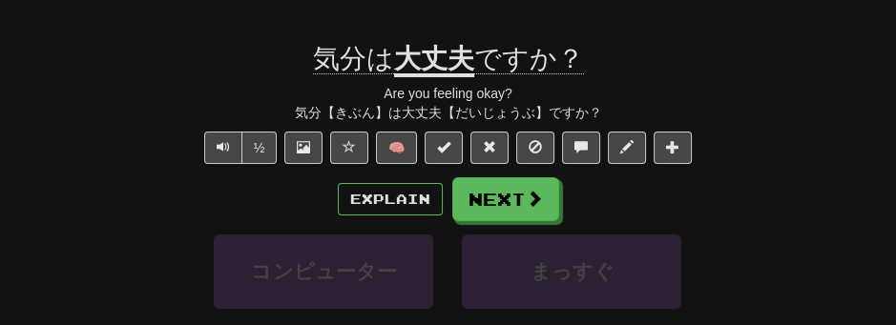
scroll to position [259, 0]
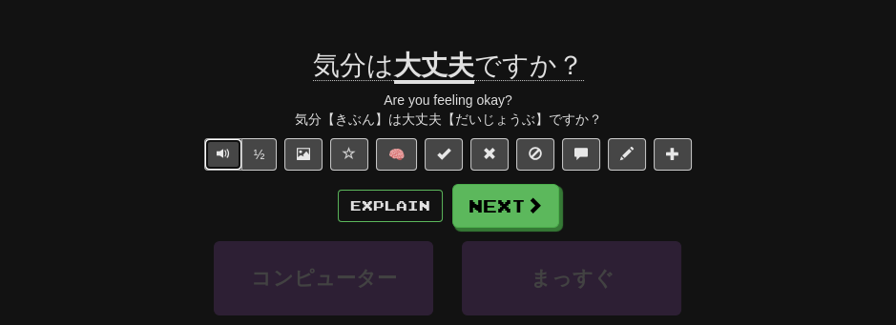
click at [211, 155] on button "Text-to-speech controls" at bounding box center [223, 154] width 38 height 32
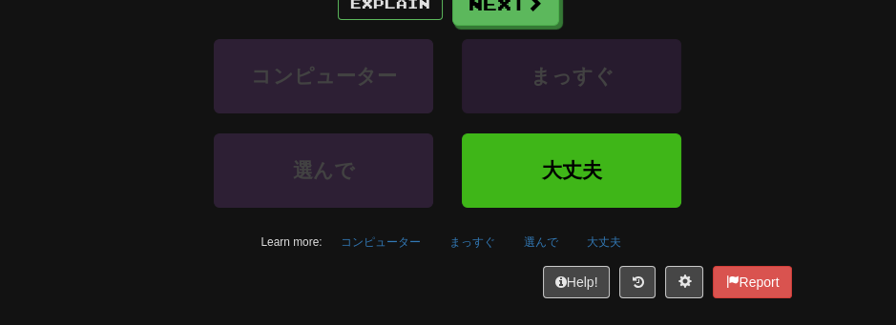
scroll to position [472, 0]
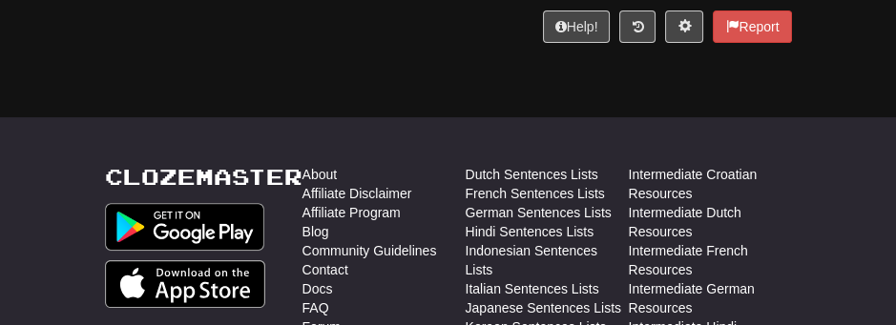
drag, startPoint x: 250, startPoint y: 118, endPoint x: 602, endPoint y: 282, distance: 388.3
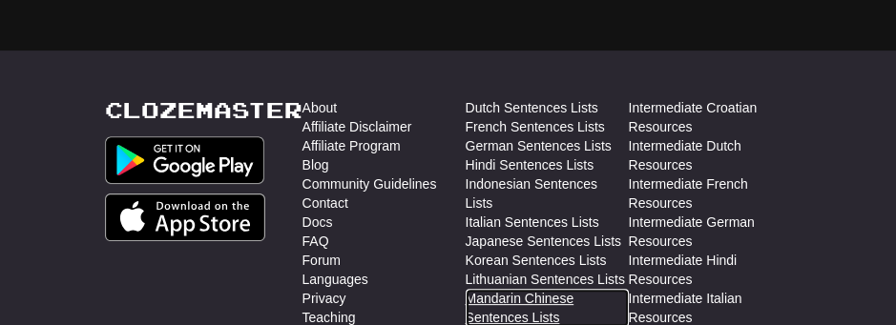
drag, startPoint x: 548, startPoint y: 278, endPoint x: 516, endPoint y: 62, distance: 218.0
click at [548, 289] on link "Mandarin Chinese Sentences Lists" at bounding box center [546, 308] width 163 height 38
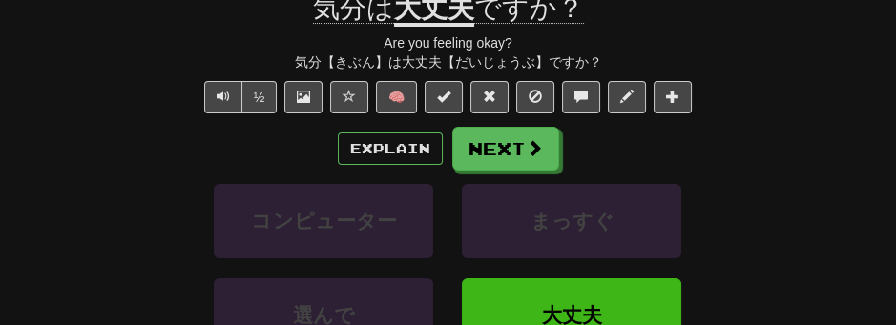
scroll to position [255, 0]
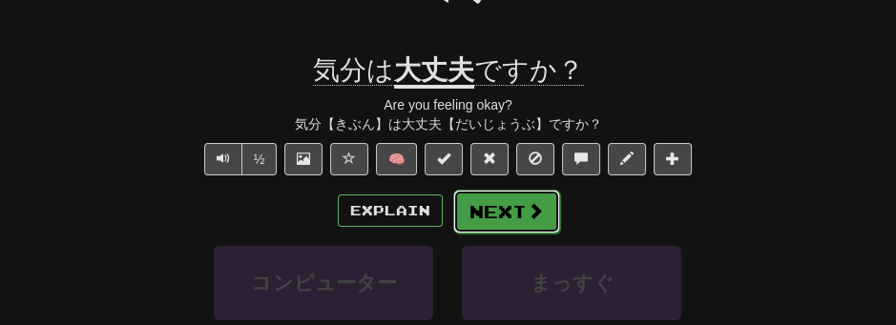
click at [519, 217] on button "Next" at bounding box center [506, 212] width 107 height 44
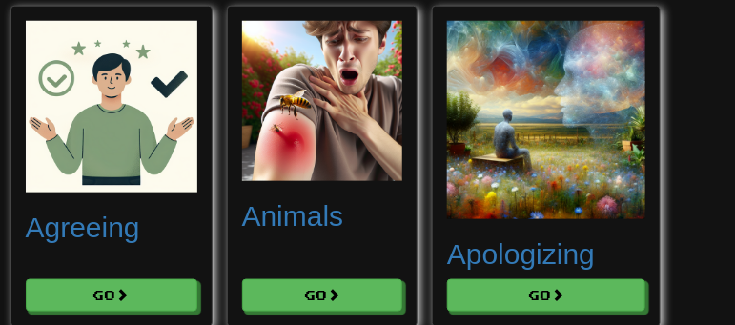
scroll to position [275, 0]
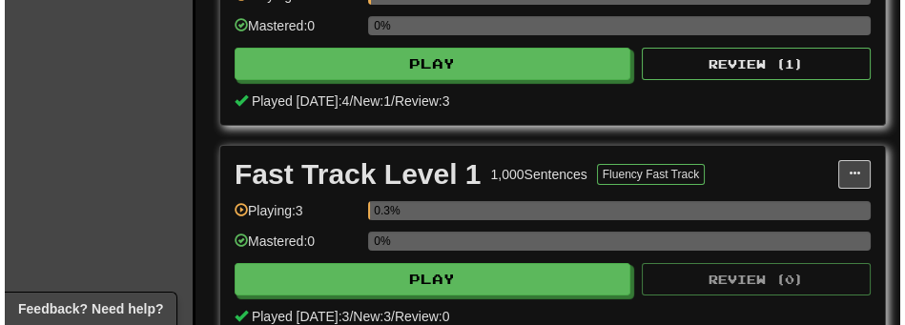
scroll to position [546, 0]
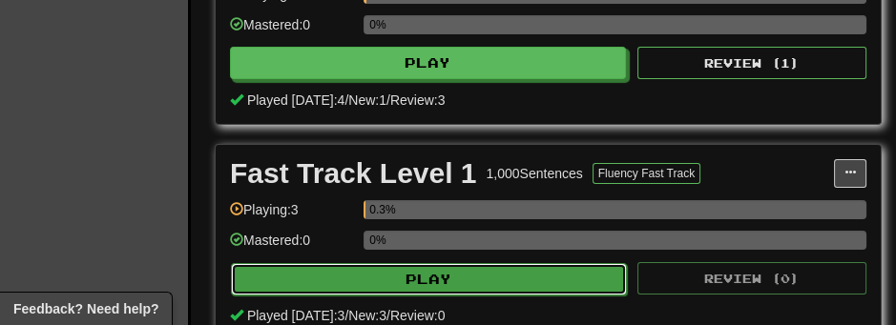
click at [473, 277] on button "Play" at bounding box center [429, 279] width 396 height 32
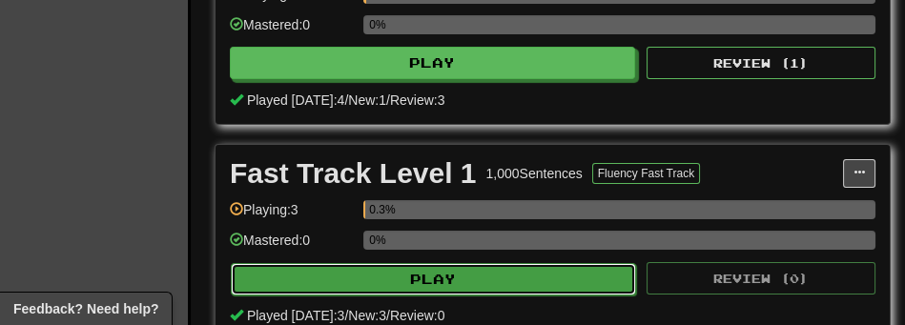
select select "**"
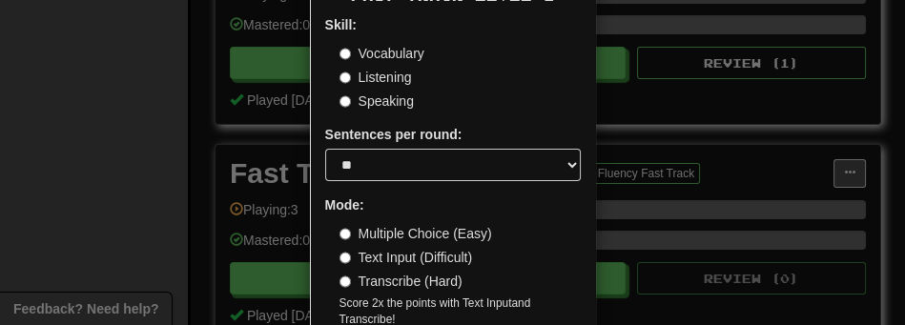
scroll to position [127, 0]
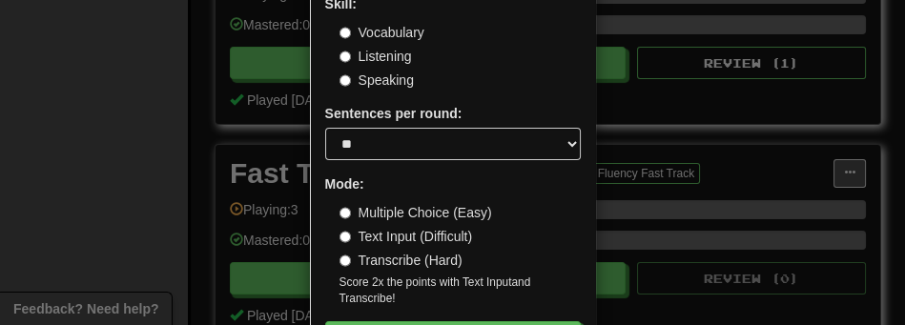
click at [415, 27] on label "Vocabulary" at bounding box center [382, 32] width 85 height 19
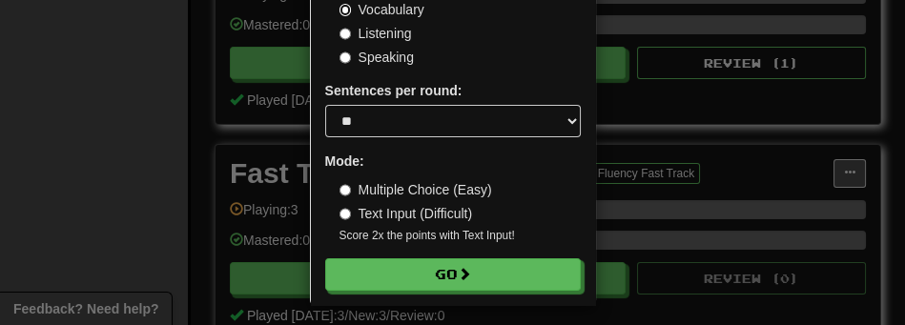
scroll to position [136, 0]
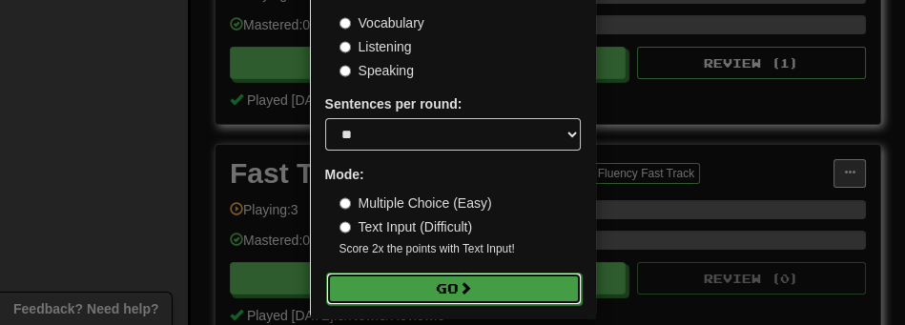
click at [500, 300] on button "Go" at bounding box center [454, 289] width 256 height 32
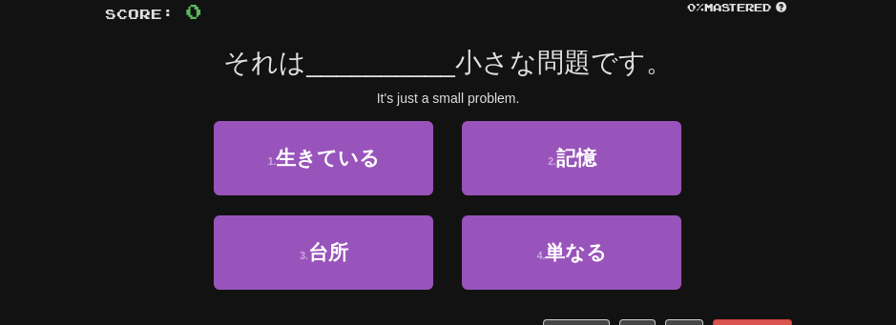
scroll to position [148, 0]
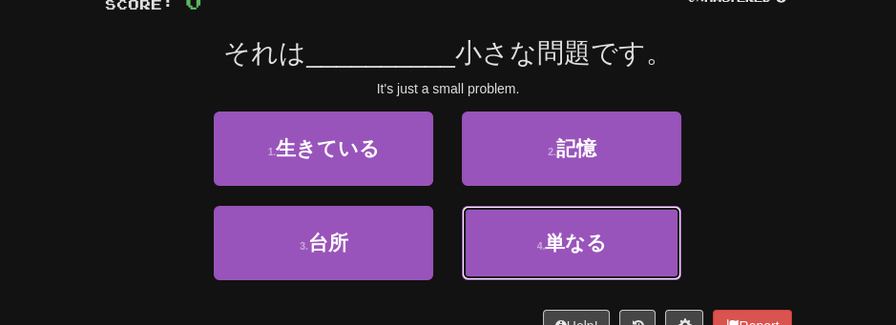
drag, startPoint x: 589, startPoint y: 261, endPoint x: 800, endPoint y: 260, distance: 210.8
click at [800, 260] on div "/ Score: 0 0 % Mastered それは __________ 小さな問題です。 It's just a small problem. 1 . …" at bounding box center [448, 160] width 715 height 418
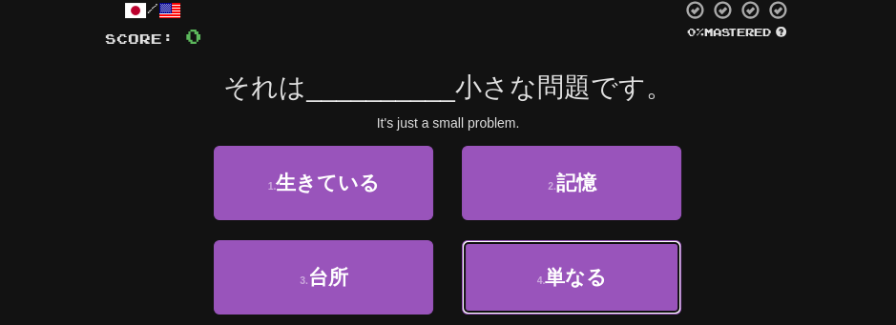
scroll to position [127, 0]
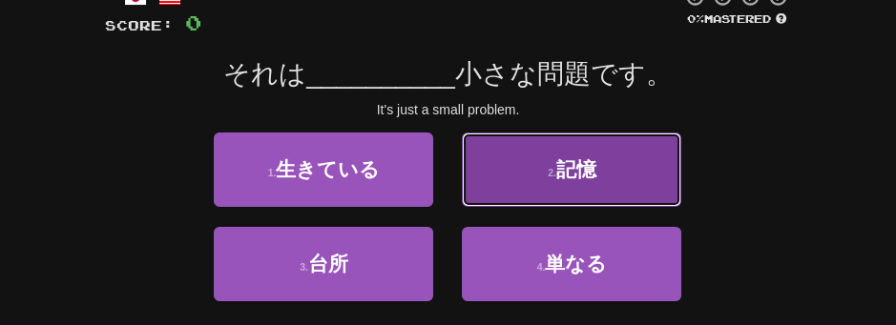
click at [513, 163] on button "2 . 記憶" at bounding box center [571, 170] width 219 height 74
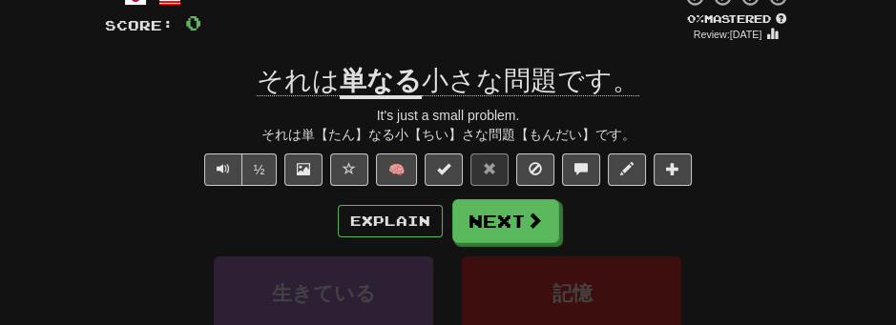
drag, startPoint x: 337, startPoint y: 72, endPoint x: 356, endPoint y: 75, distance: 19.3
click at [356, 75] on div "それは 単なる 小さな問題です。" at bounding box center [448, 81] width 687 height 34
click at [355, 75] on u "単なる" at bounding box center [381, 82] width 82 height 33
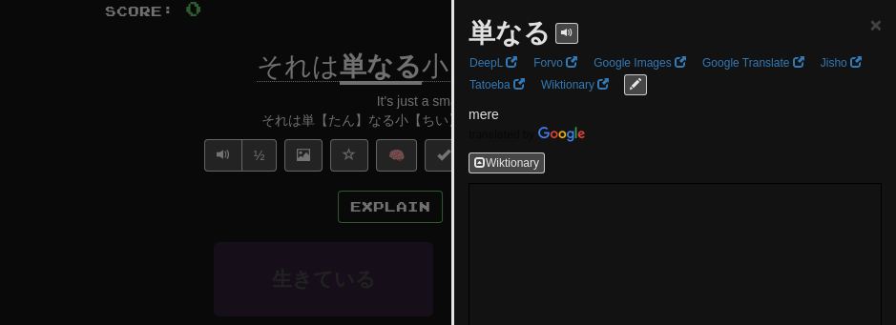
scroll to position [148, 0]
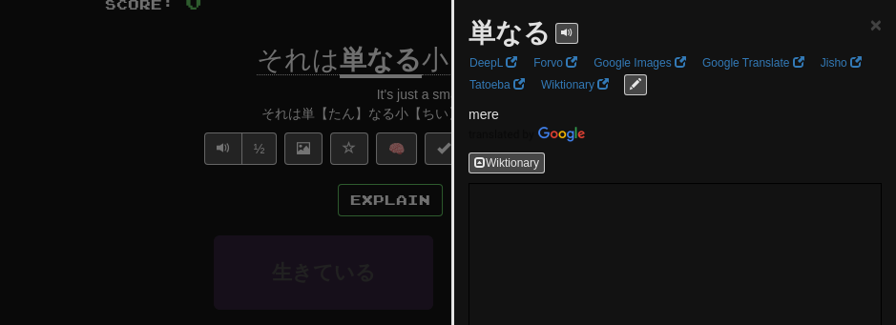
click at [686, 118] on p "mere" at bounding box center [674, 124] width 413 height 38
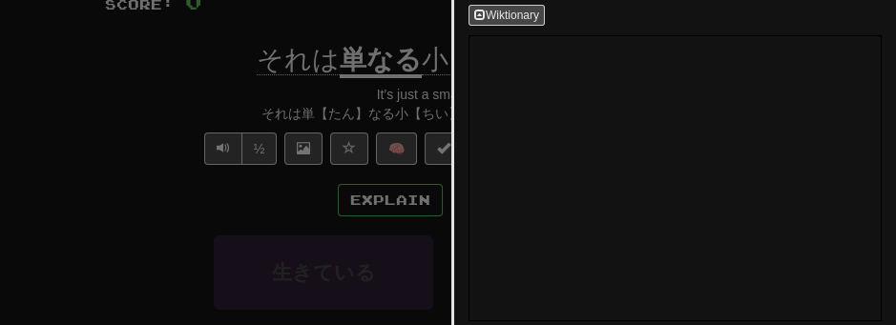
click at [123, 114] on div at bounding box center [448, 162] width 896 height 325
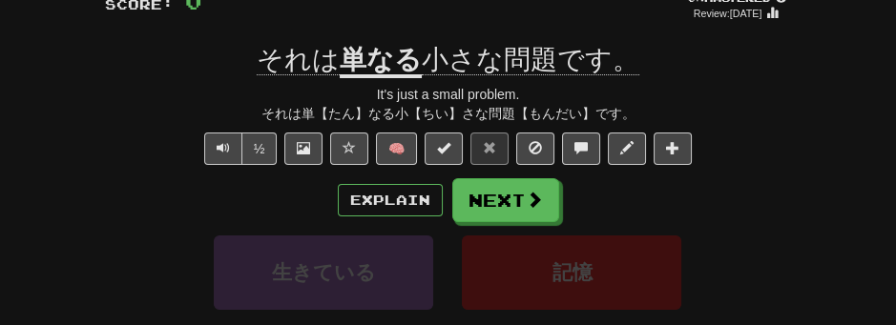
drag, startPoint x: 903, startPoint y: 108, endPoint x: 488, endPoint y: 5, distance: 427.5
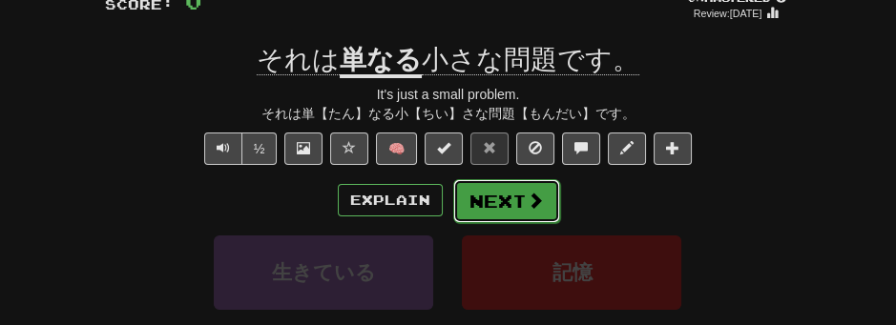
click at [499, 209] on button "Next" at bounding box center [506, 201] width 107 height 44
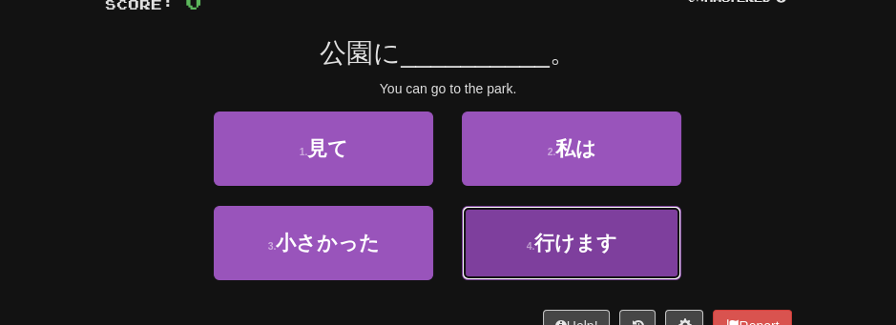
click at [553, 257] on button "4 . 行けます" at bounding box center [571, 243] width 219 height 74
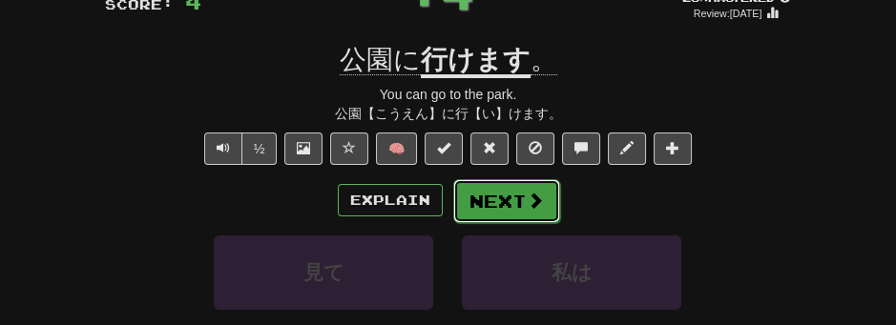
click at [535, 214] on button "Next" at bounding box center [506, 201] width 107 height 44
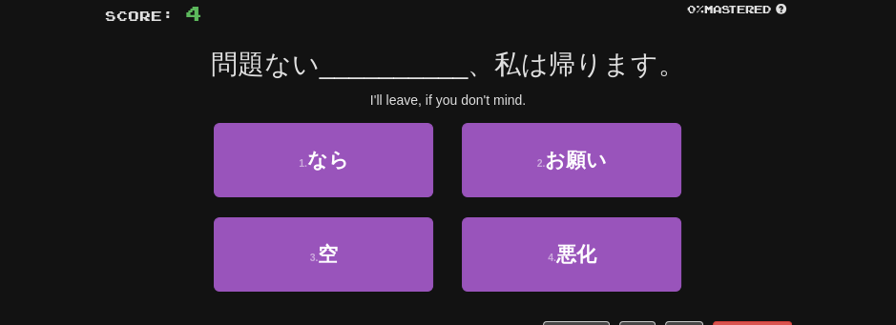
scroll to position [127, 0]
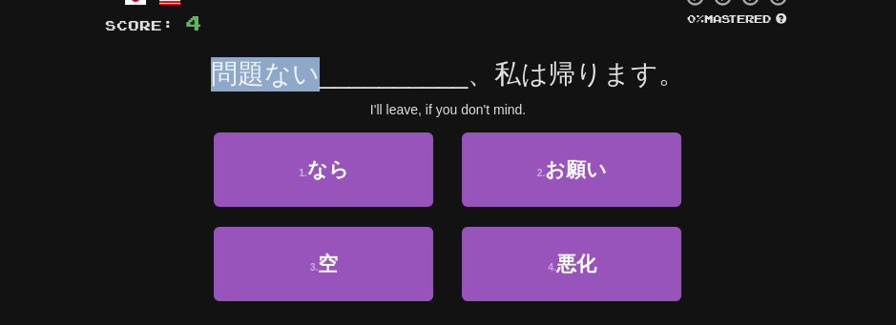
drag, startPoint x: 320, startPoint y: 78, endPoint x: 0, endPoint y: 86, distance: 319.6
click at [0, 86] on div "Correct : 1 Incorrect : 1 To go : 9 Playing : Fast Track Level 1 / Score: 4 0 %…" at bounding box center [448, 156] width 896 height 468
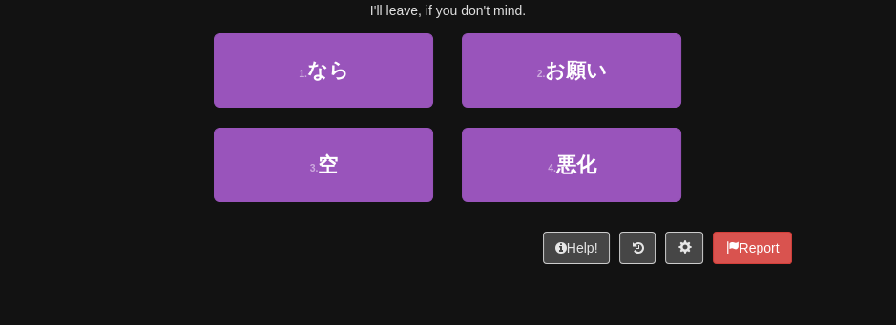
scroll to position [233, 0]
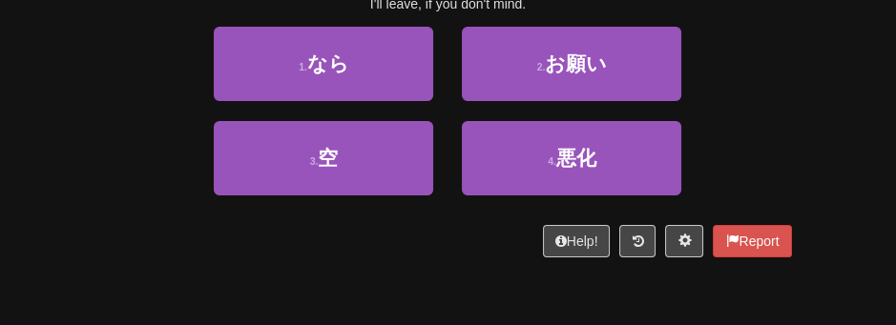
drag, startPoint x: 0, startPoint y: 118, endPoint x: 0, endPoint y: 12, distance: 105.9
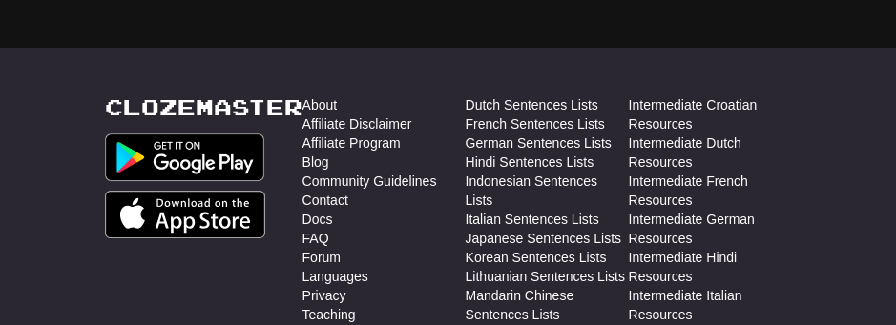
scroll to position [991, 0]
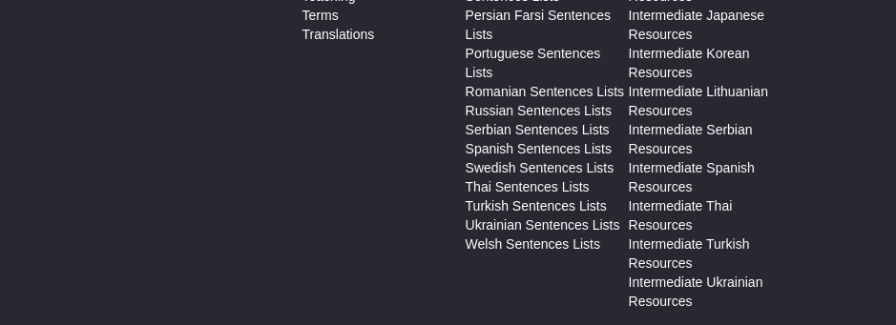
scroll to position [842, 0]
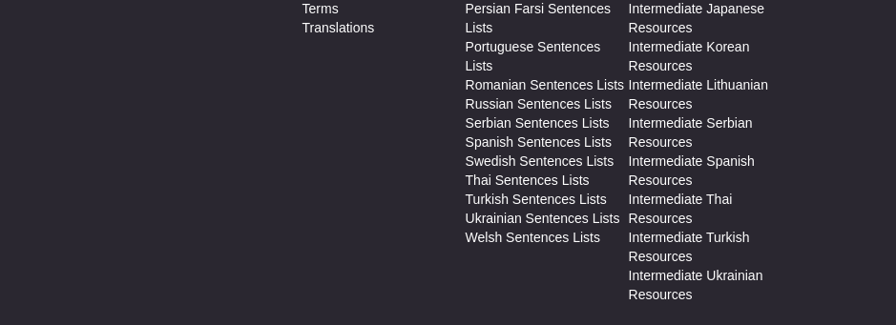
drag, startPoint x: 257, startPoint y: 187, endPoint x: 243, endPoint y: 181, distance: 14.5
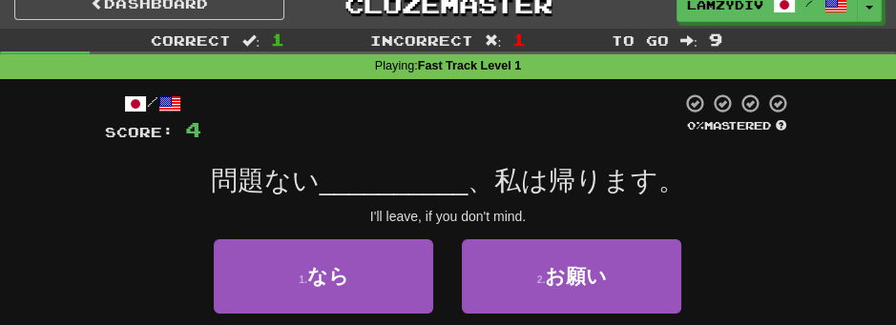
scroll to position [0, 0]
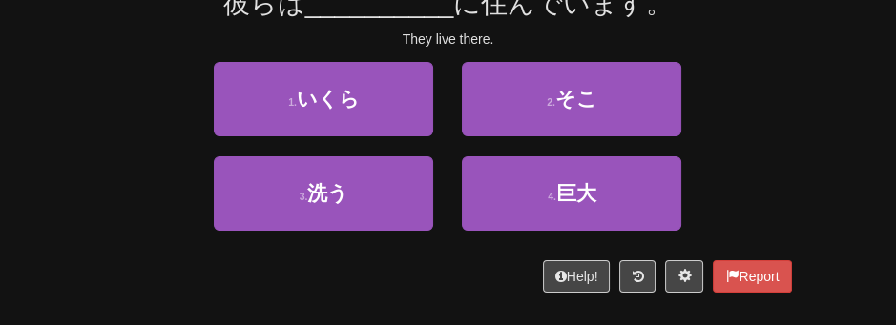
scroll to position [212, 0]
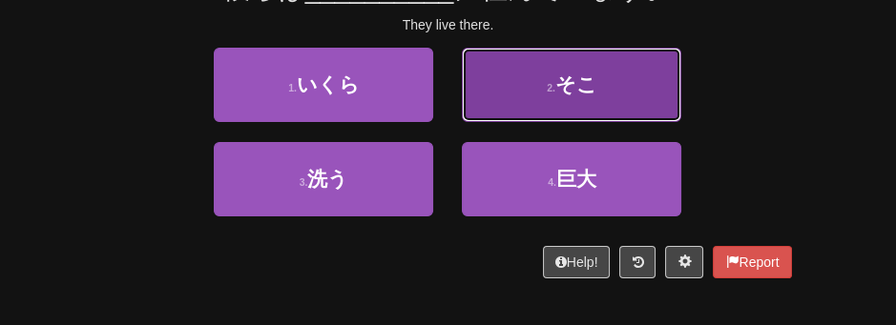
click at [533, 105] on button "2 . そこ" at bounding box center [571, 85] width 219 height 74
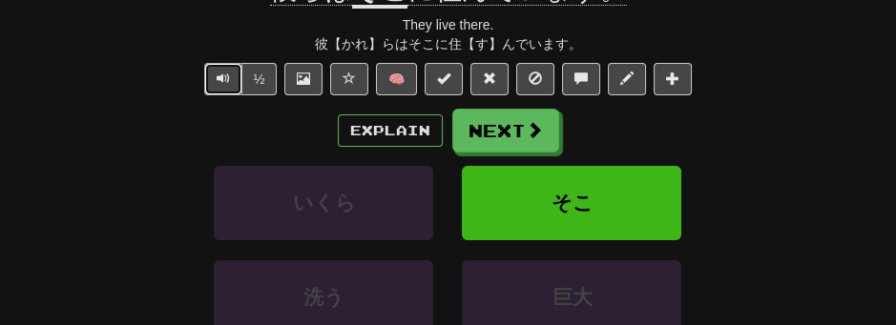
click at [224, 72] on span "Text-to-speech controls" at bounding box center [223, 78] width 13 height 13
click at [214, 89] on button "Text-to-speech controls" at bounding box center [223, 79] width 38 height 32
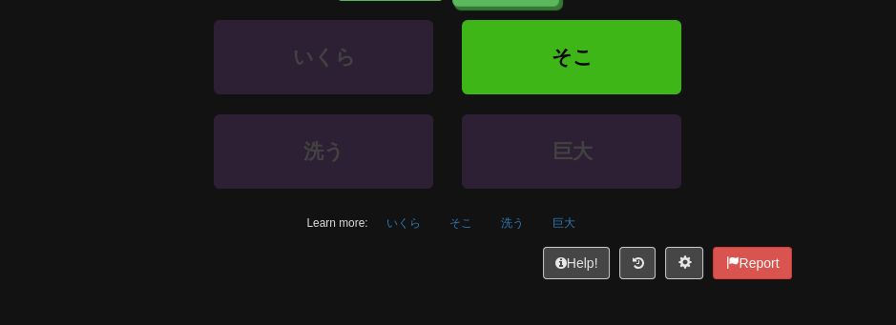
scroll to position [450, 0]
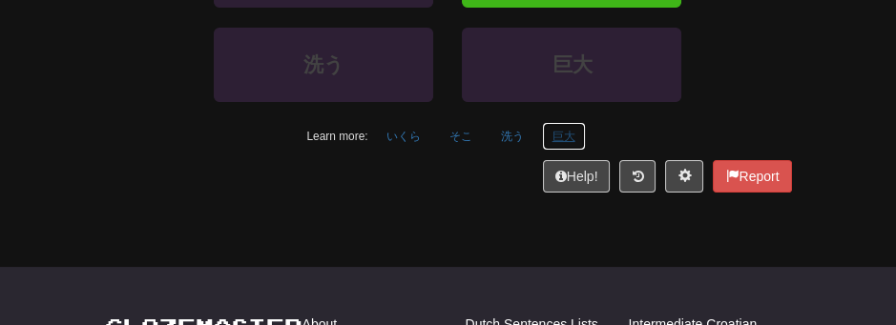
click at [565, 133] on button "巨大" at bounding box center [564, 136] width 44 height 29
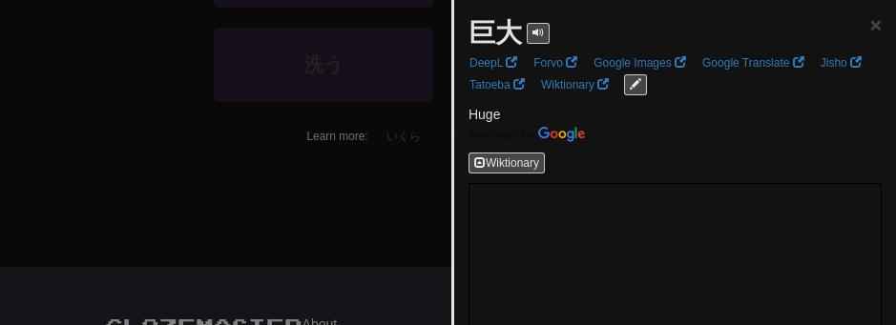
click at [315, 238] on div at bounding box center [448, 162] width 896 height 325
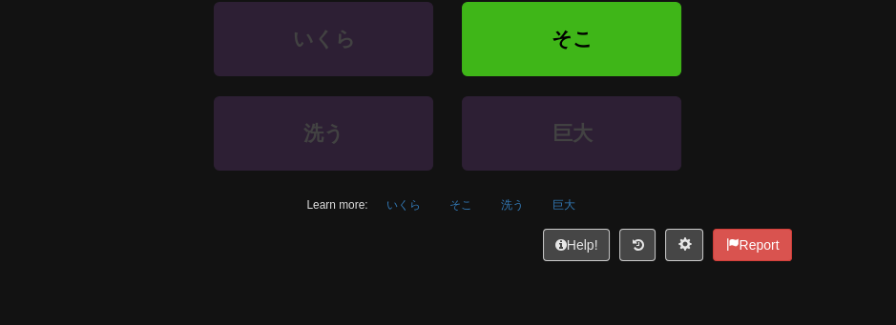
scroll to position [366, 0]
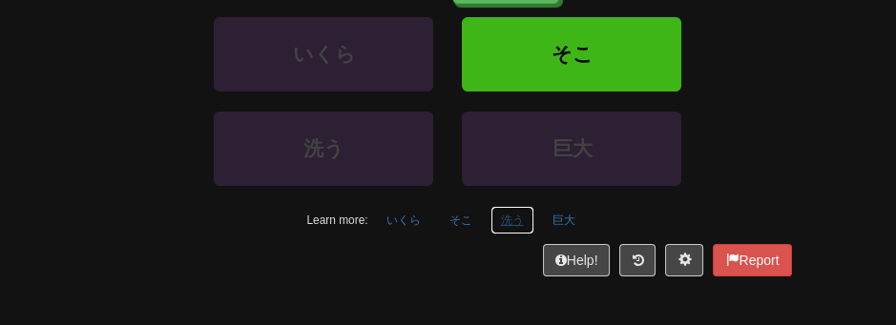
click at [515, 217] on button "洗う" at bounding box center [512, 220] width 44 height 29
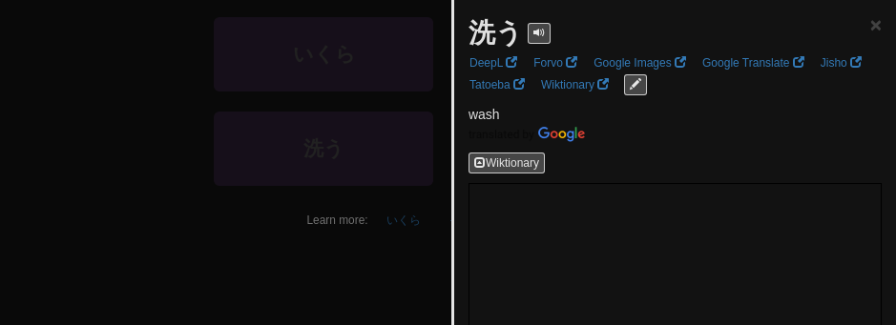
click at [79, 258] on div at bounding box center [448, 162] width 896 height 325
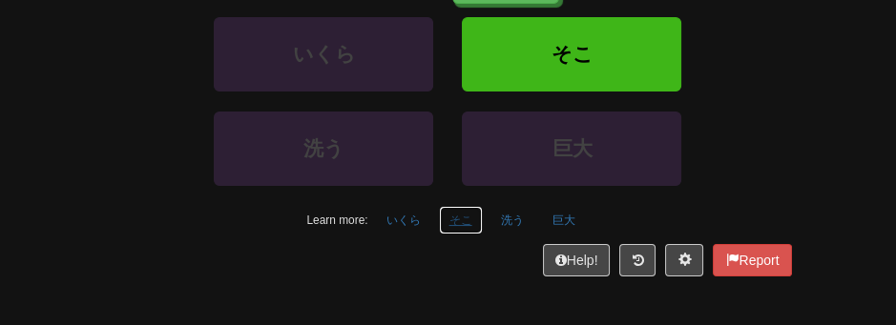
click at [456, 207] on button "そこ" at bounding box center [461, 220] width 44 height 29
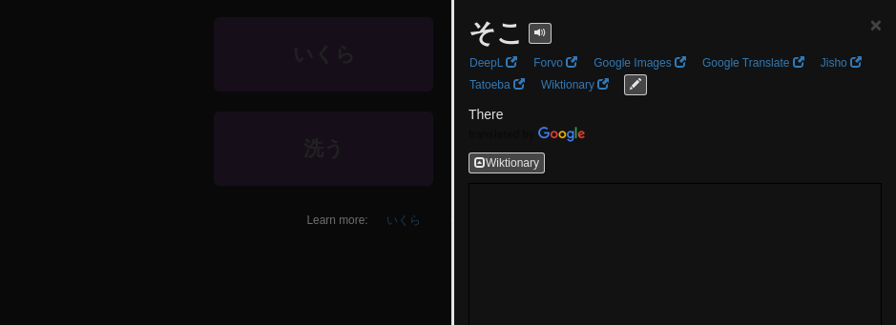
click at [56, 149] on div at bounding box center [448, 162] width 896 height 325
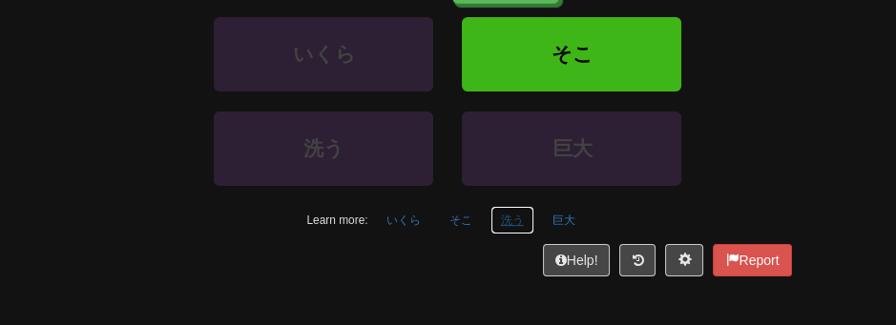
click at [497, 222] on button "洗う" at bounding box center [512, 220] width 44 height 29
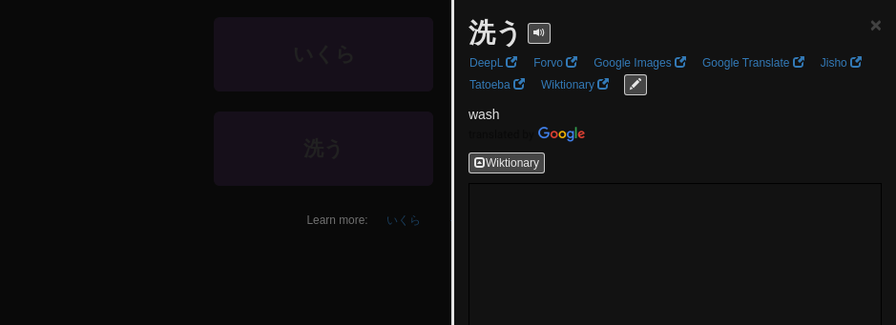
click at [80, 177] on div at bounding box center [448, 162] width 896 height 325
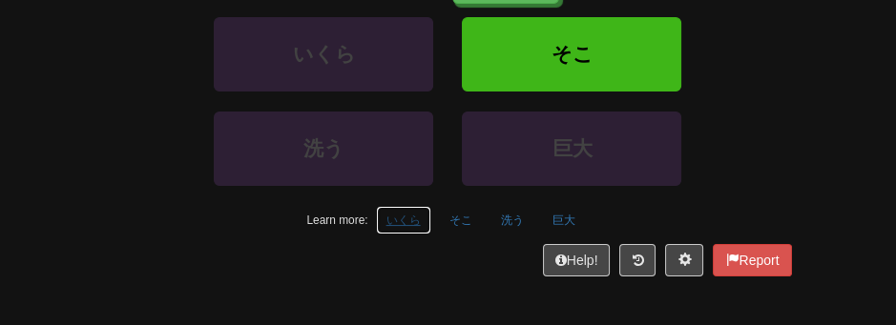
click at [417, 221] on button "いくら" at bounding box center [403, 220] width 55 height 29
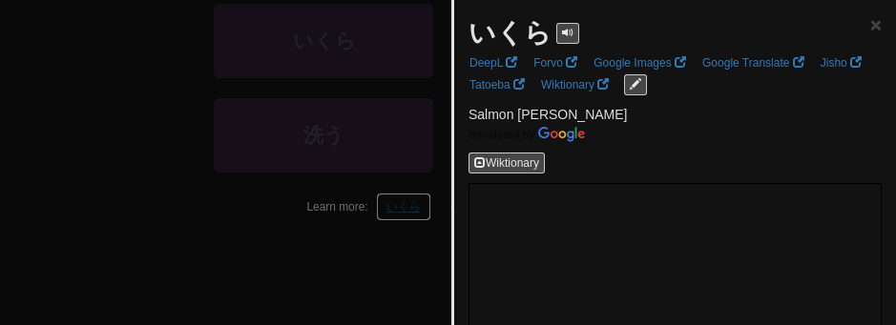
scroll to position [387, 0]
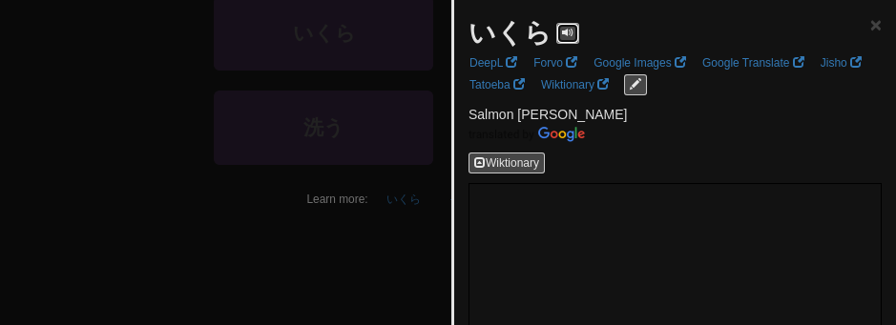
click at [565, 32] on span at bounding box center [567, 32] width 11 height 11
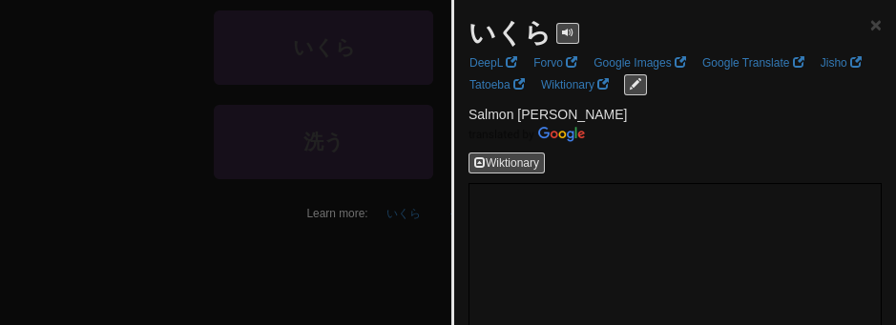
scroll to position [366, 0]
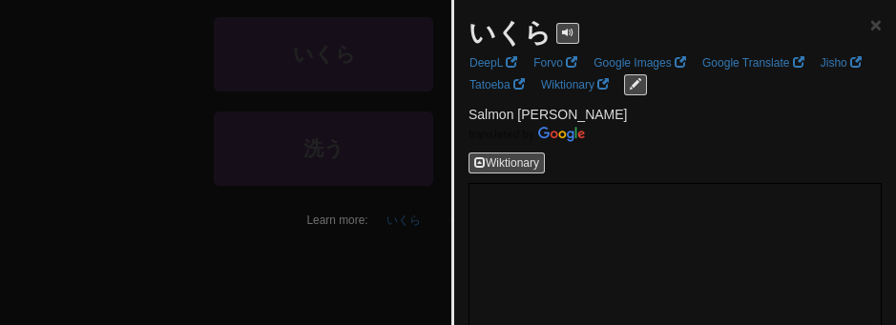
drag, startPoint x: 209, startPoint y: 36, endPoint x: 233, endPoint y: 2, distance: 41.8
click at [233, 2] on div at bounding box center [448, 162] width 896 height 325
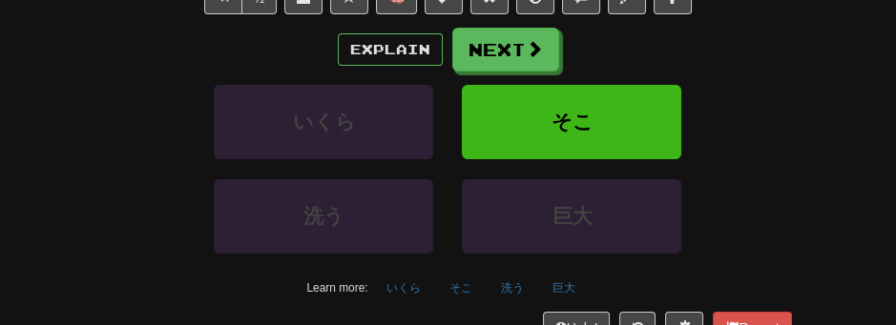
scroll to position [281, 0]
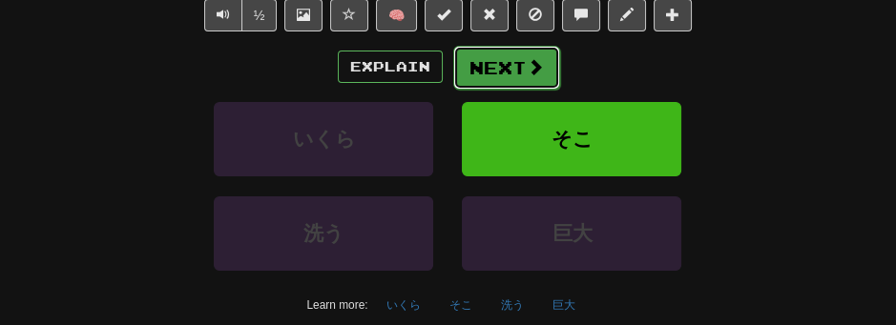
click at [489, 71] on button "Next" at bounding box center [506, 68] width 107 height 44
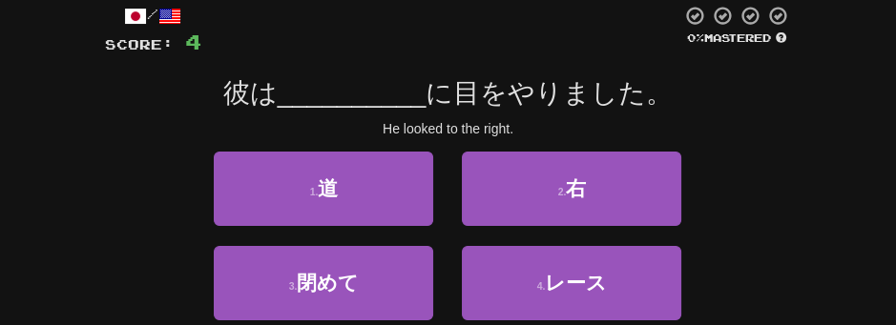
scroll to position [108, 0]
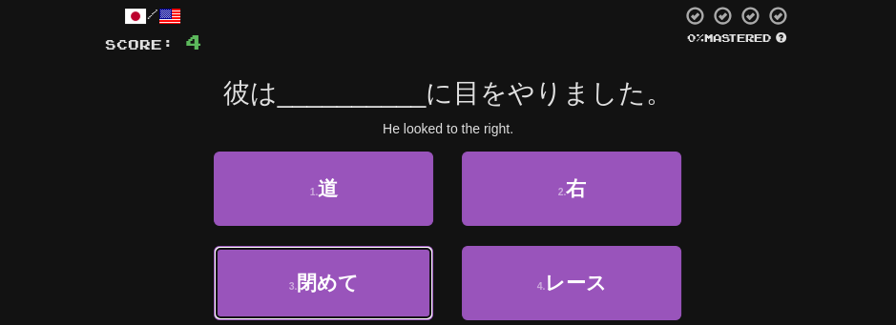
drag, startPoint x: 449, startPoint y: 268, endPoint x: 588, endPoint y: 325, distance: 149.7
